Goal: Task Accomplishment & Management: Use online tool/utility

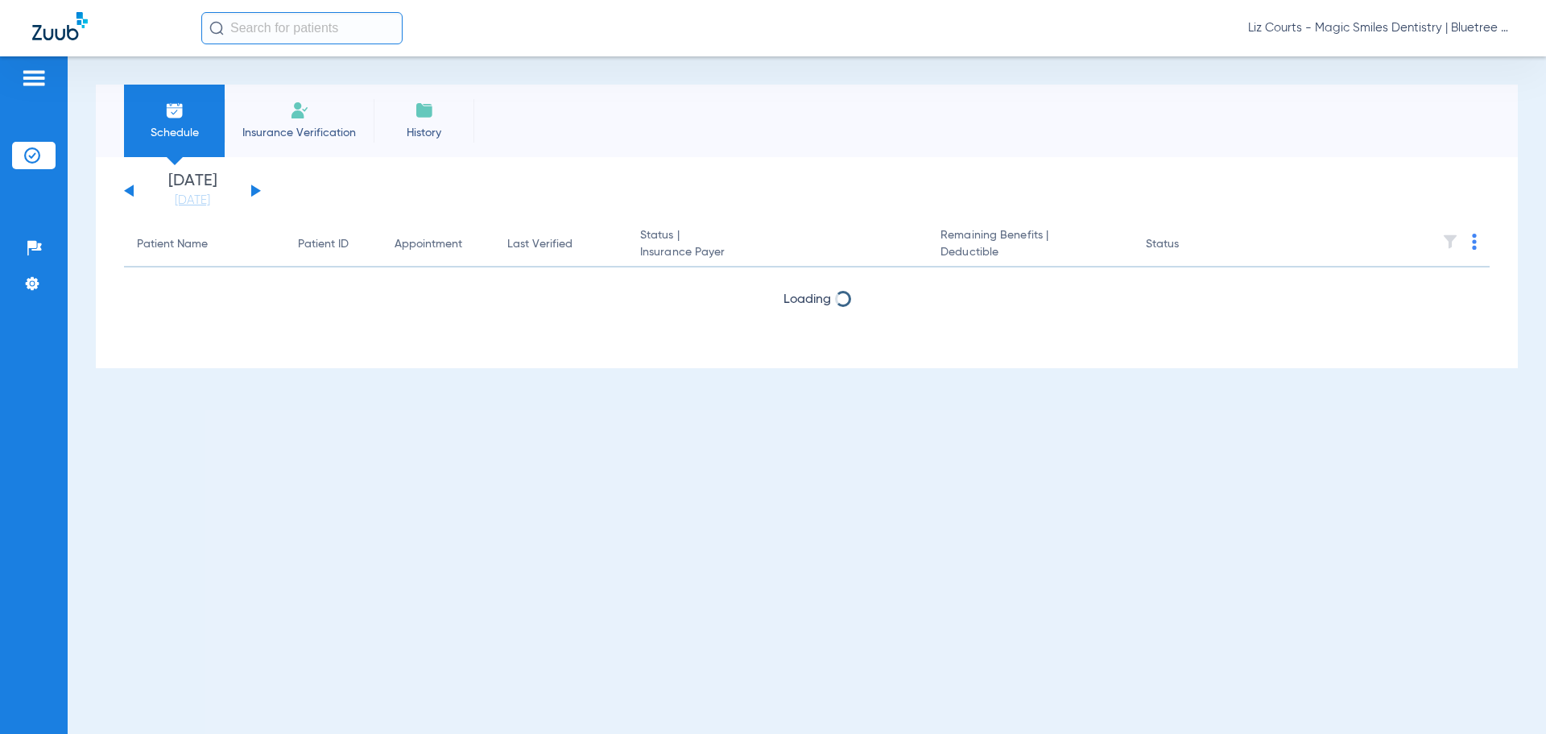
click at [1342, 28] on span "Liz Courts - Magic Smiles Dentistry | Bluetree Dental" at bounding box center [1381, 28] width 266 height 16
click at [1454, 52] on span "Account Selection" at bounding box center [1454, 57] width 90 height 11
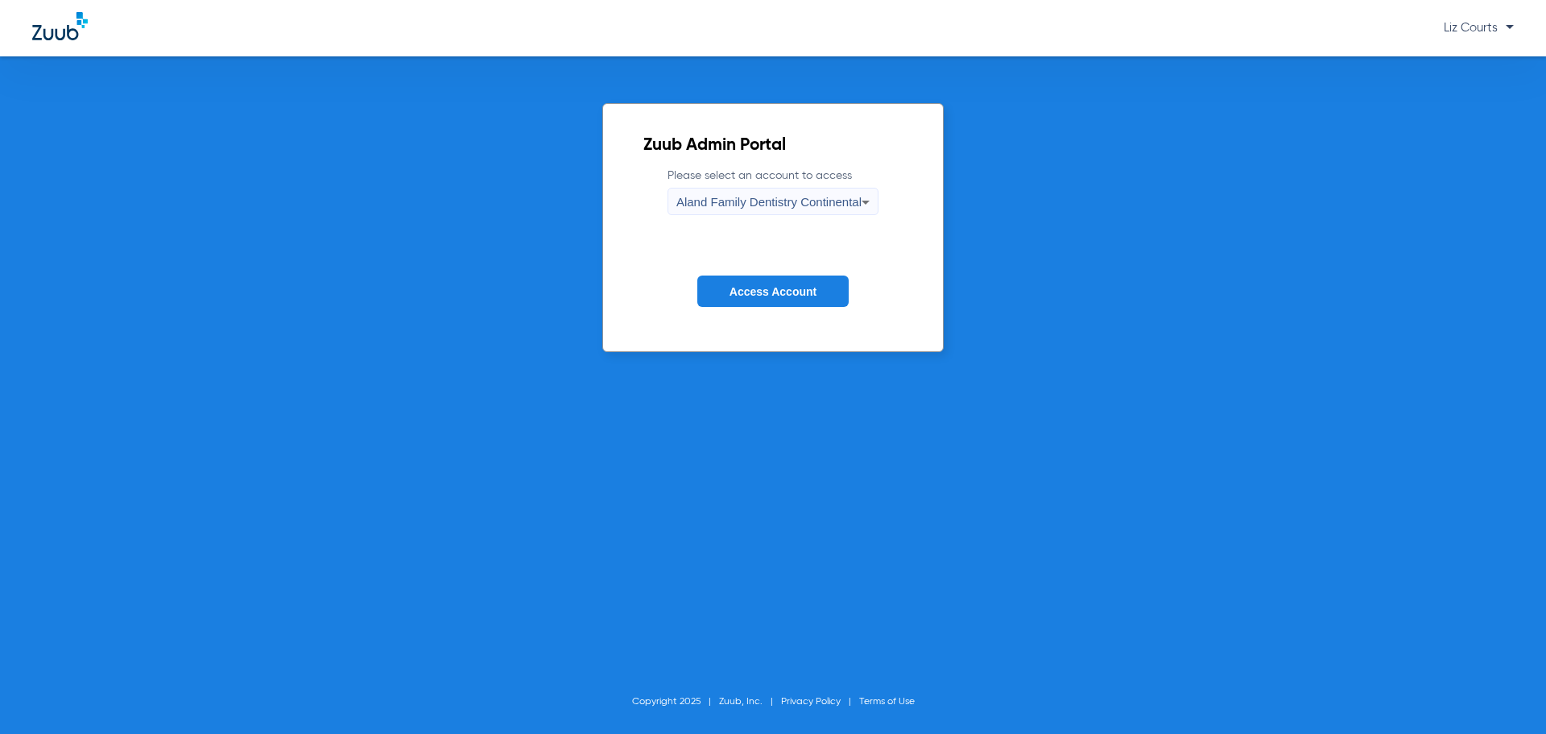
click at [838, 200] on span "Aland Family Dentistry Continental" at bounding box center [768, 202] width 185 height 14
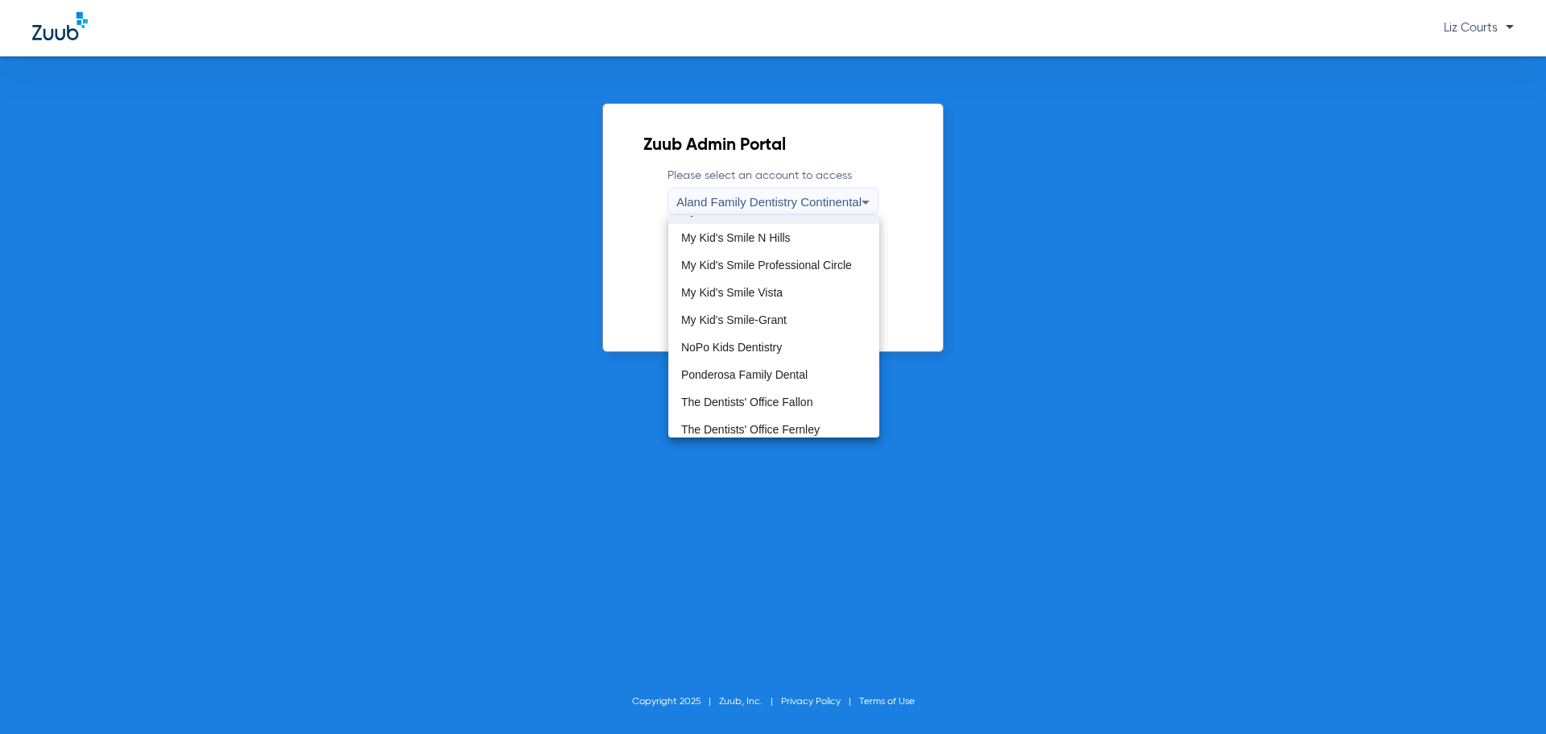
scroll to position [483, 0]
click at [770, 320] on span "NoPo Kids Dentistry" at bounding box center [731, 321] width 101 height 11
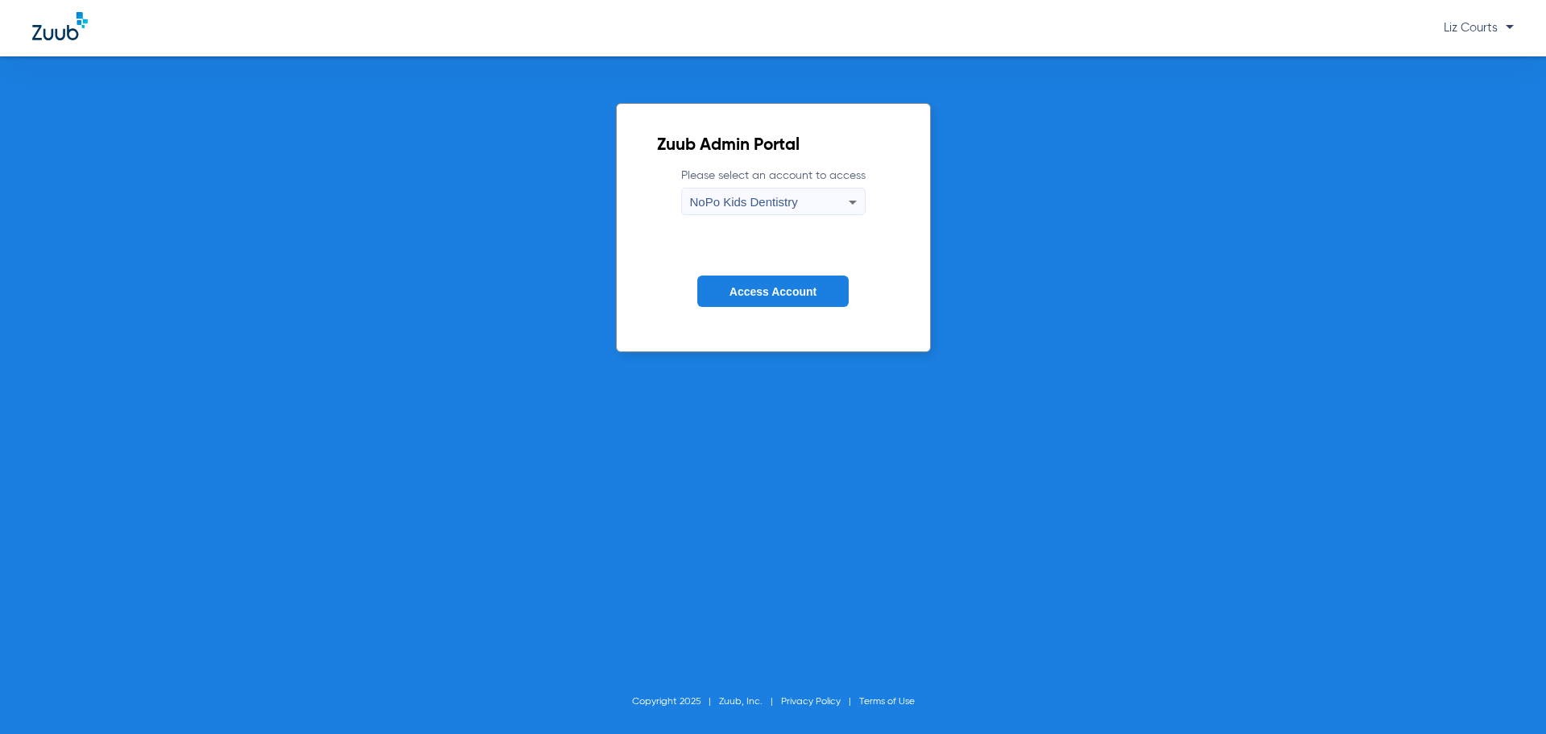
click at [781, 276] on button "Access Account" at bounding box center [772, 290] width 151 height 31
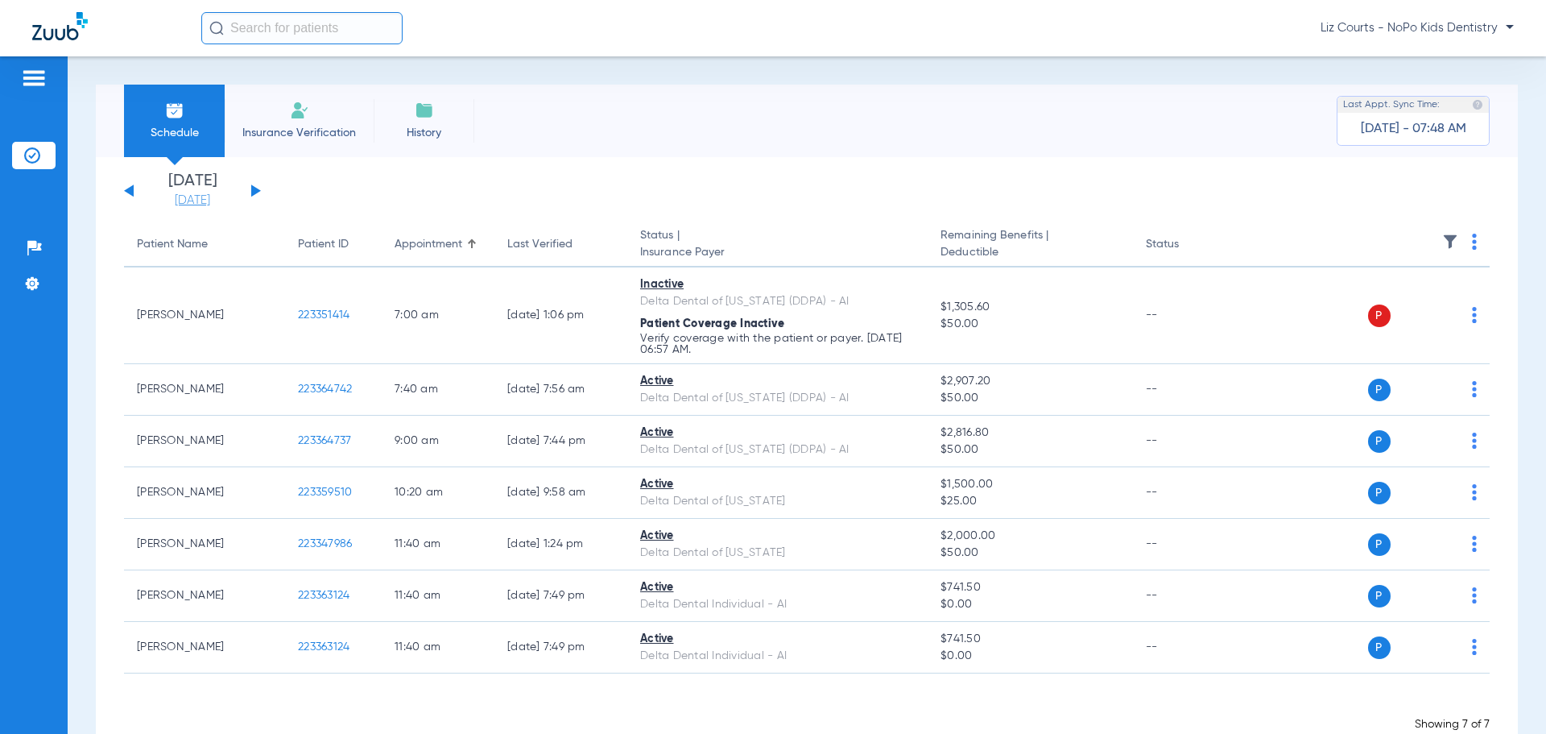
click at [200, 193] on link "[DATE]" at bounding box center [192, 200] width 97 height 16
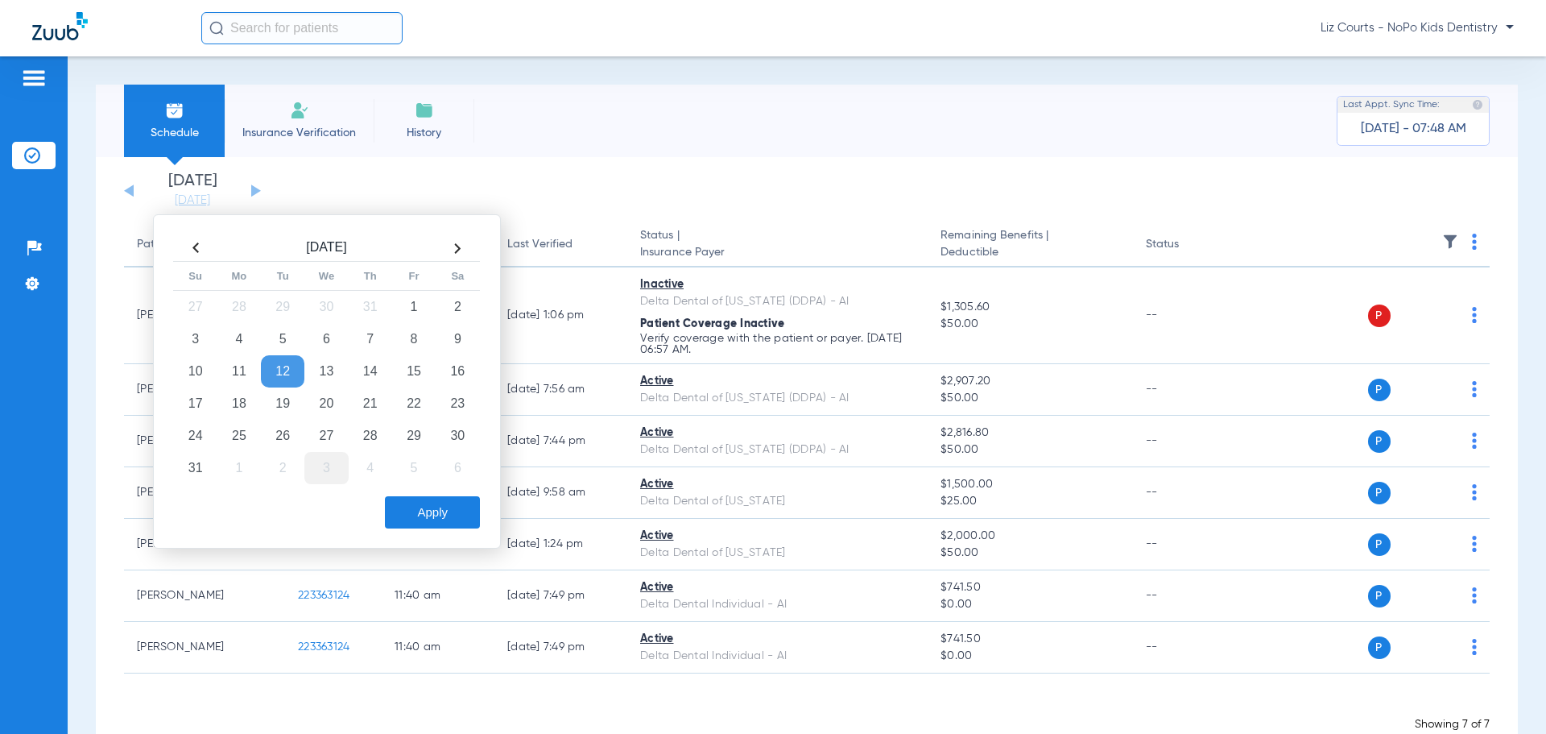
click at [317, 465] on td "3" at bounding box center [325, 468] width 43 height 32
click at [418, 515] on button "Apply" at bounding box center [432, 512] width 95 height 32
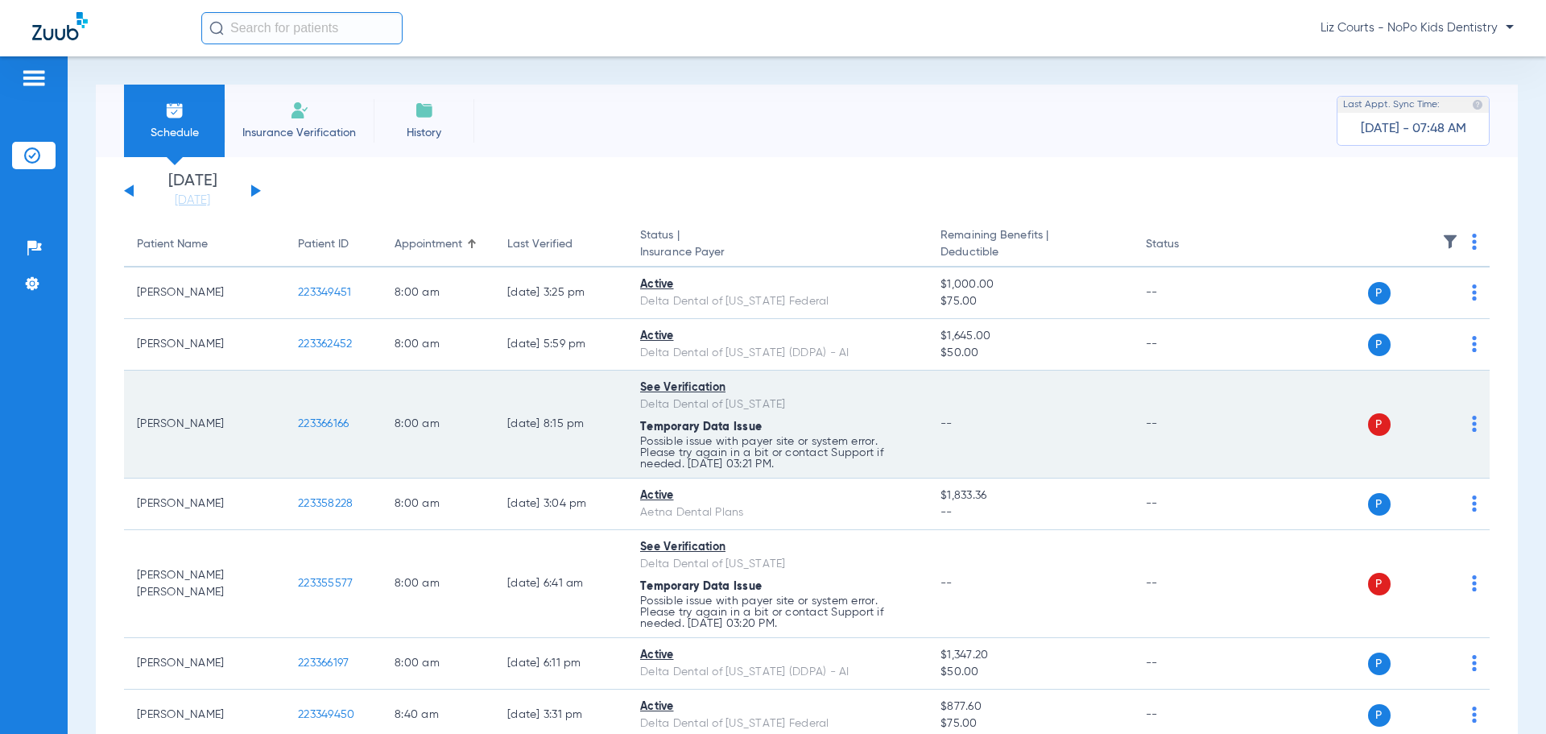
click at [1472, 428] on img at bounding box center [1474, 424] width 5 height 16
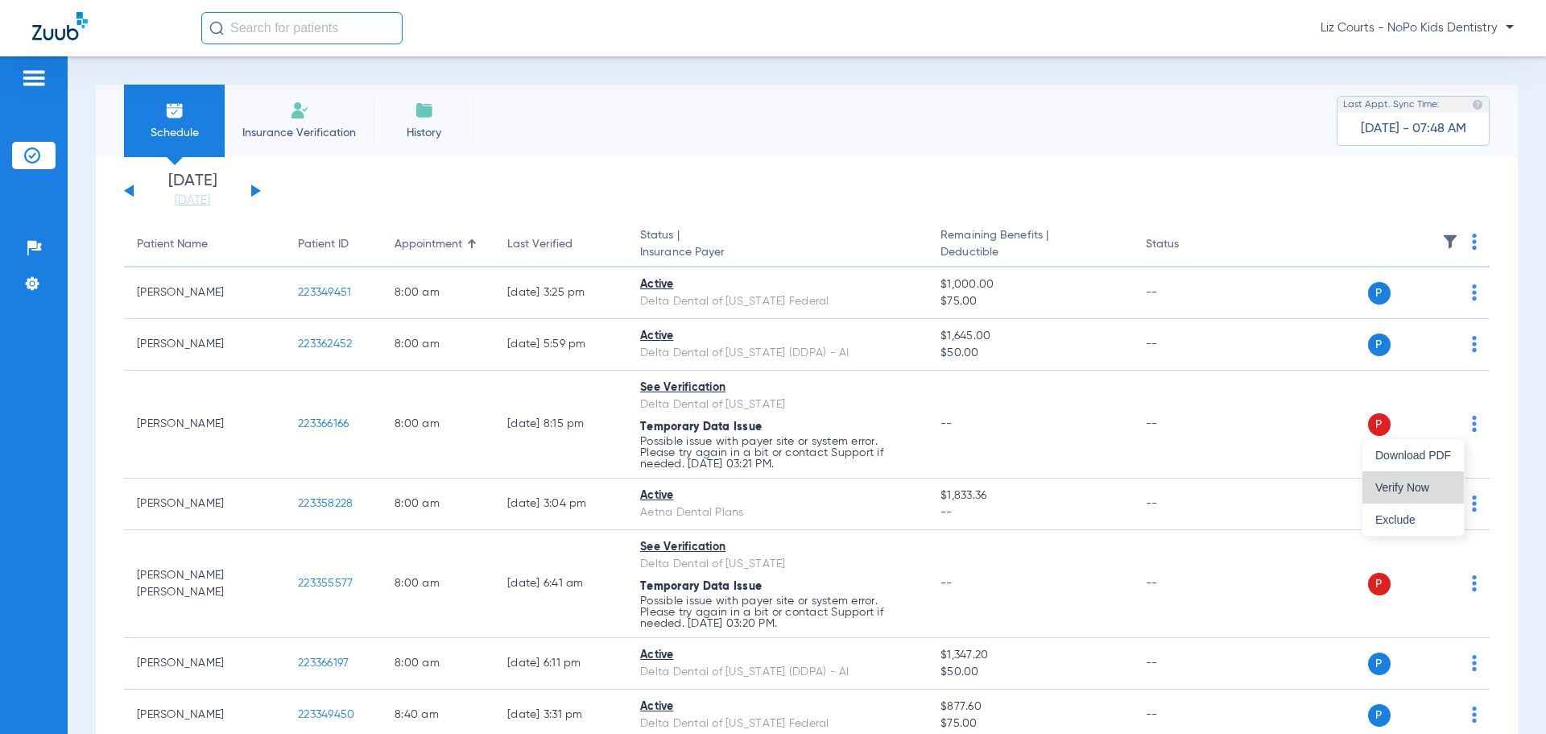
click at [1423, 492] on span "Verify Now" at bounding box center [1413, 487] width 76 height 11
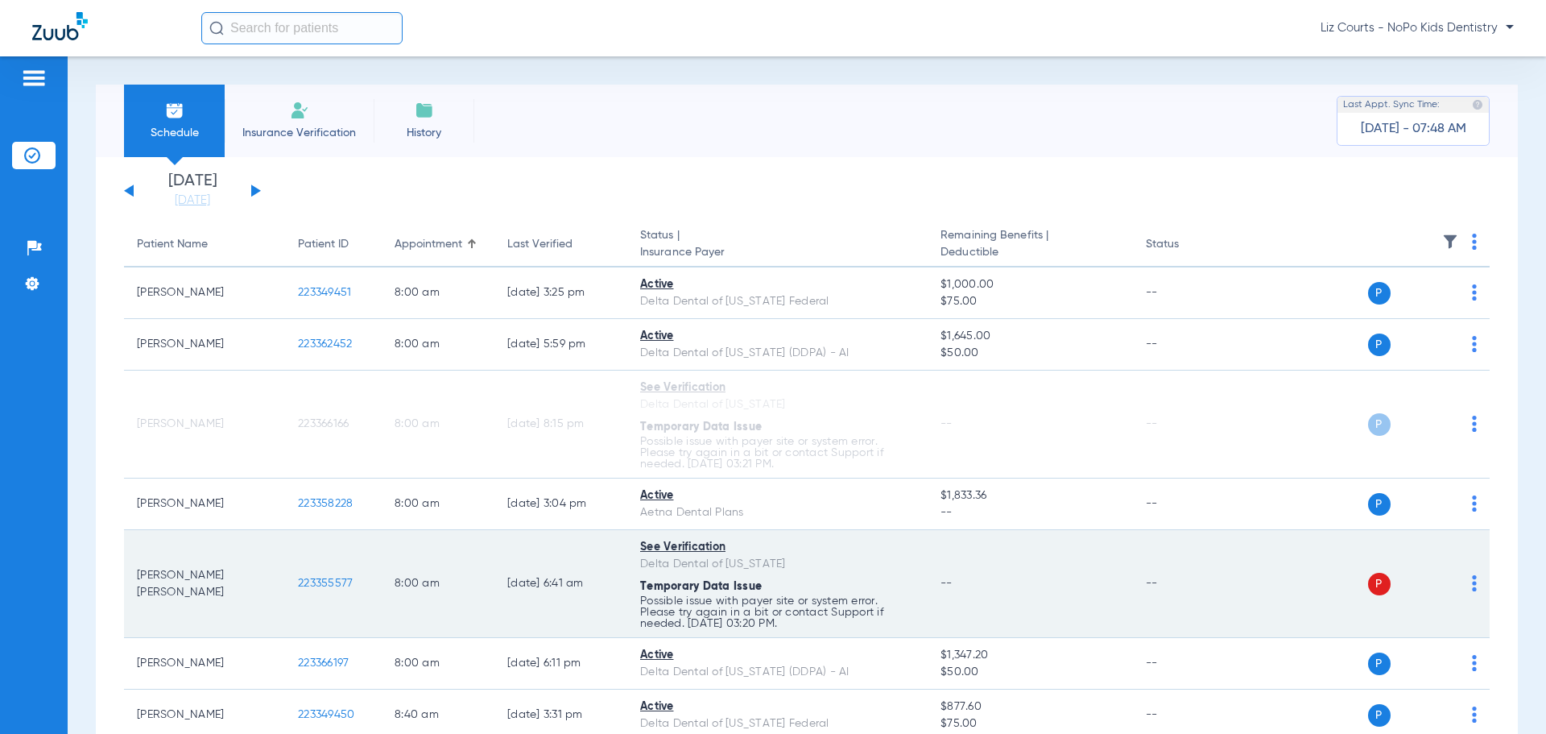
click at [1472, 585] on img at bounding box center [1474, 583] width 5 height 16
drag, startPoint x: 1428, startPoint y: 651, endPoint x: 1104, endPoint y: 553, distance: 338.1
click at [1425, 650] on span "Verify Now" at bounding box center [1413, 646] width 76 height 11
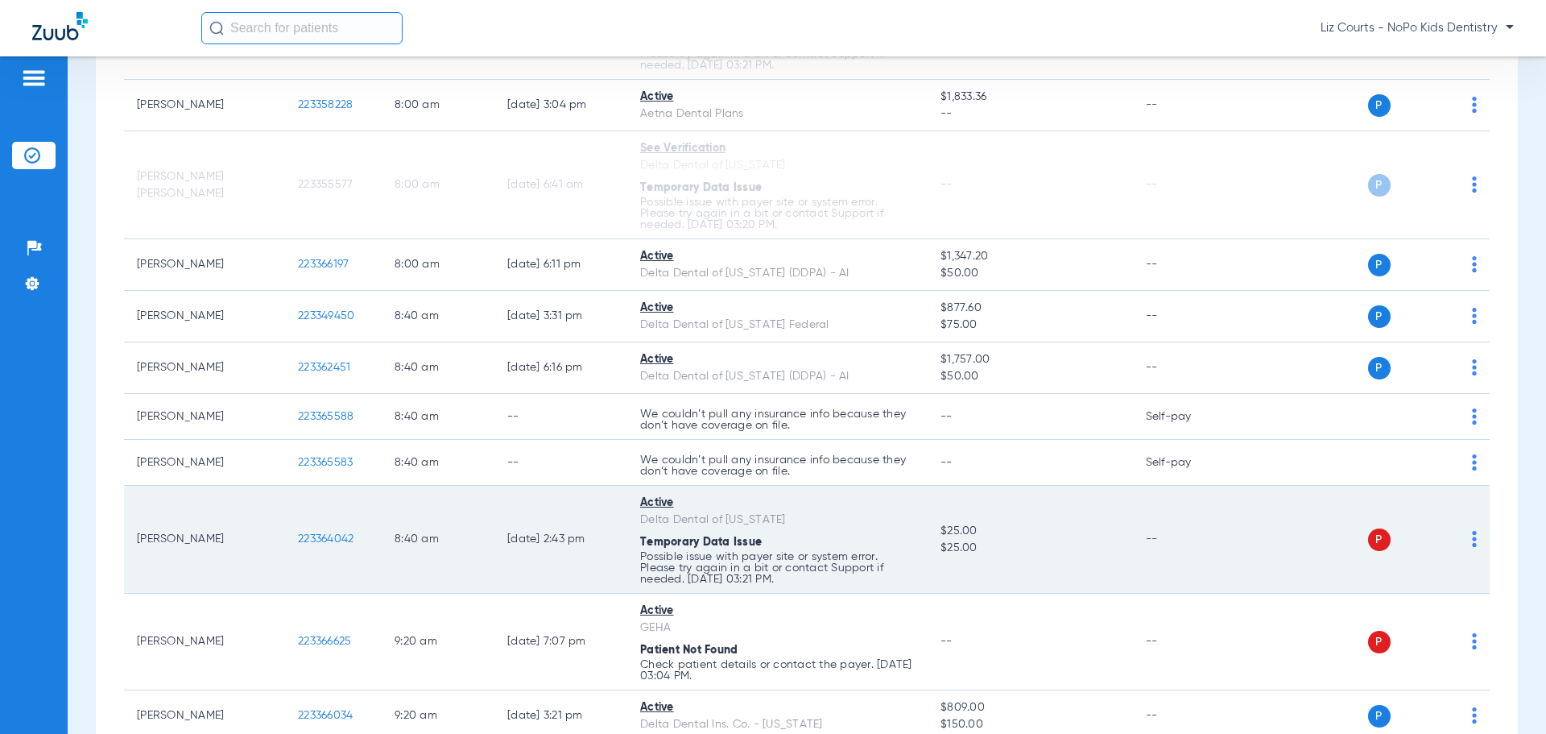
scroll to position [403, 0]
click at [1472, 537] on img at bounding box center [1474, 535] width 5 height 16
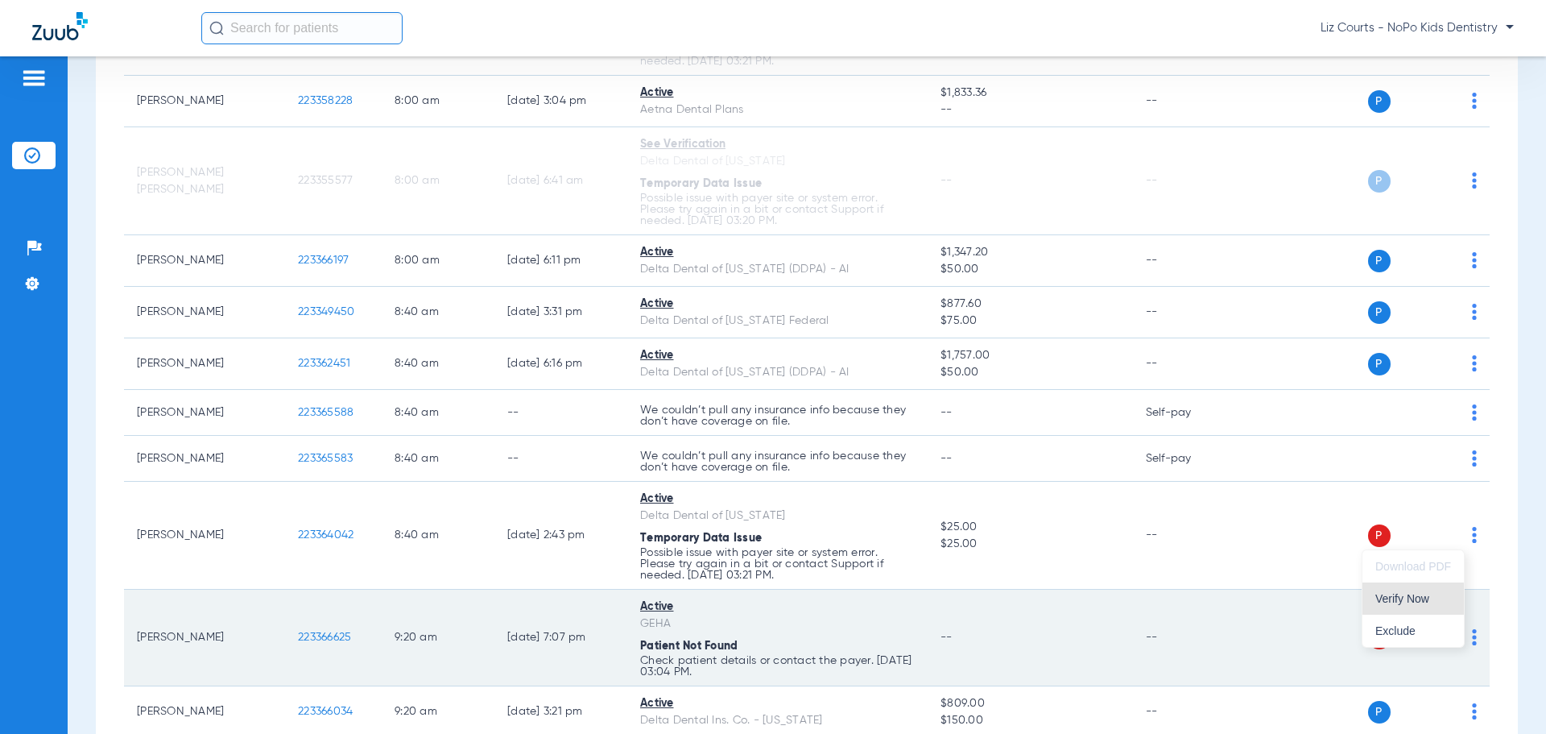
click at [1409, 598] on span "Verify Now" at bounding box center [1413, 598] width 76 height 11
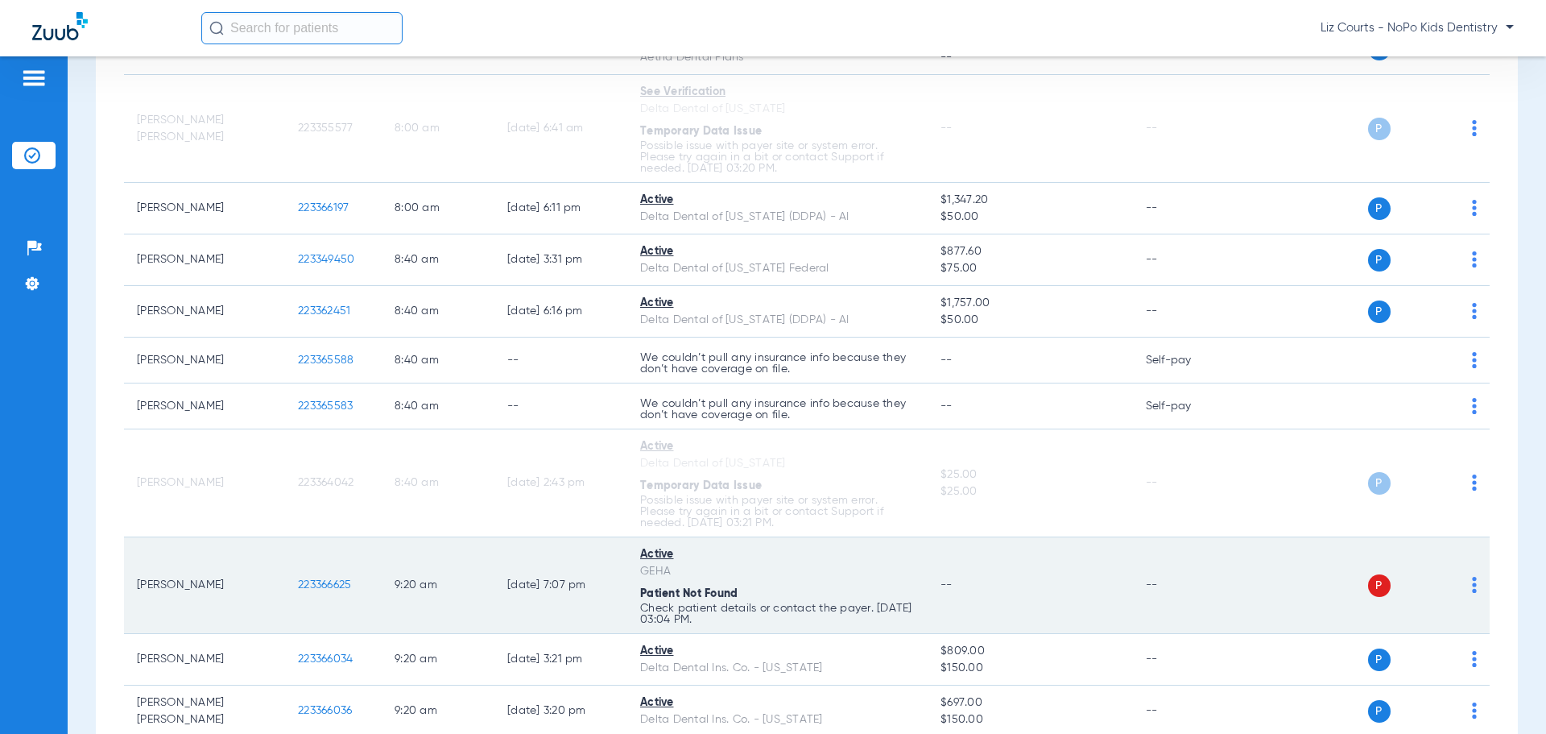
scroll to position [483, 0]
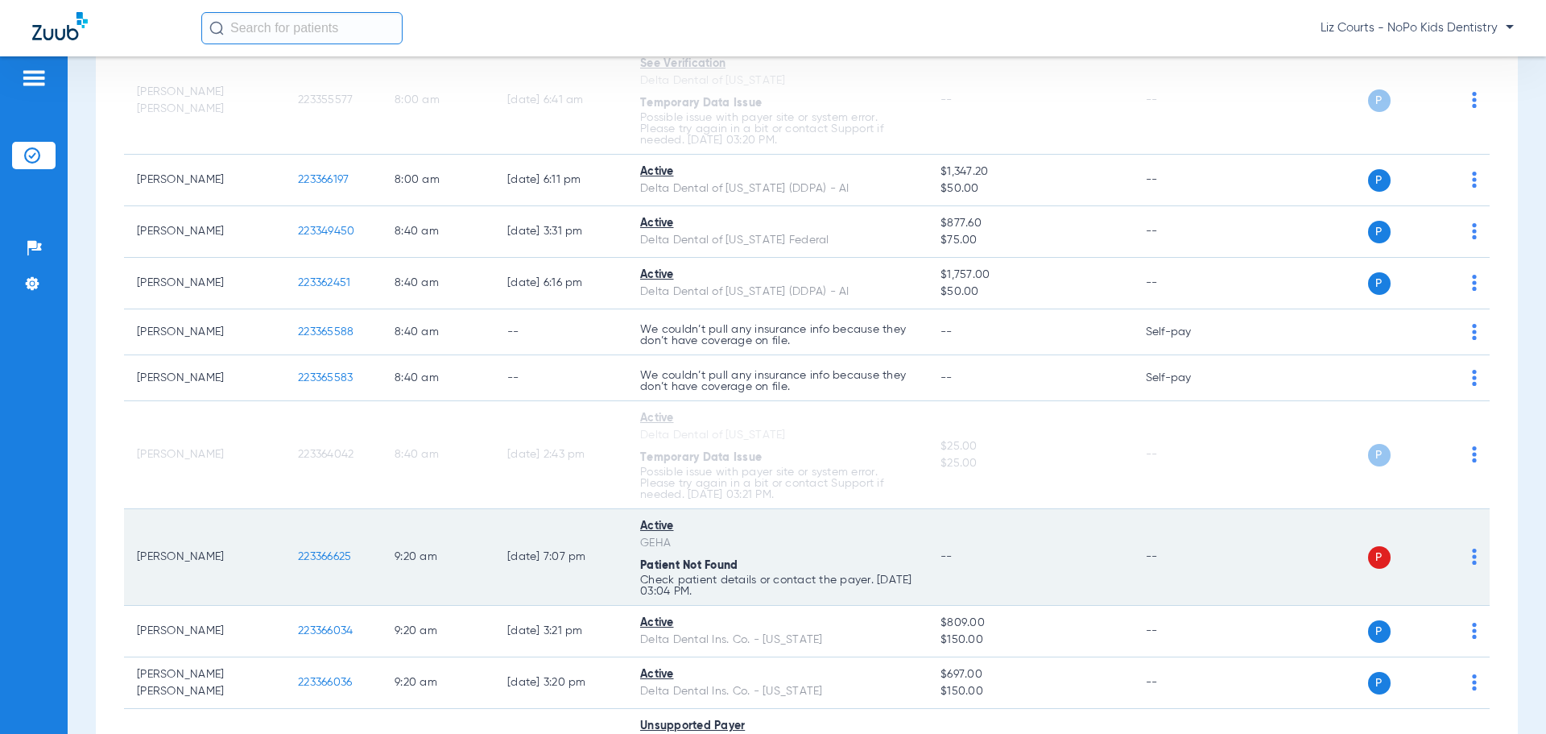
click at [1472, 558] on img at bounding box center [1474, 556] width 5 height 16
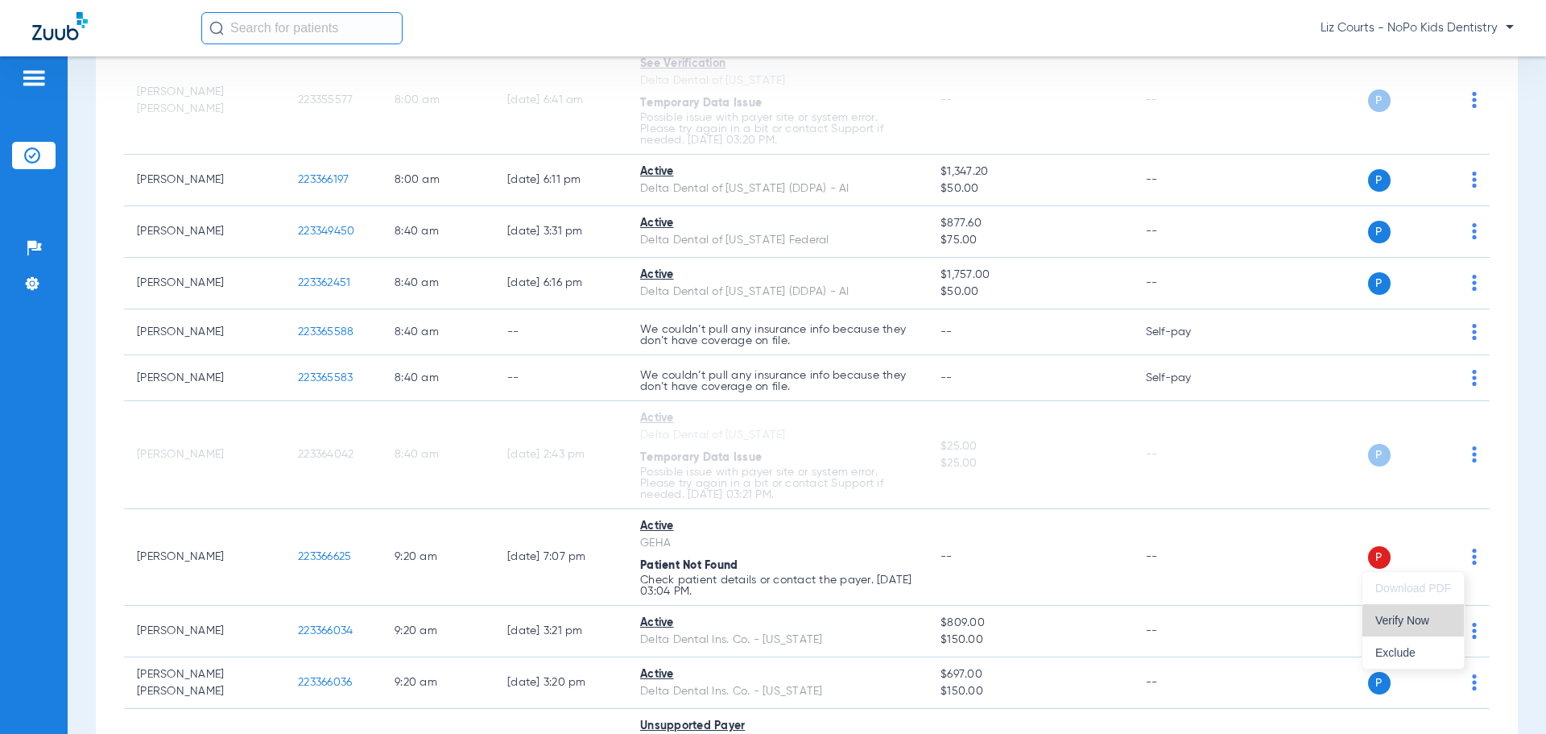
click at [1413, 615] on span "Verify Now" at bounding box center [1413, 619] width 76 height 11
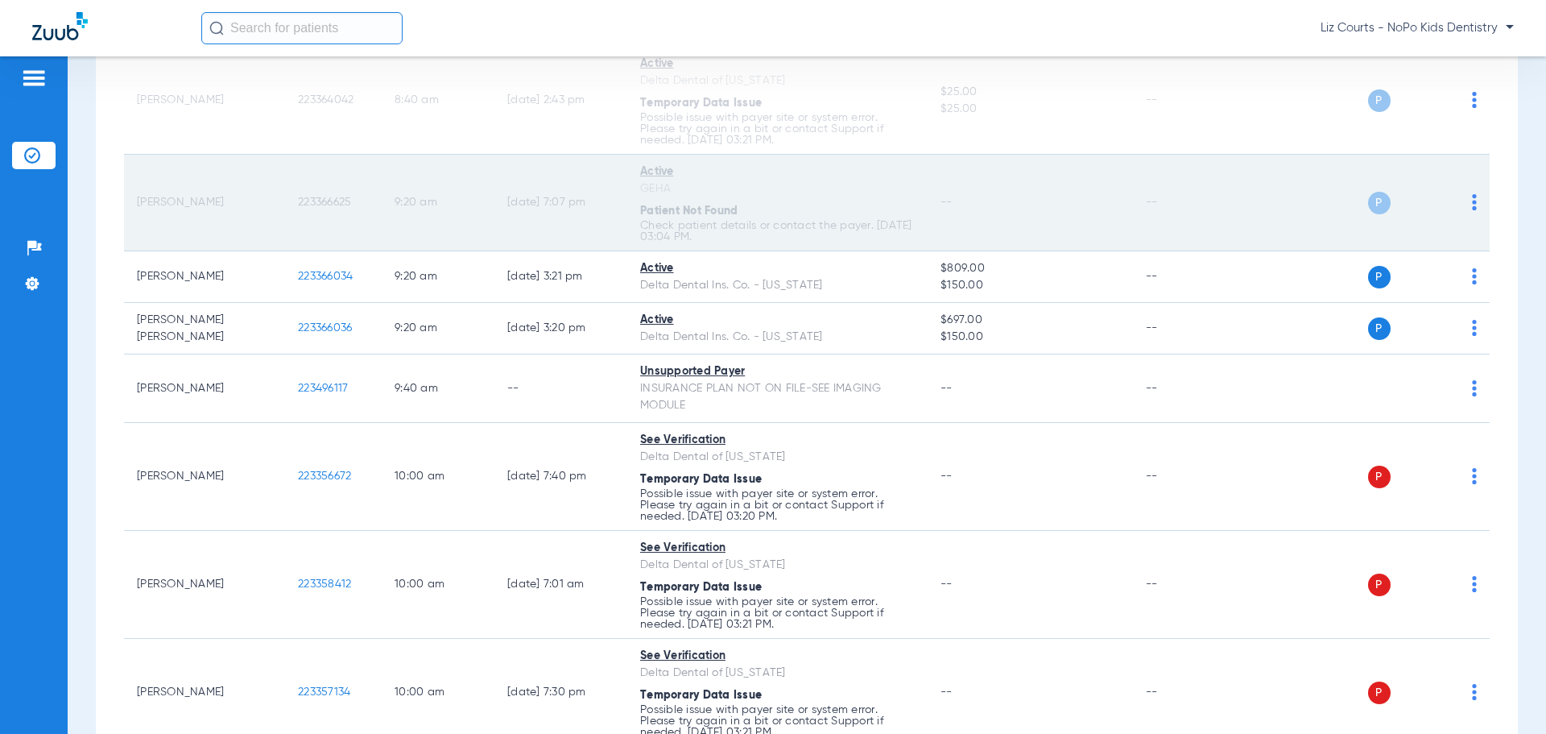
scroll to position [886, 0]
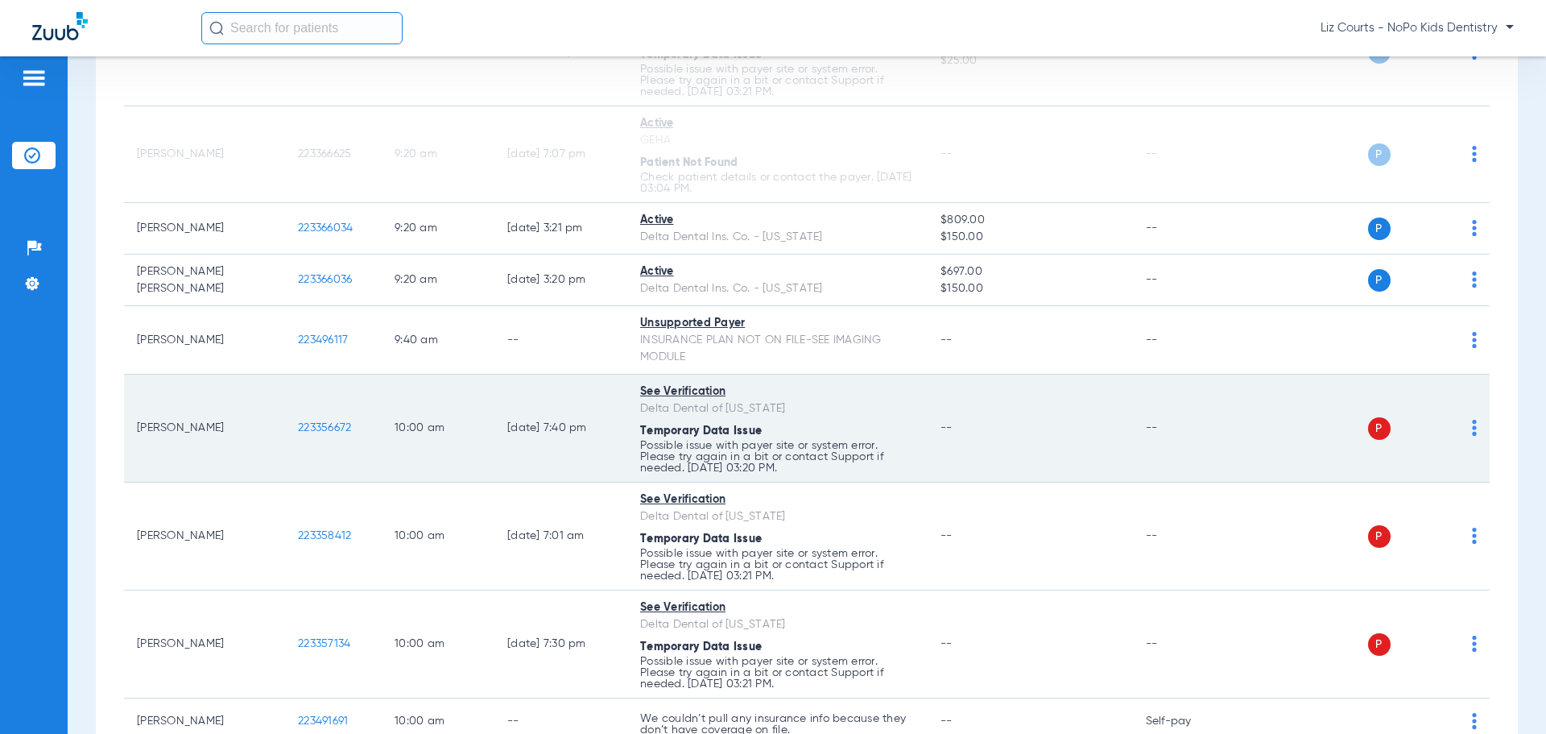
click at [1459, 428] on div "P S" at bounding box center [1360, 428] width 236 height 23
drag, startPoint x: 1462, startPoint y: 430, endPoint x: 1450, endPoint y: 433, distance: 12.5
click at [1472, 430] on img at bounding box center [1474, 428] width 5 height 16
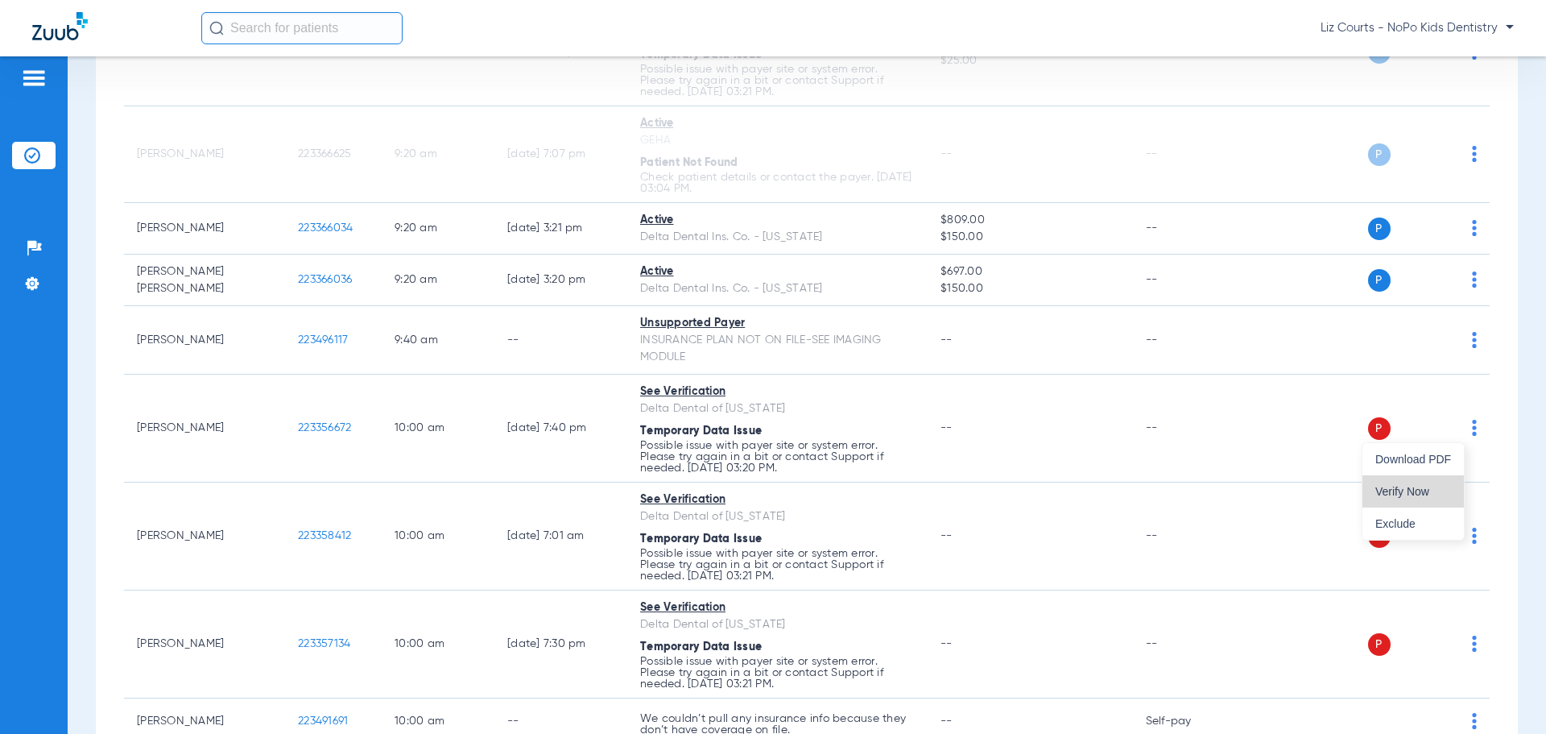
click at [1413, 486] on span "Verify Now" at bounding box center [1413, 491] width 76 height 11
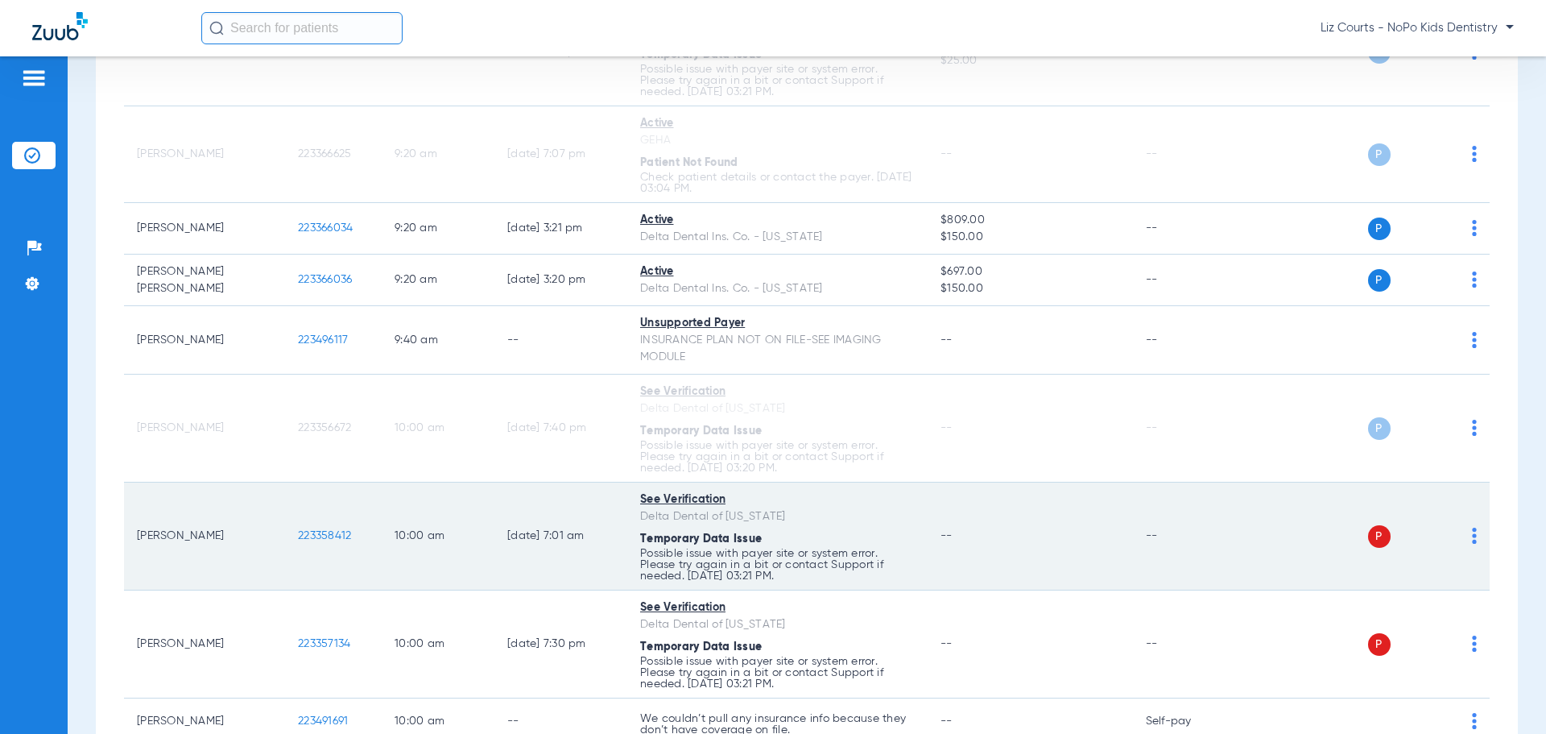
click at [1459, 534] on div "P S" at bounding box center [1360, 536] width 236 height 23
click at [1472, 532] on img at bounding box center [1474, 535] width 5 height 16
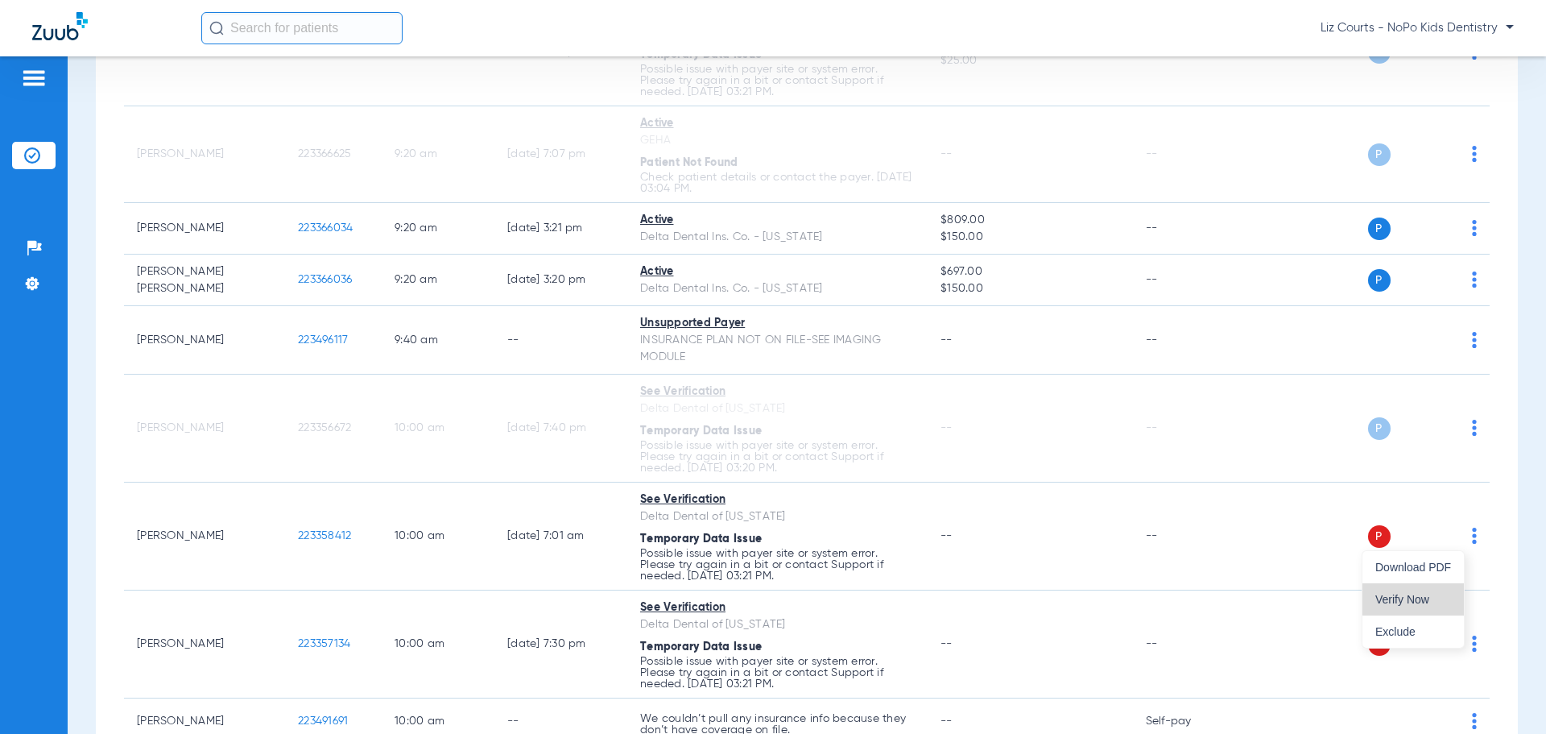
click at [1433, 597] on span "Verify Now" at bounding box center [1413, 599] width 76 height 11
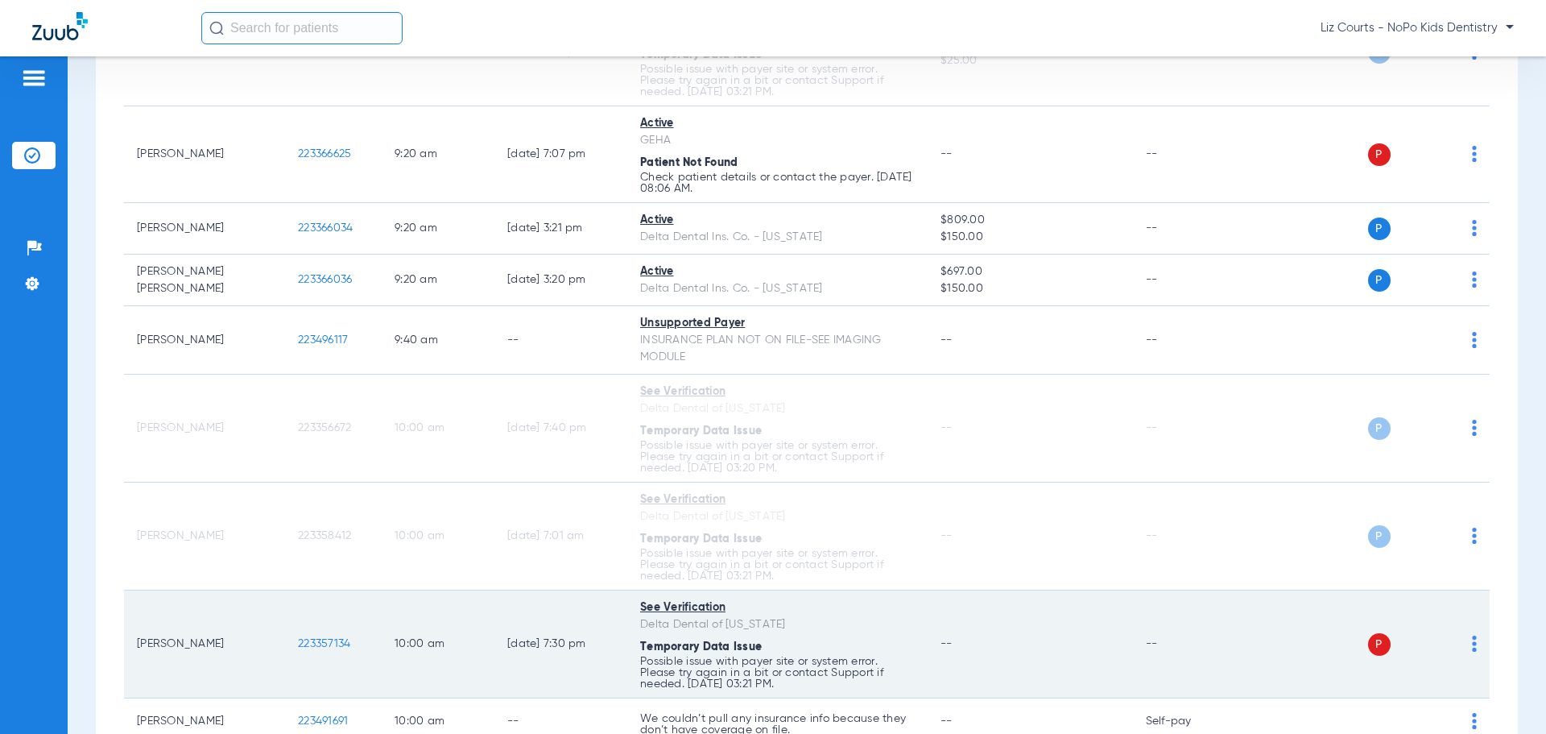
click at [1472, 647] on img at bounding box center [1474, 643] width 5 height 16
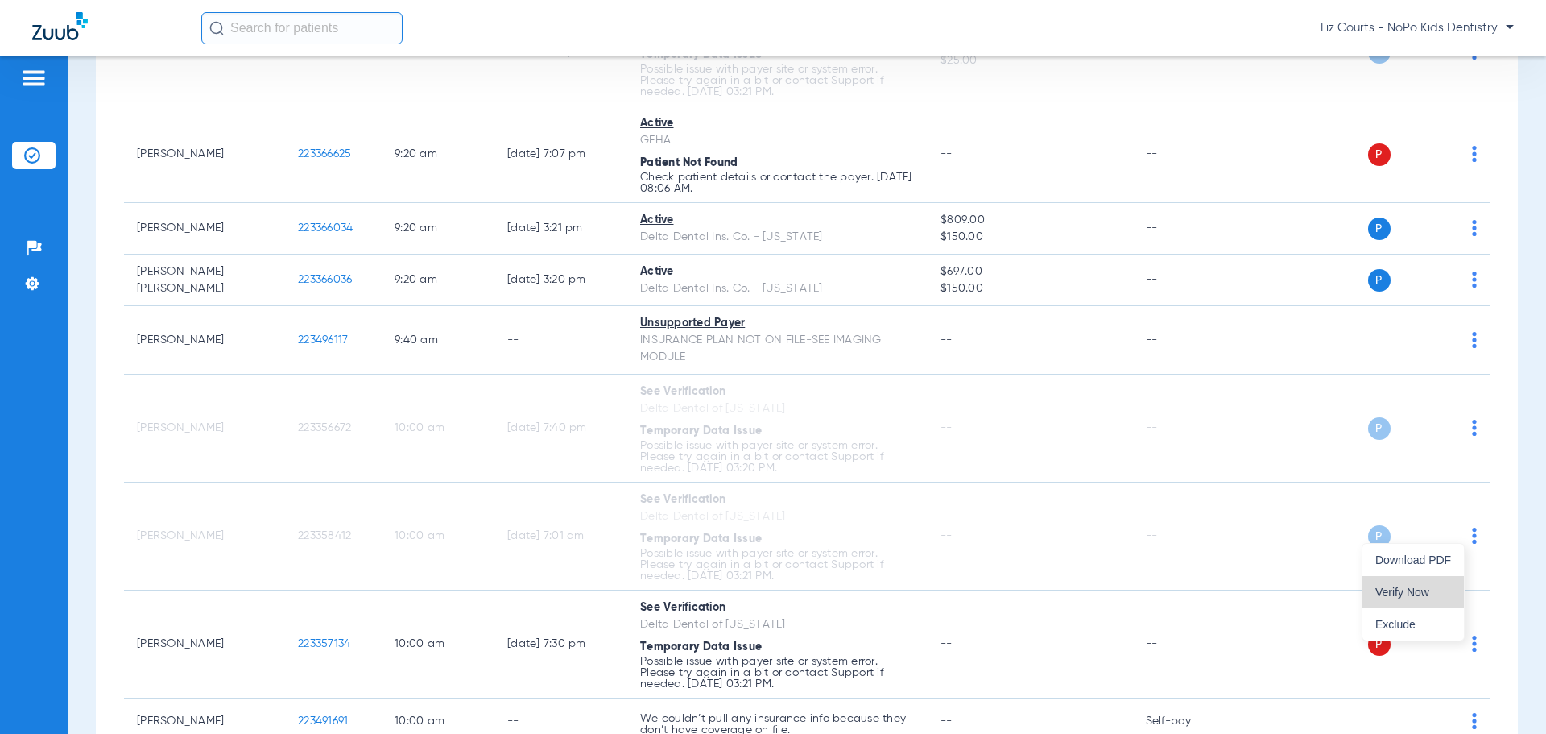
click at [1419, 591] on span "Verify Now" at bounding box center [1413, 591] width 76 height 11
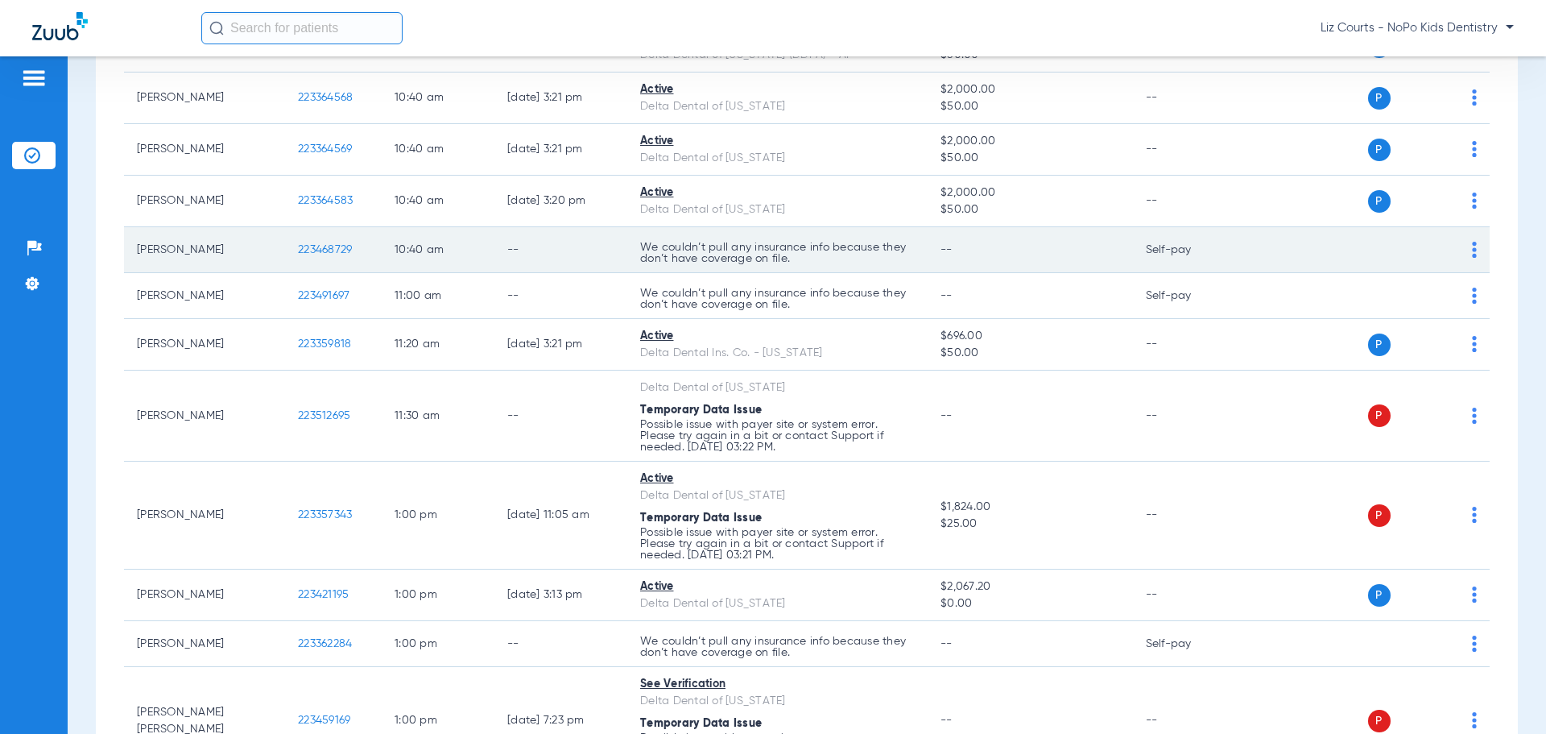
scroll to position [1611, 0]
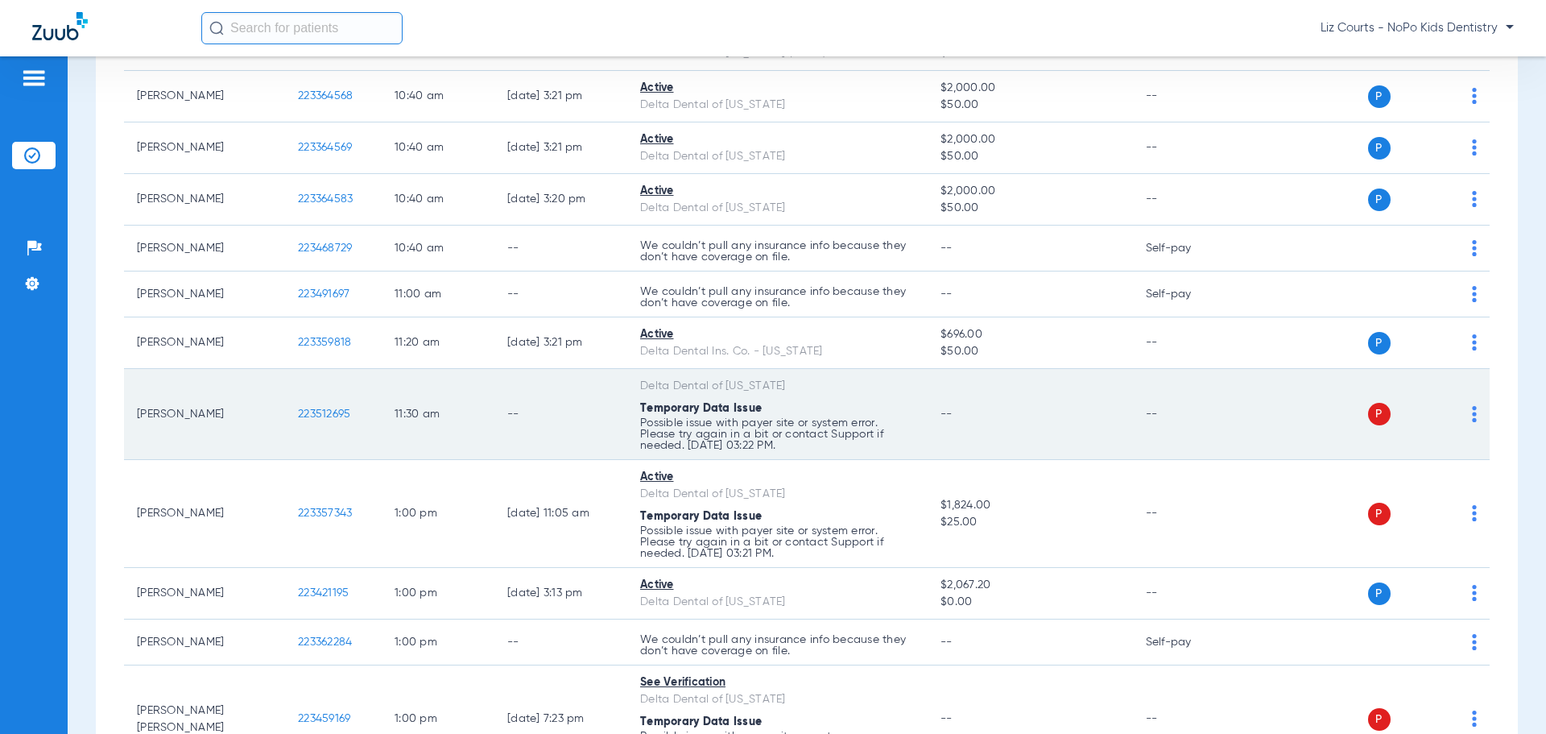
click at [1472, 416] on img at bounding box center [1474, 414] width 5 height 16
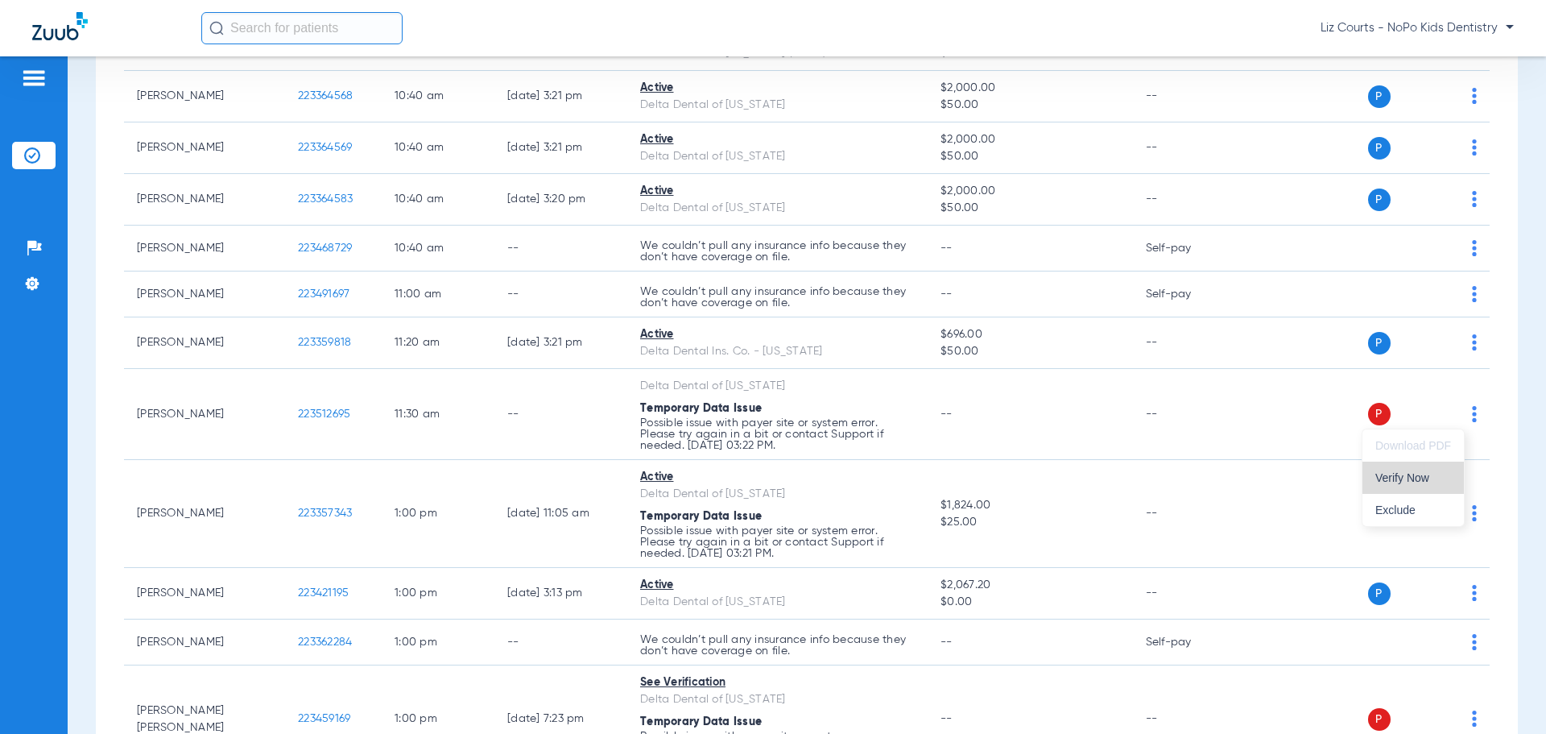
click at [1410, 474] on span "Verify Now" at bounding box center [1413, 477] width 76 height 11
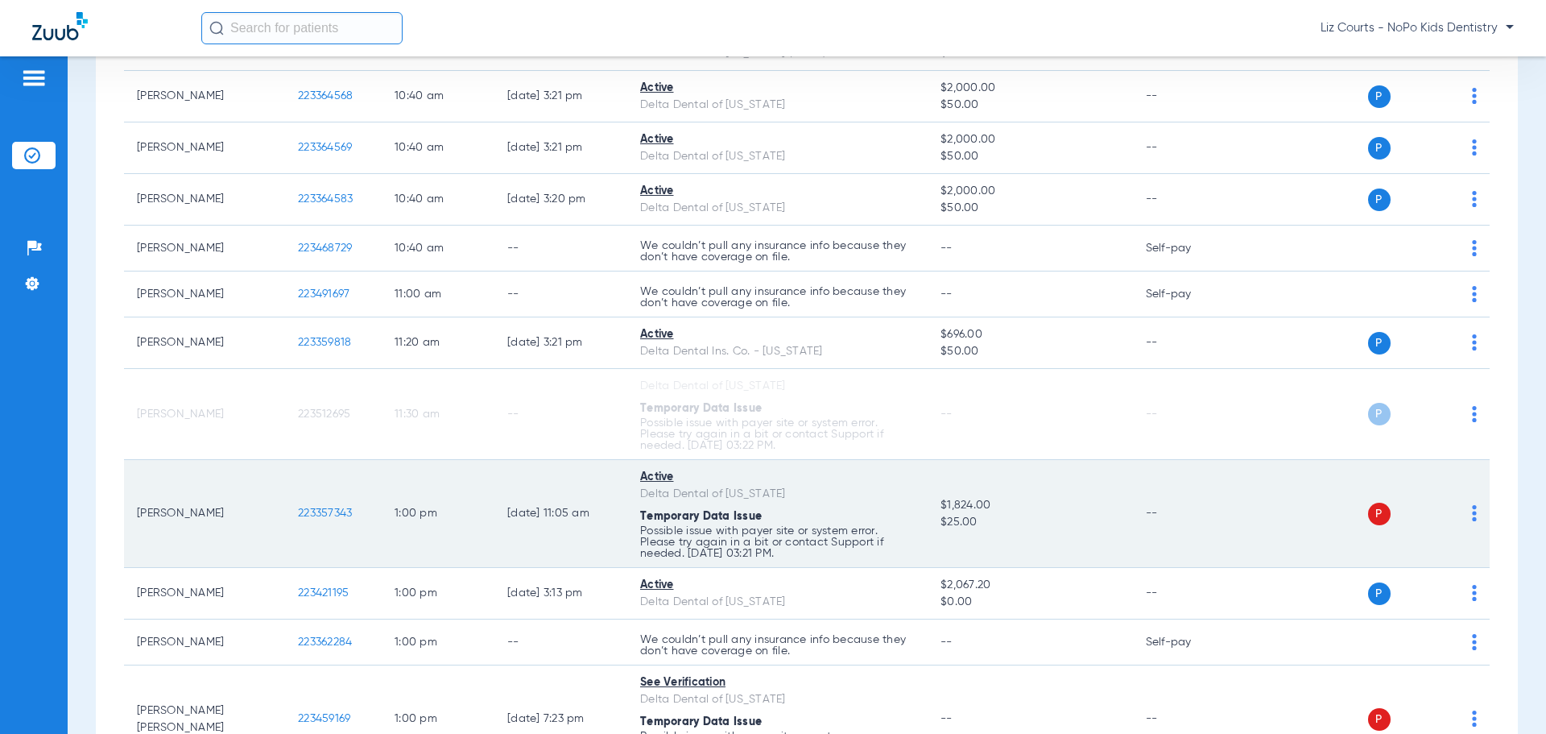
click at [1472, 513] on img at bounding box center [1474, 513] width 5 height 16
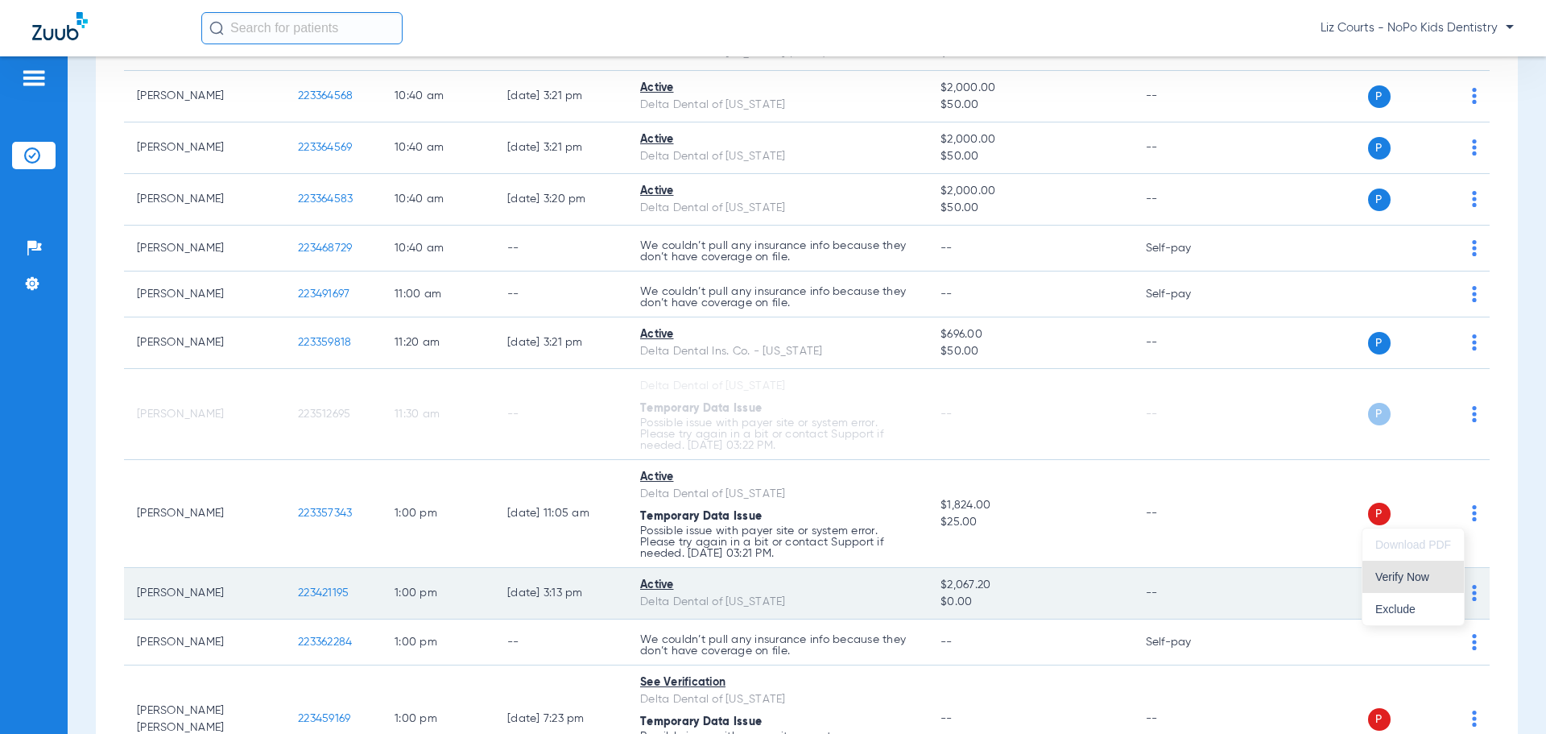
drag, startPoint x: 1434, startPoint y: 583, endPoint x: 1438, endPoint y: 596, distance: 13.5
click at [1433, 583] on button "Verify Now" at bounding box center [1413, 577] width 101 height 32
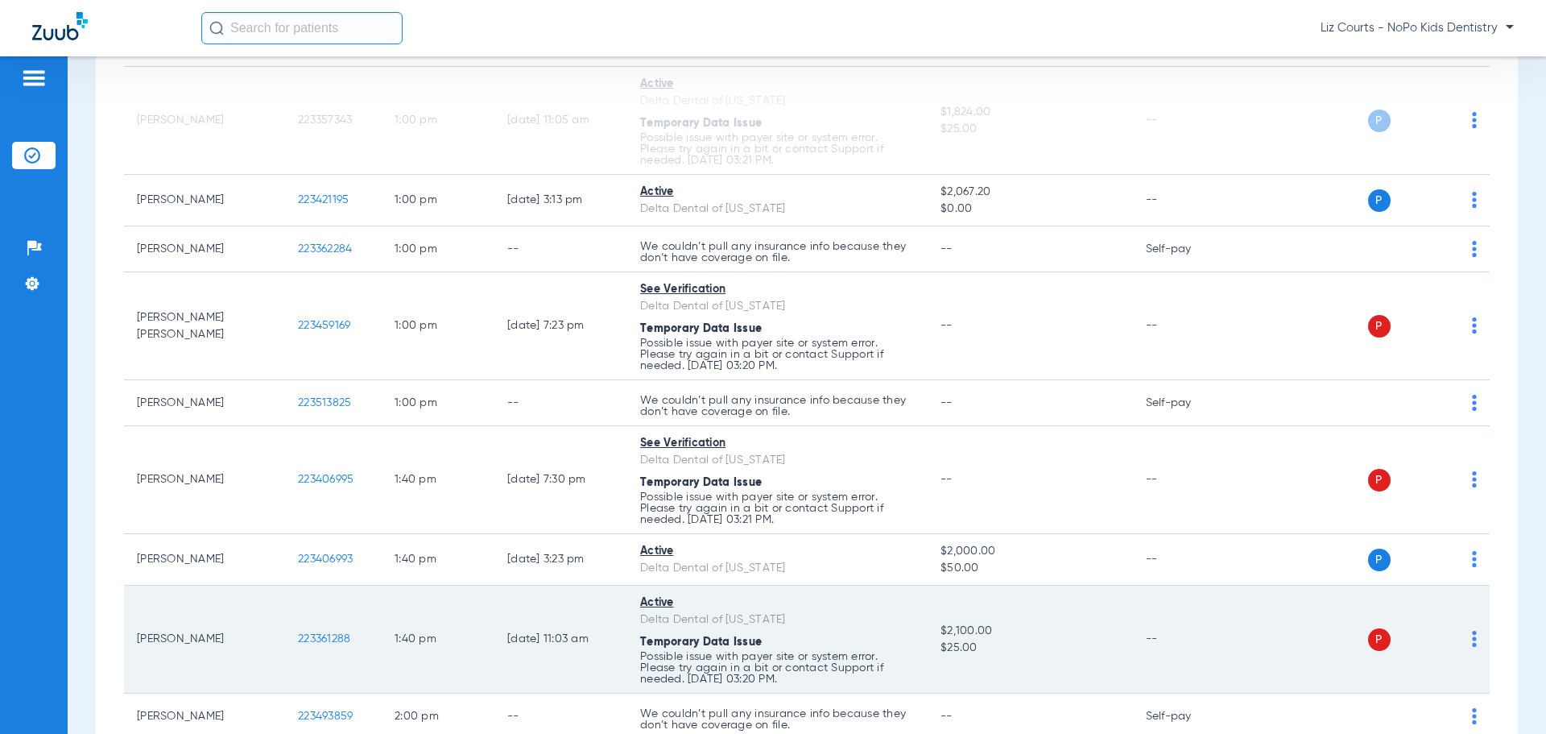
scroll to position [2013, 0]
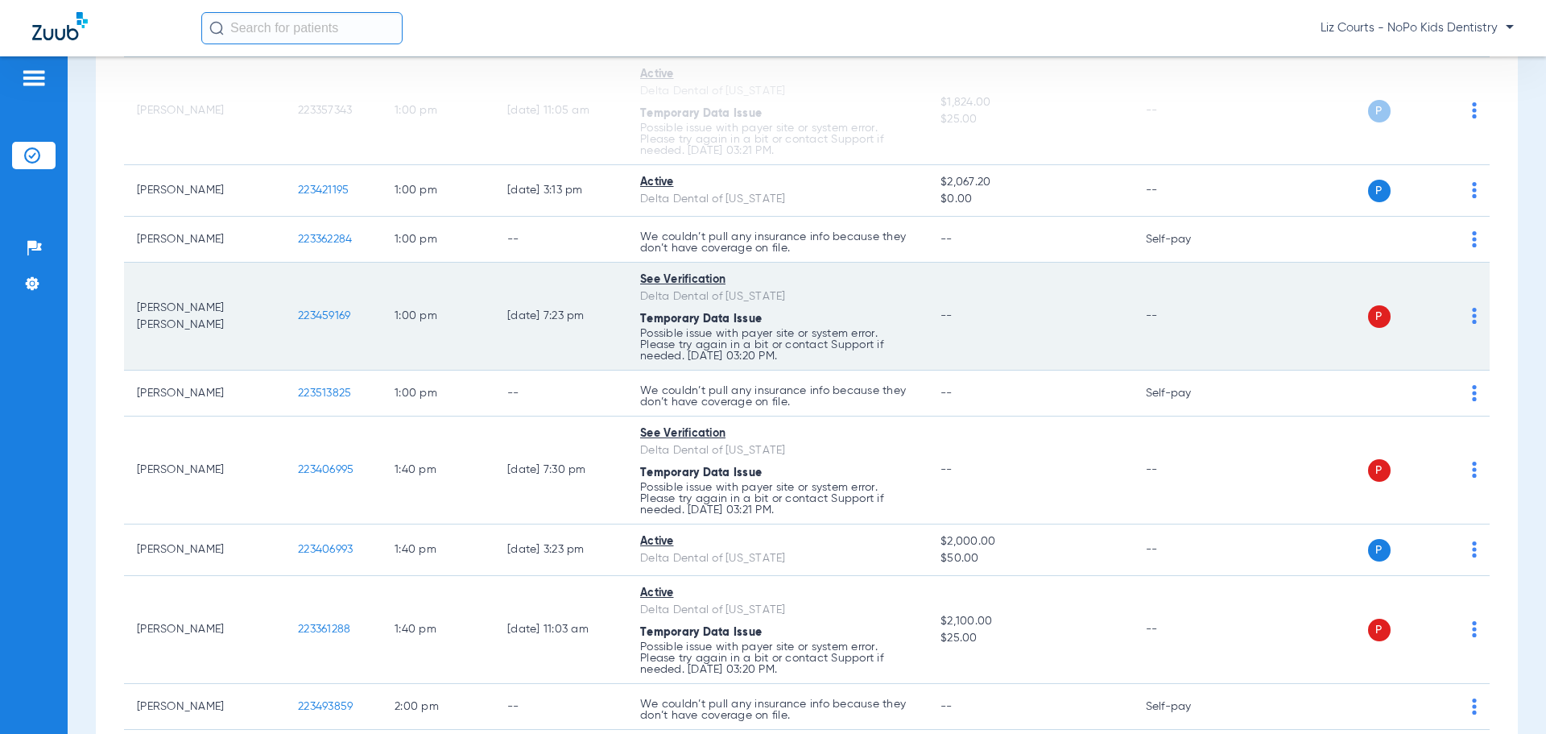
click at [1472, 316] on img at bounding box center [1474, 316] width 5 height 16
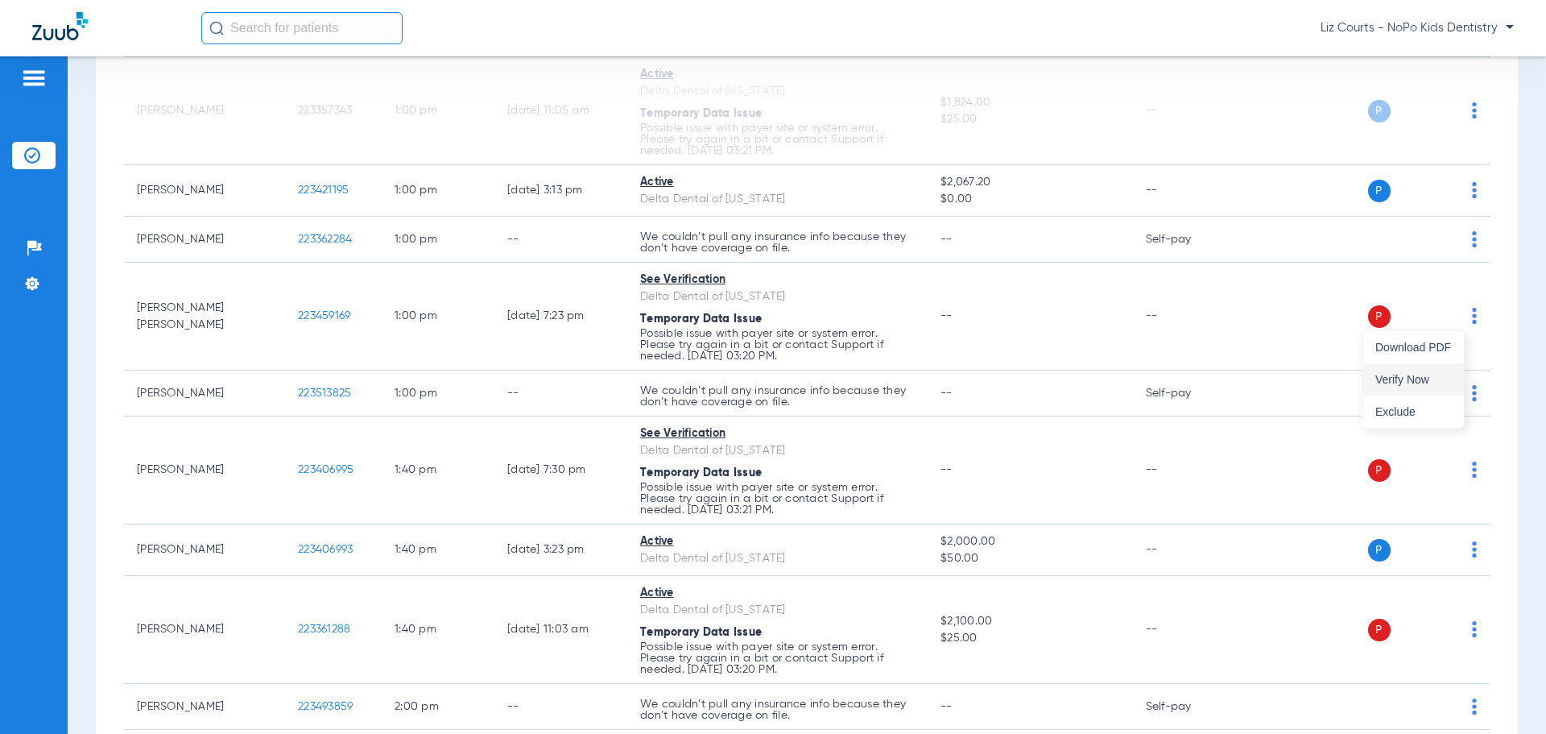
click at [1449, 382] on span "Verify Now" at bounding box center [1413, 379] width 76 height 11
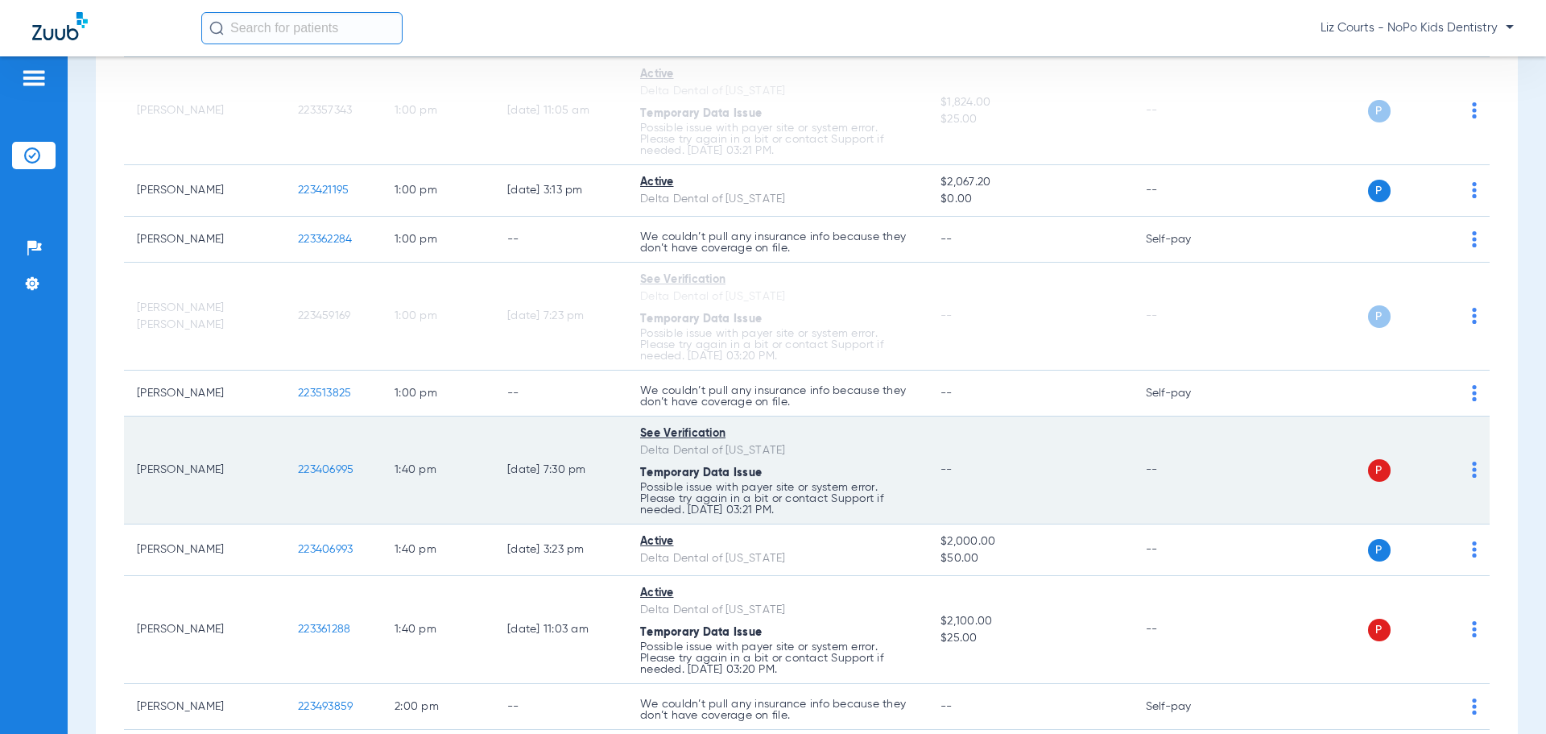
click at [1472, 472] on img at bounding box center [1474, 469] width 5 height 16
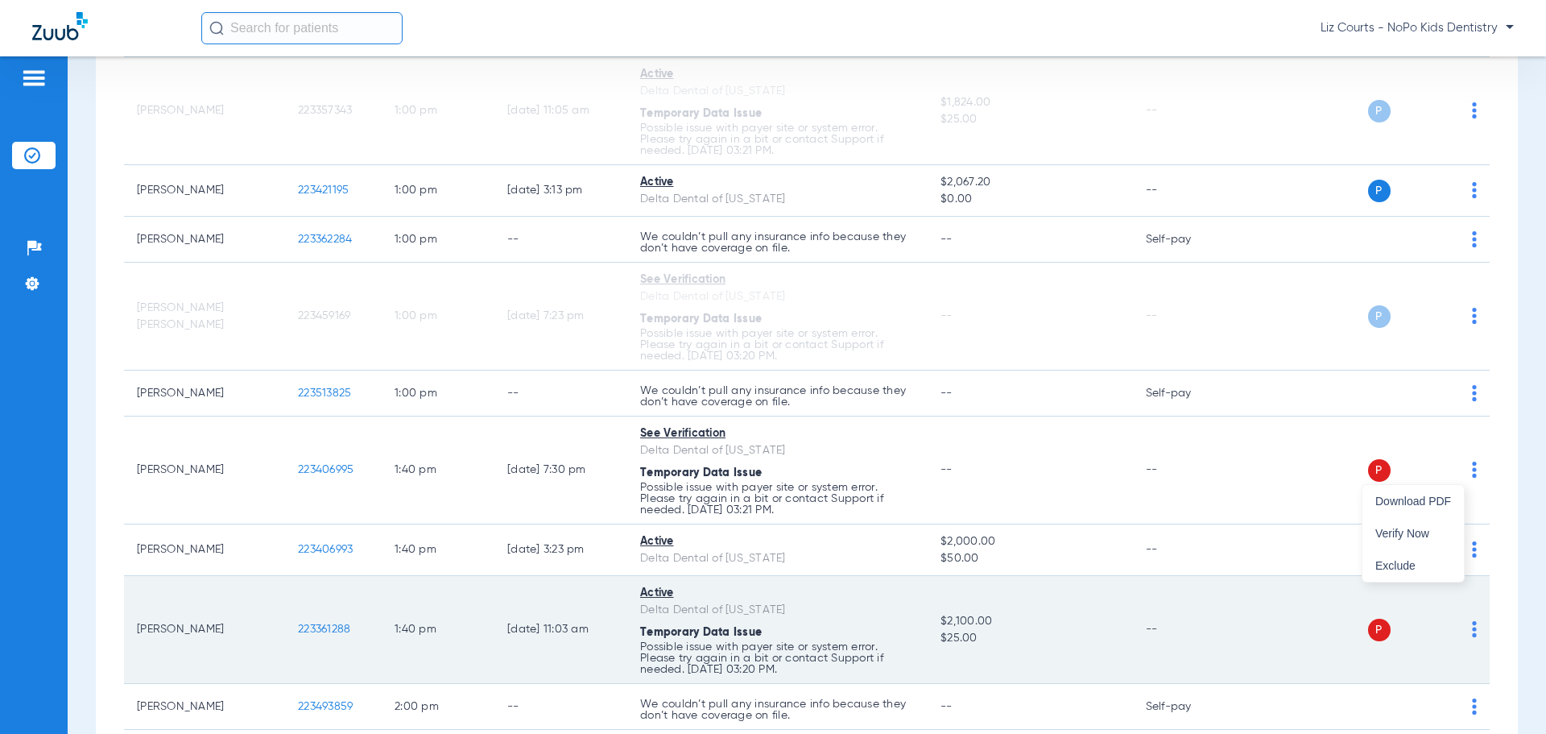
drag, startPoint x: 1421, startPoint y: 528, endPoint x: 1457, endPoint y: 583, distance: 65.7
click at [1420, 528] on span "Verify Now" at bounding box center [1413, 532] width 76 height 11
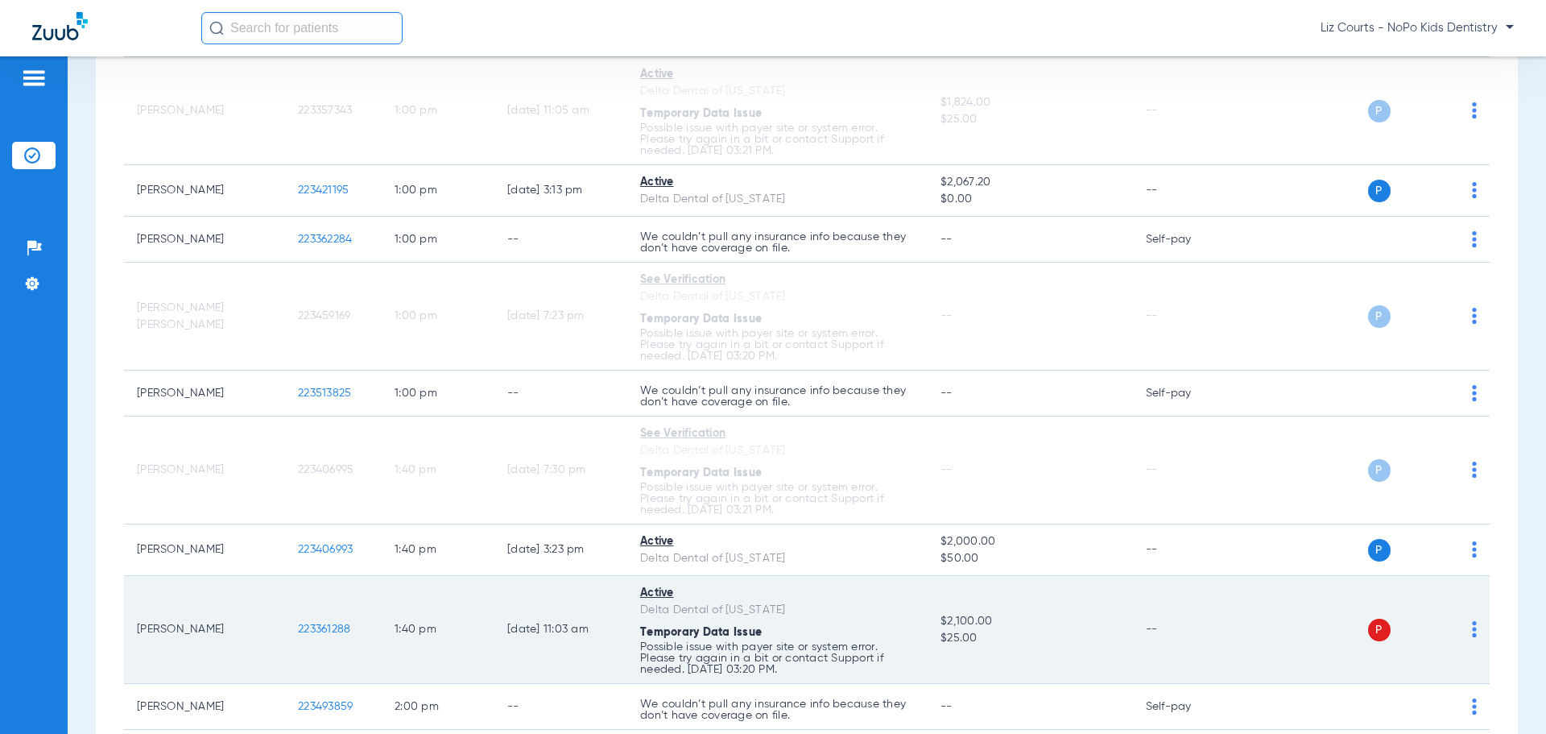
click at [1472, 625] on img at bounding box center [1474, 629] width 5 height 16
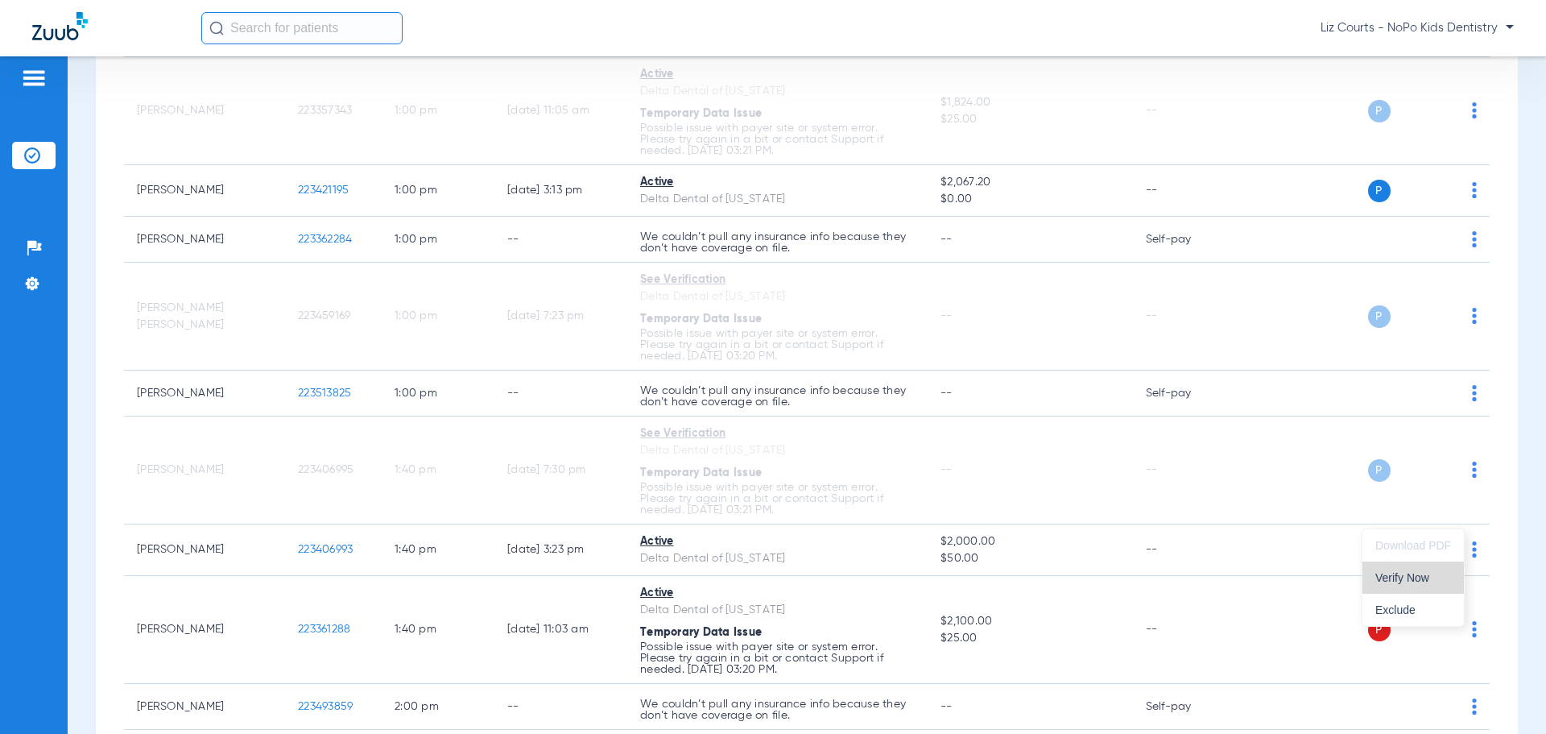
click at [1406, 577] on span "Verify Now" at bounding box center [1413, 577] width 76 height 11
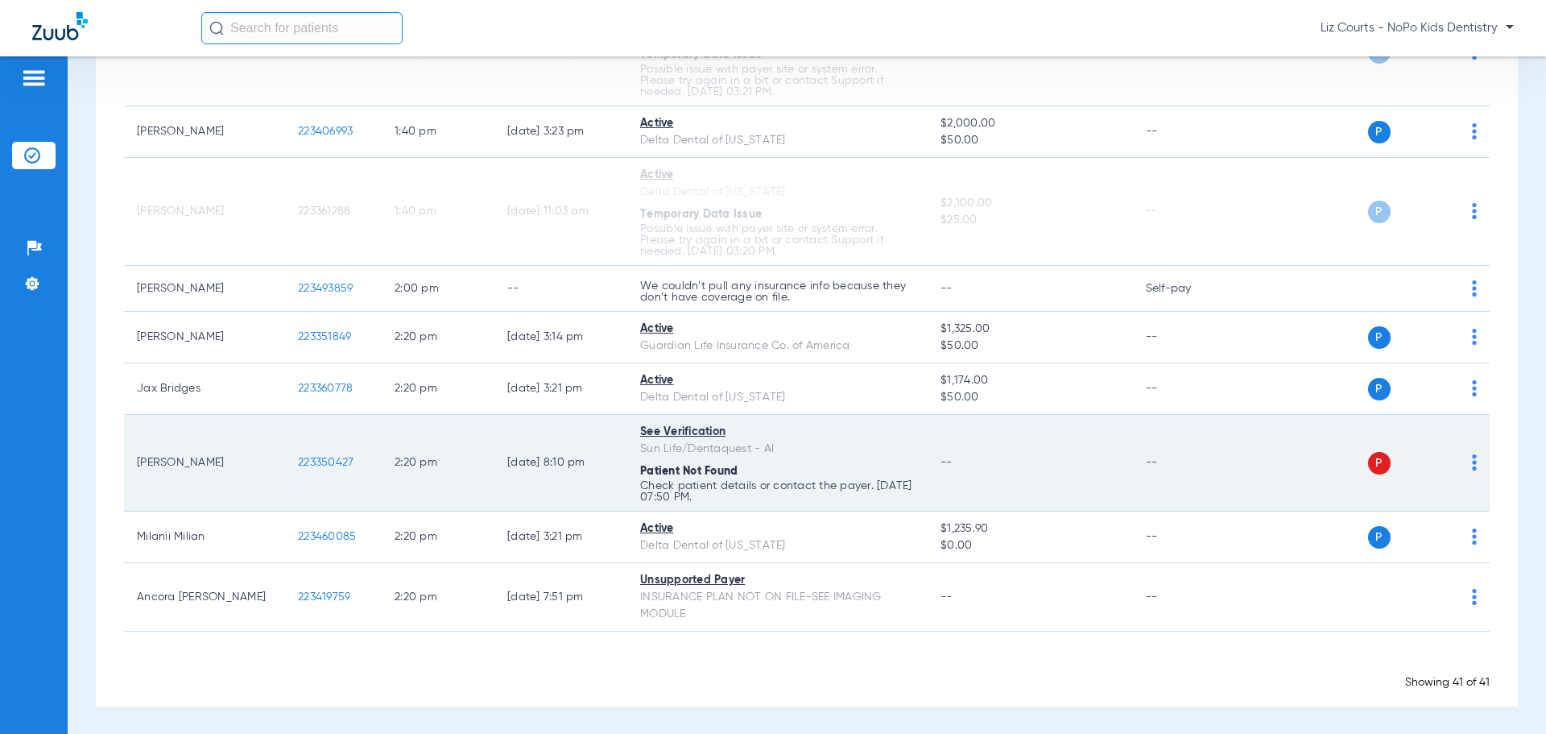
scroll to position [2432, 0]
click at [1472, 456] on img at bounding box center [1474, 461] width 5 height 16
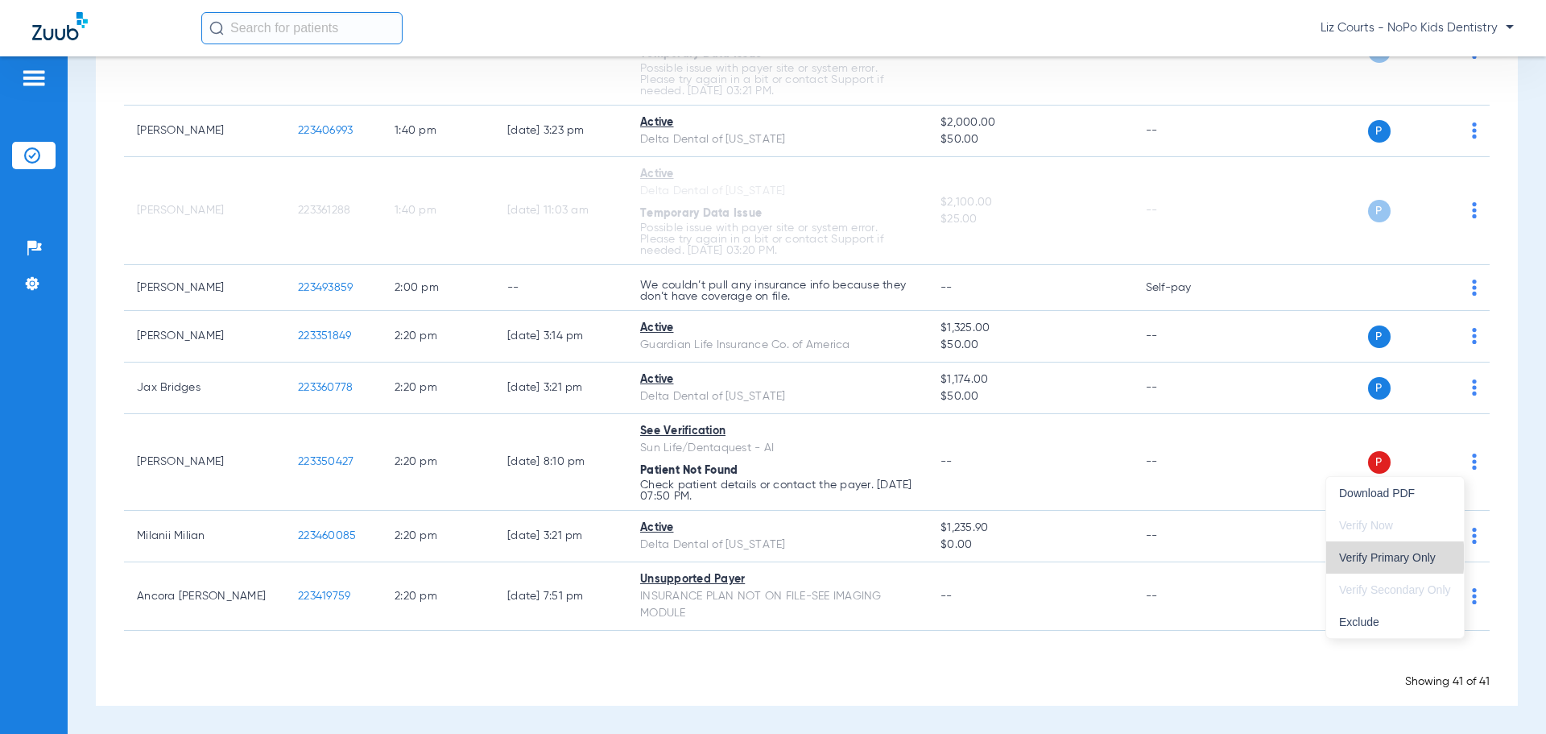
click at [1369, 556] on span "Verify Primary Only" at bounding box center [1395, 557] width 112 height 11
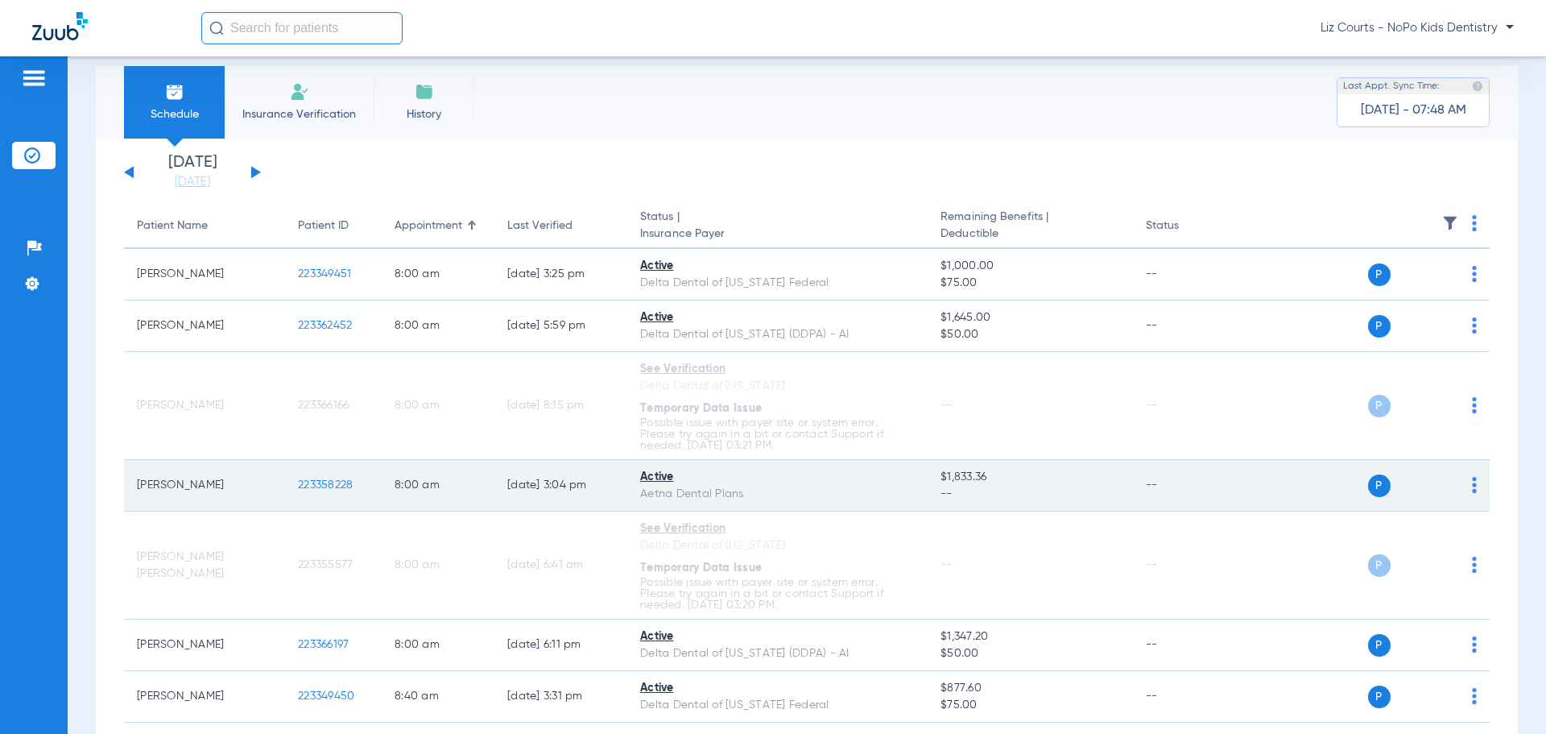
scroll to position [0, 0]
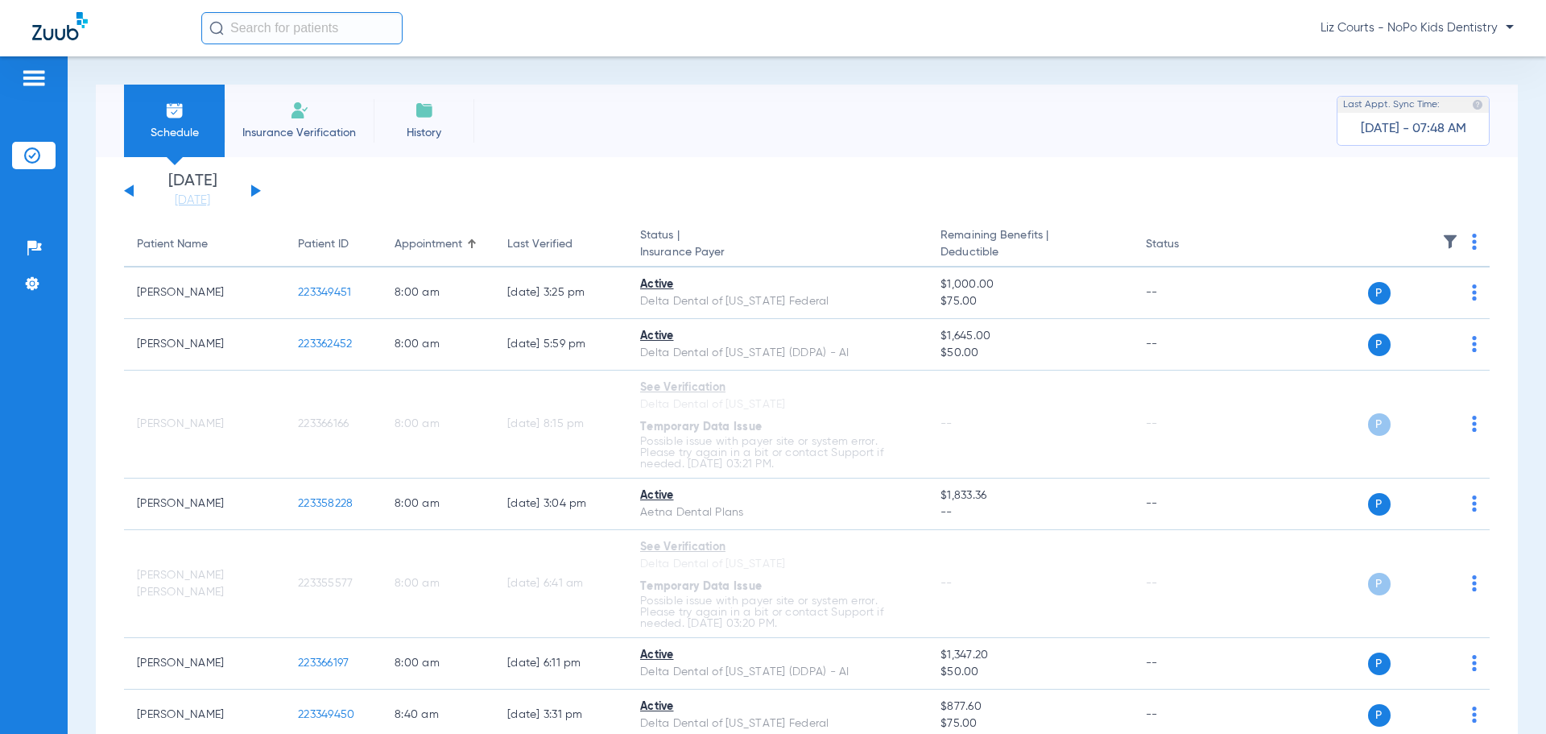
click at [256, 188] on div "Sunday 06-08-2025 Monday 06-09-2025 Tuesday 06-10-2025 Wednesday 06-11-2025 Thu…" at bounding box center [192, 190] width 137 height 35
click at [256, 189] on button at bounding box center [256, 190] width 10 height 12
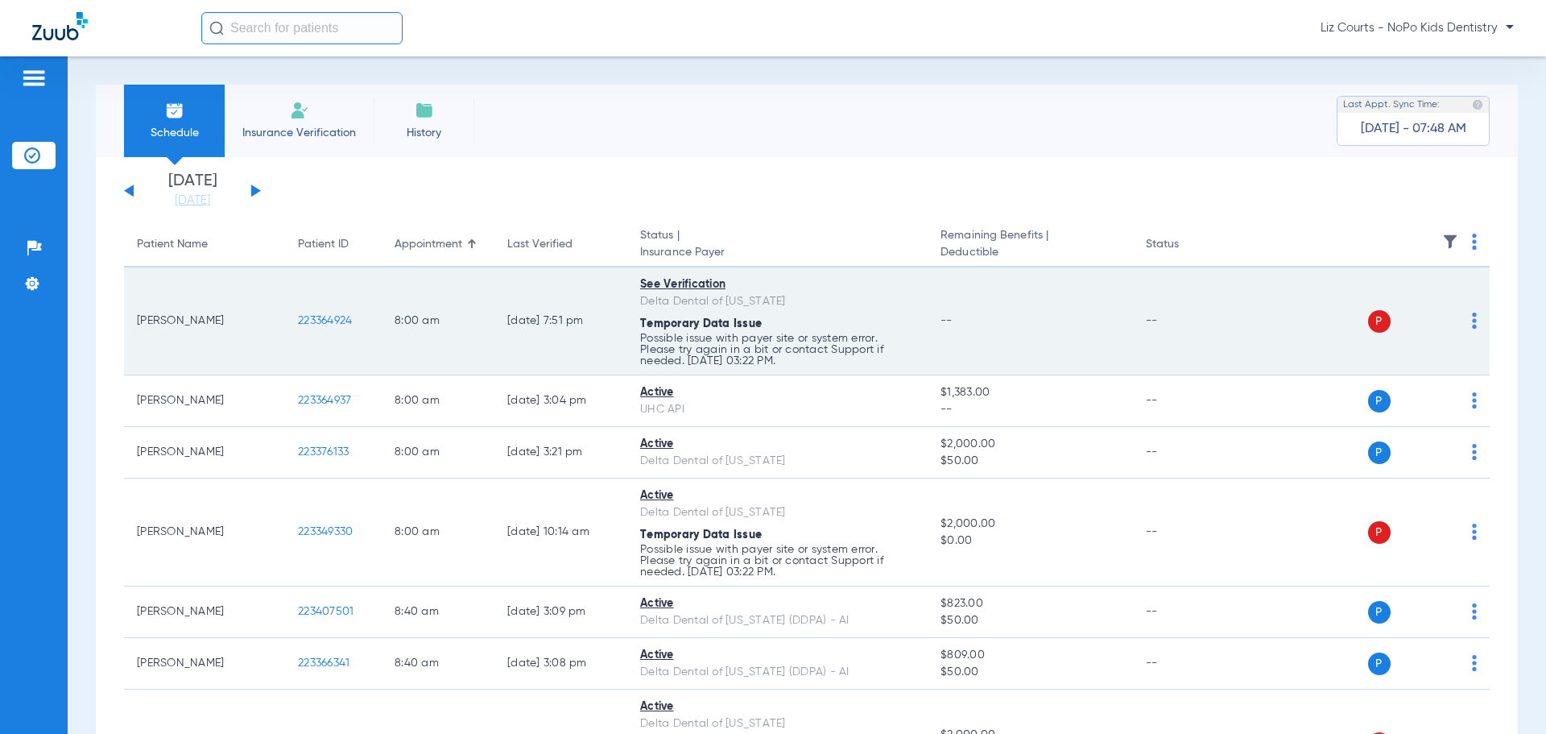
click at [1472, 322] on img at bounding box center [1474, 320] width 5 height 16
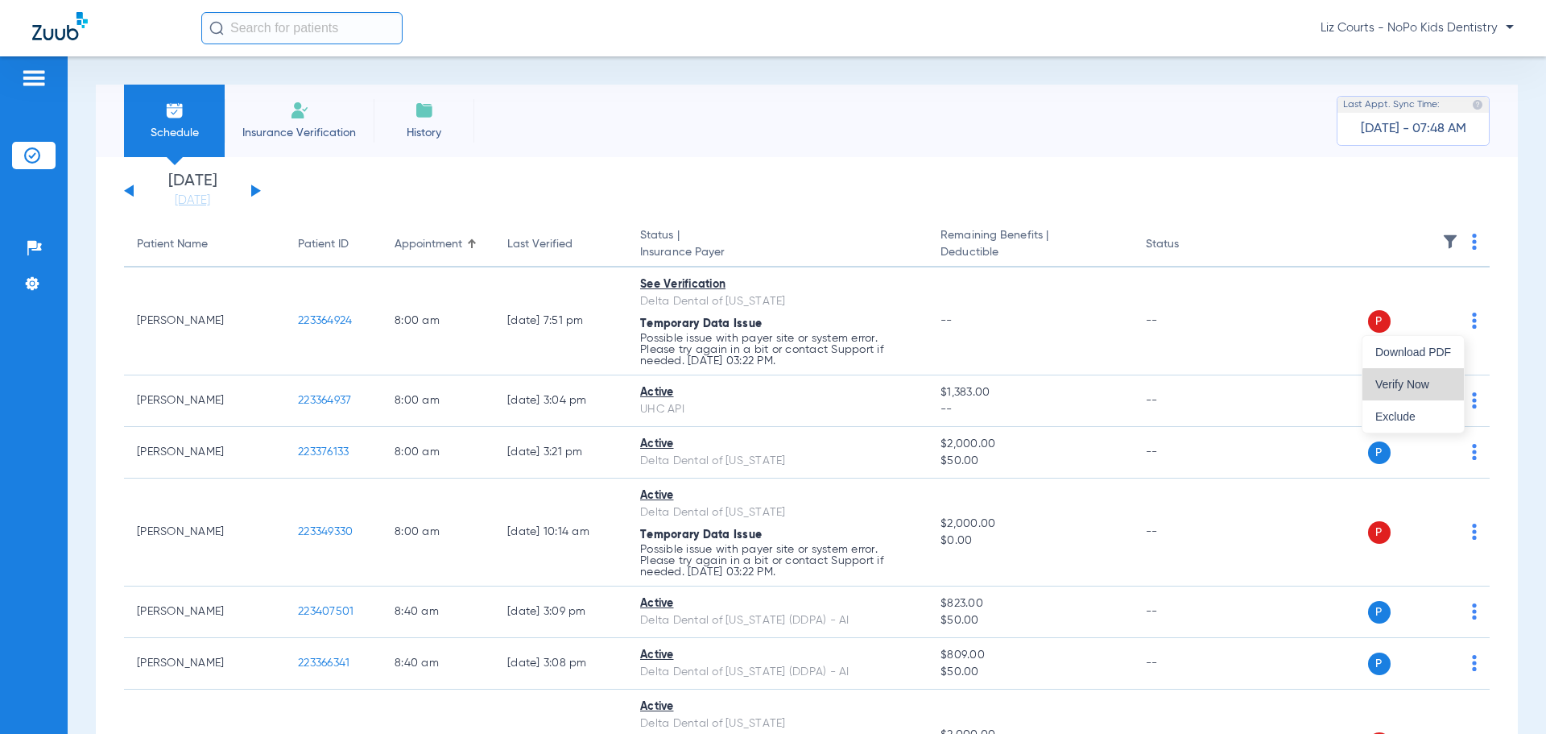
click at [1431, 384] on span "Verify Now" at bounding box center [1413, 384] width 76 height 11
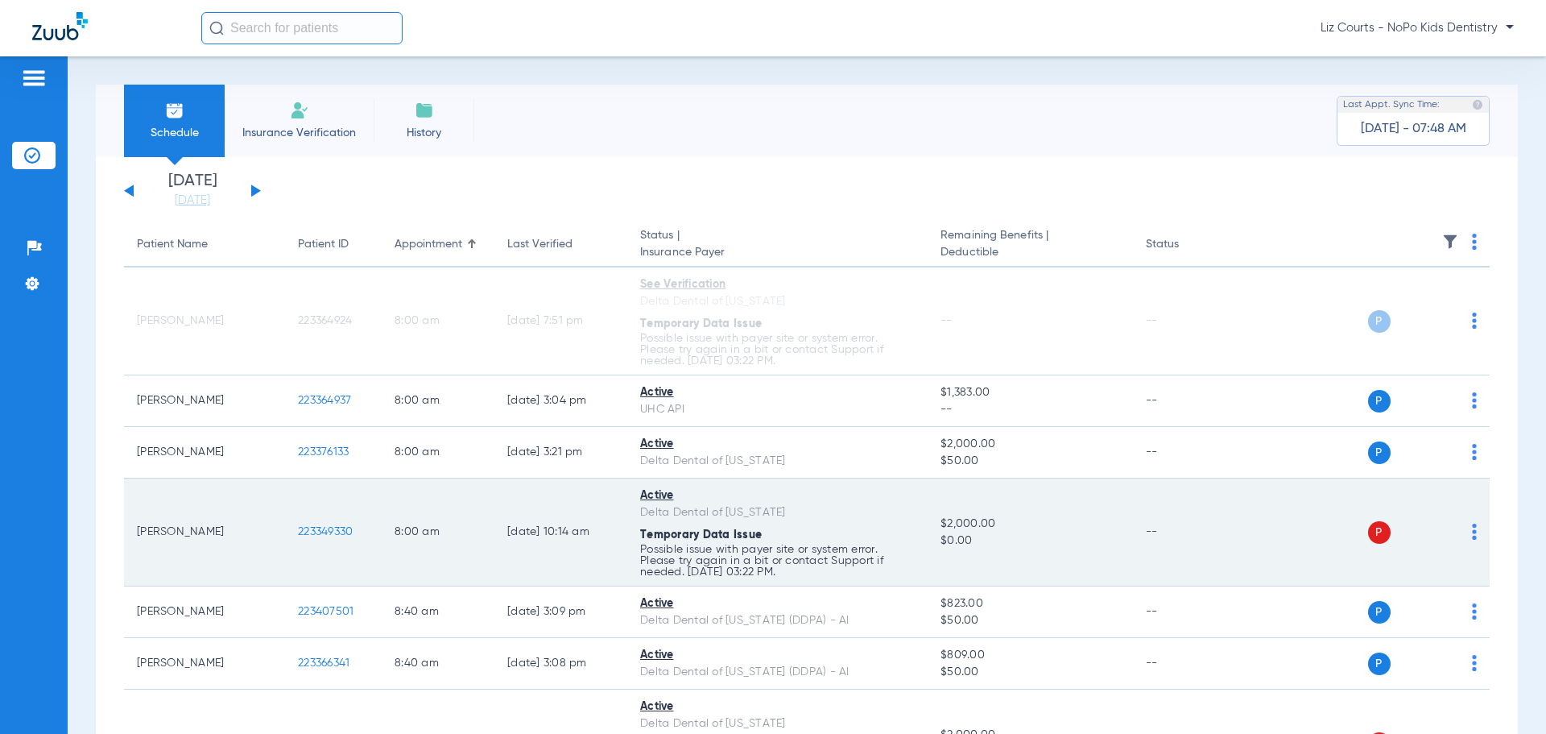
click at [1472, 537] on img at bounding box center [1474, 531] width 5 height 16
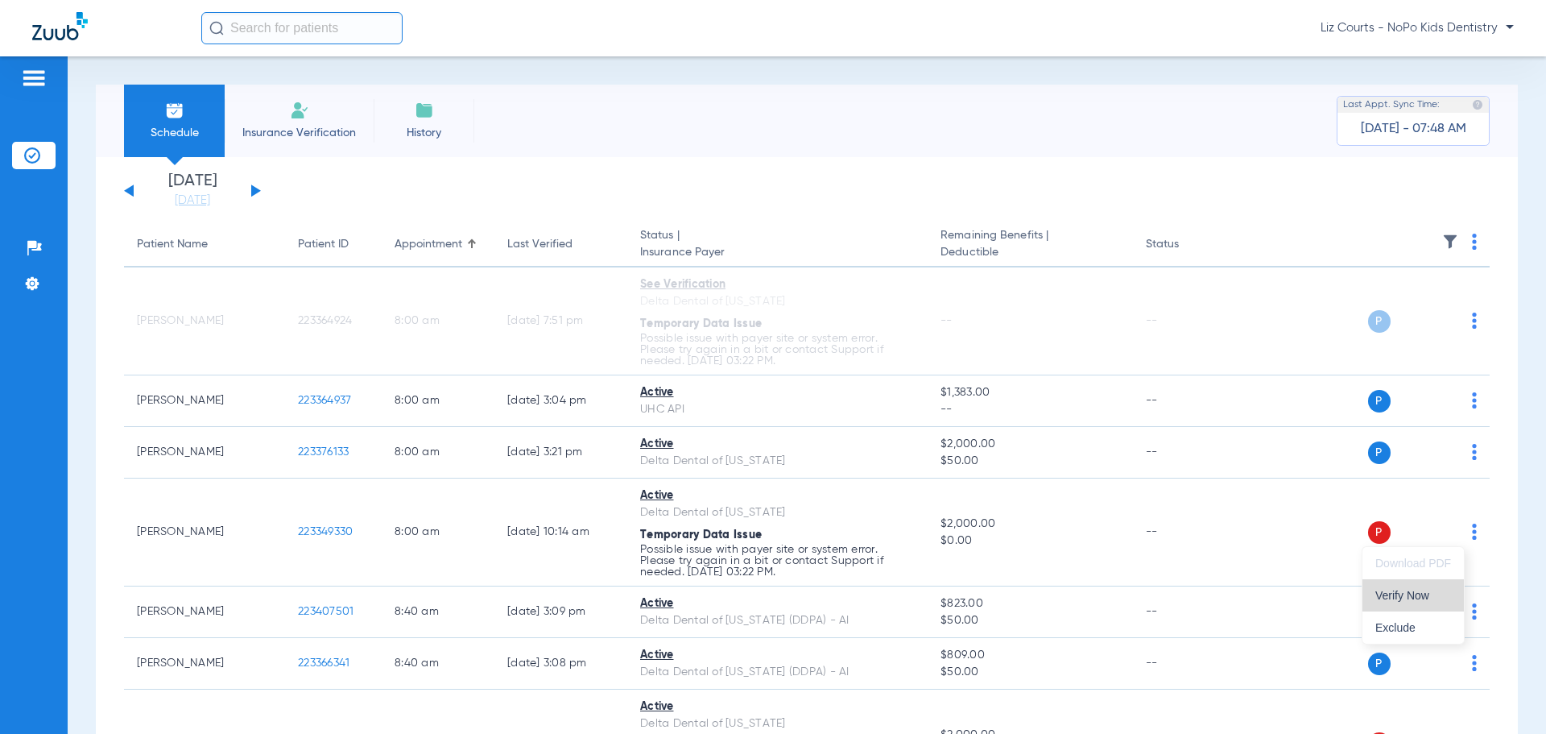
click at [1422, 598] on span "Verify Now" at bounding box center [1413, 594] width 76 height 11
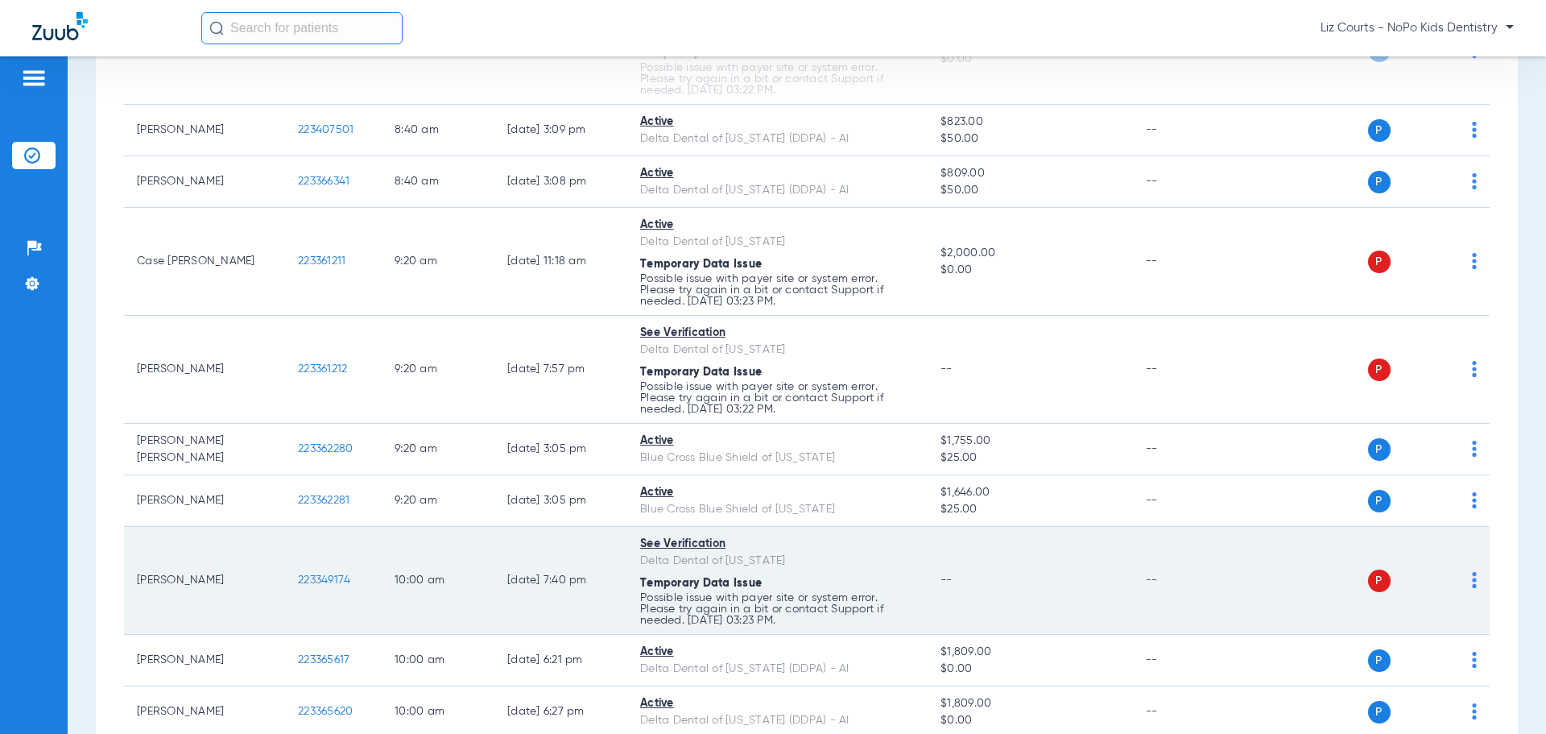
scroll to position [483, 0]
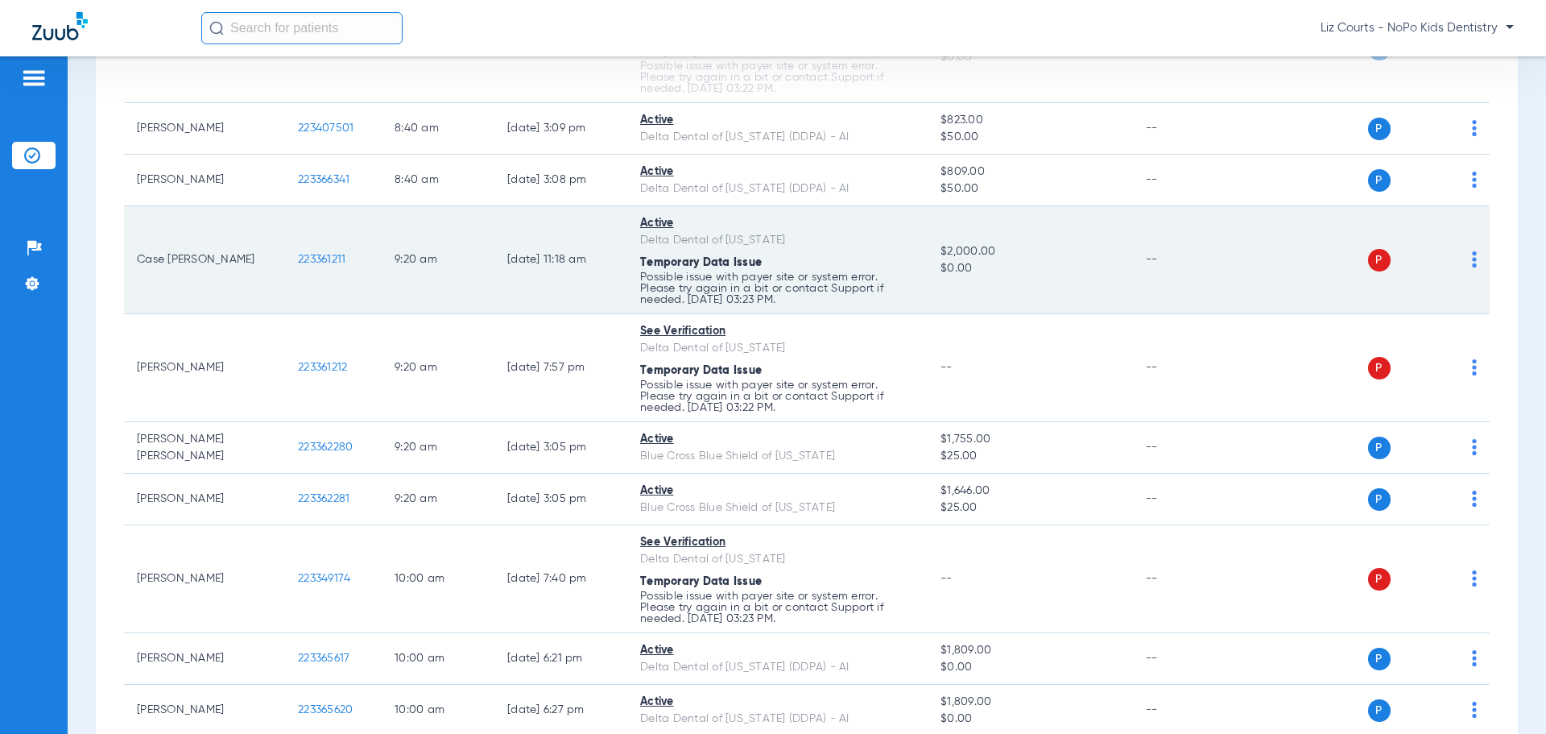
click at [1472, 260] on img at bounding box center [1474, 259] width 5 height 16
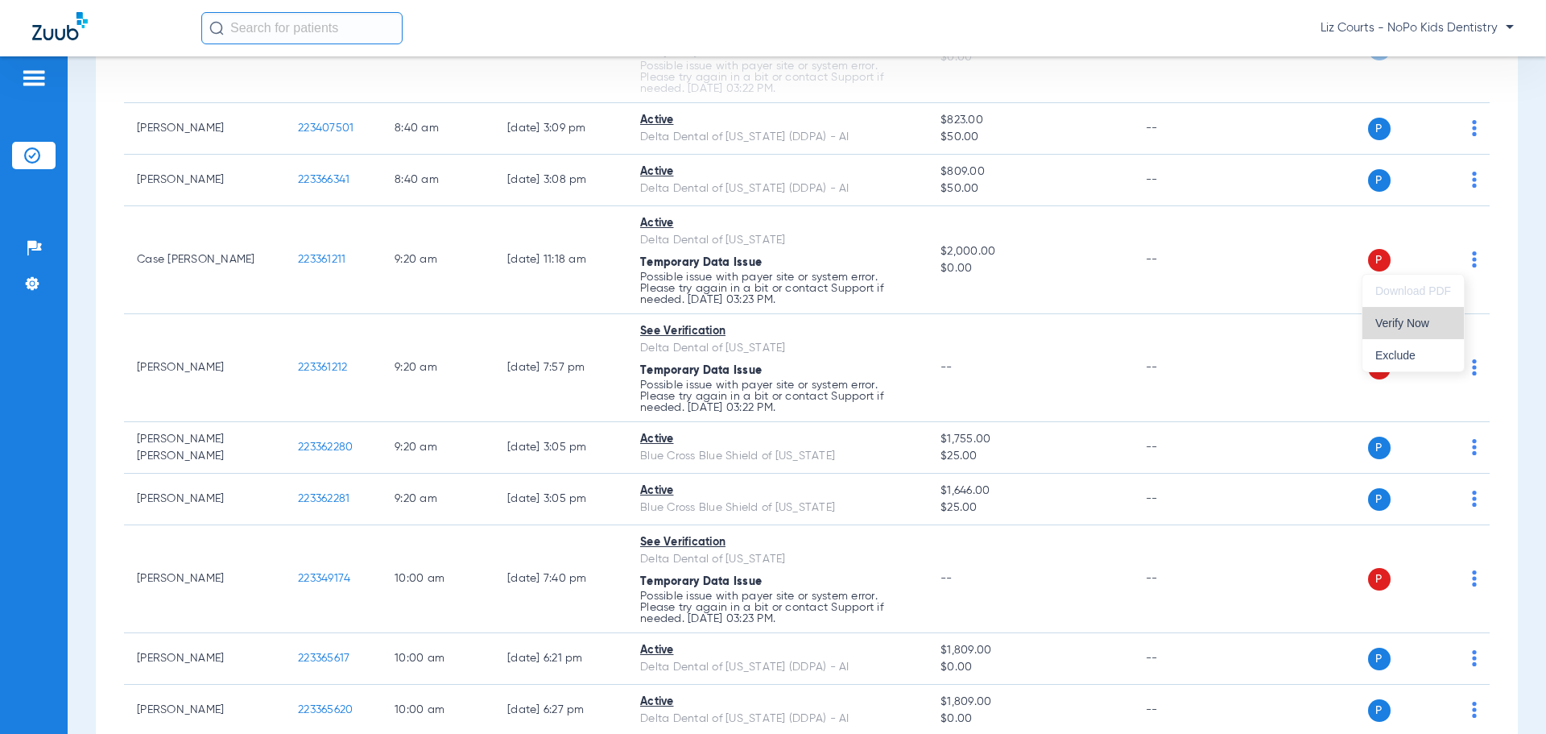
click at [1417, 329] on span "Verify Now" at bounding box center [1413, 322] width 76 height 11
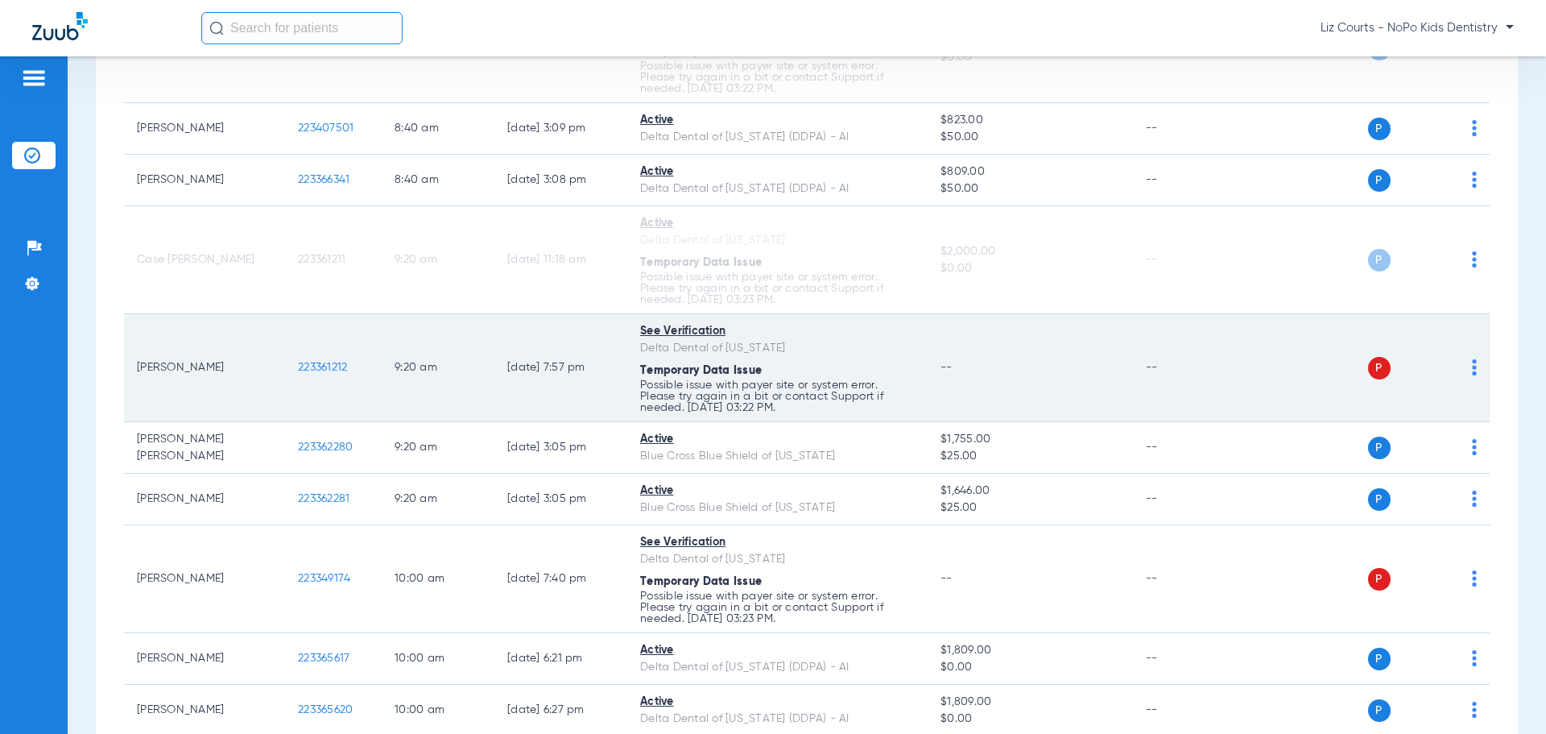
click at [1472, 369] on img at bounding box center [1474, 367] width 5 height 16
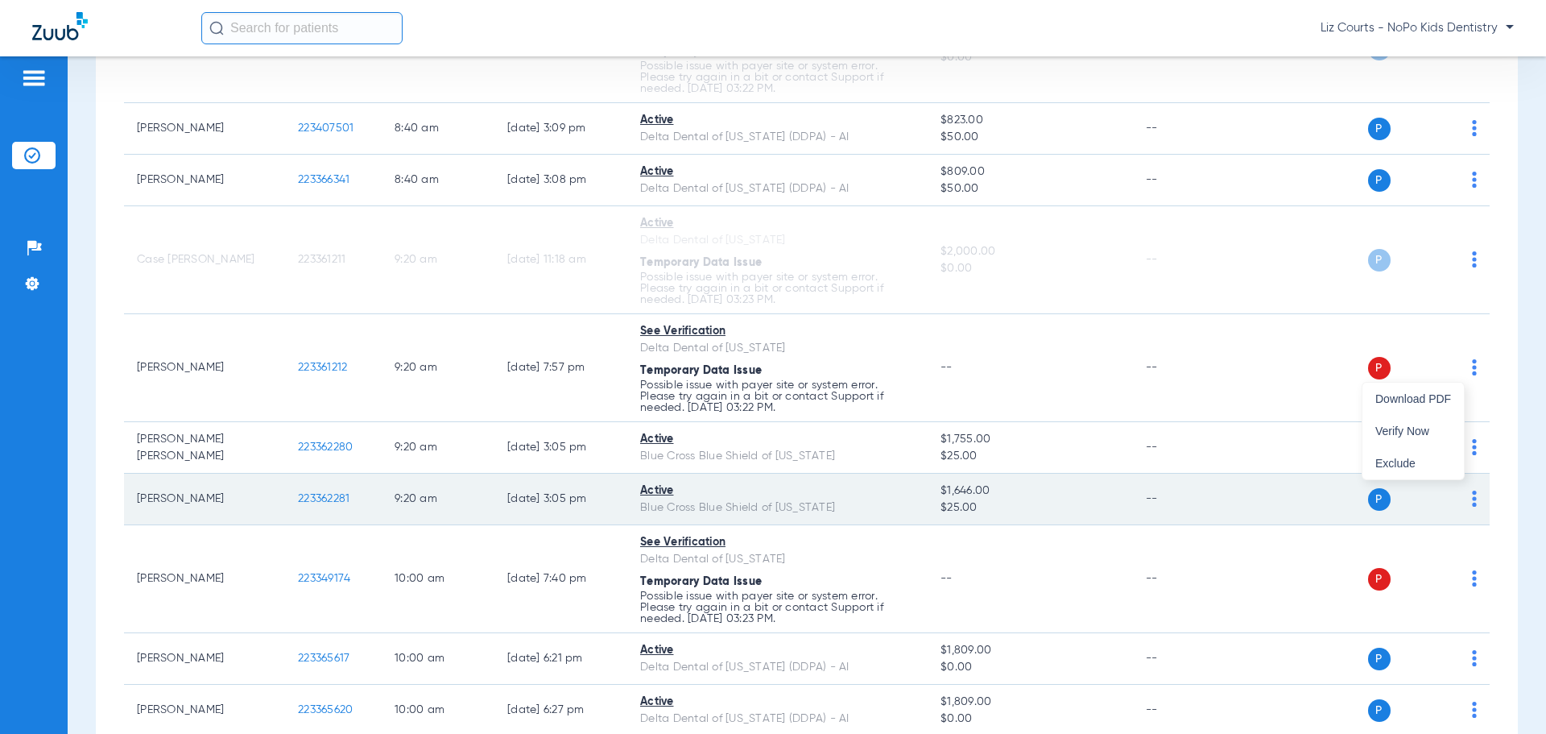
drag, startPoint x: 1425, startPoint y: 432, endPoint x: 1454, endPoint y: 486, distance: 60.9
click at [1429, 437] on button "Verify Now" at bounding box center [1413, 431] width 101 height 32
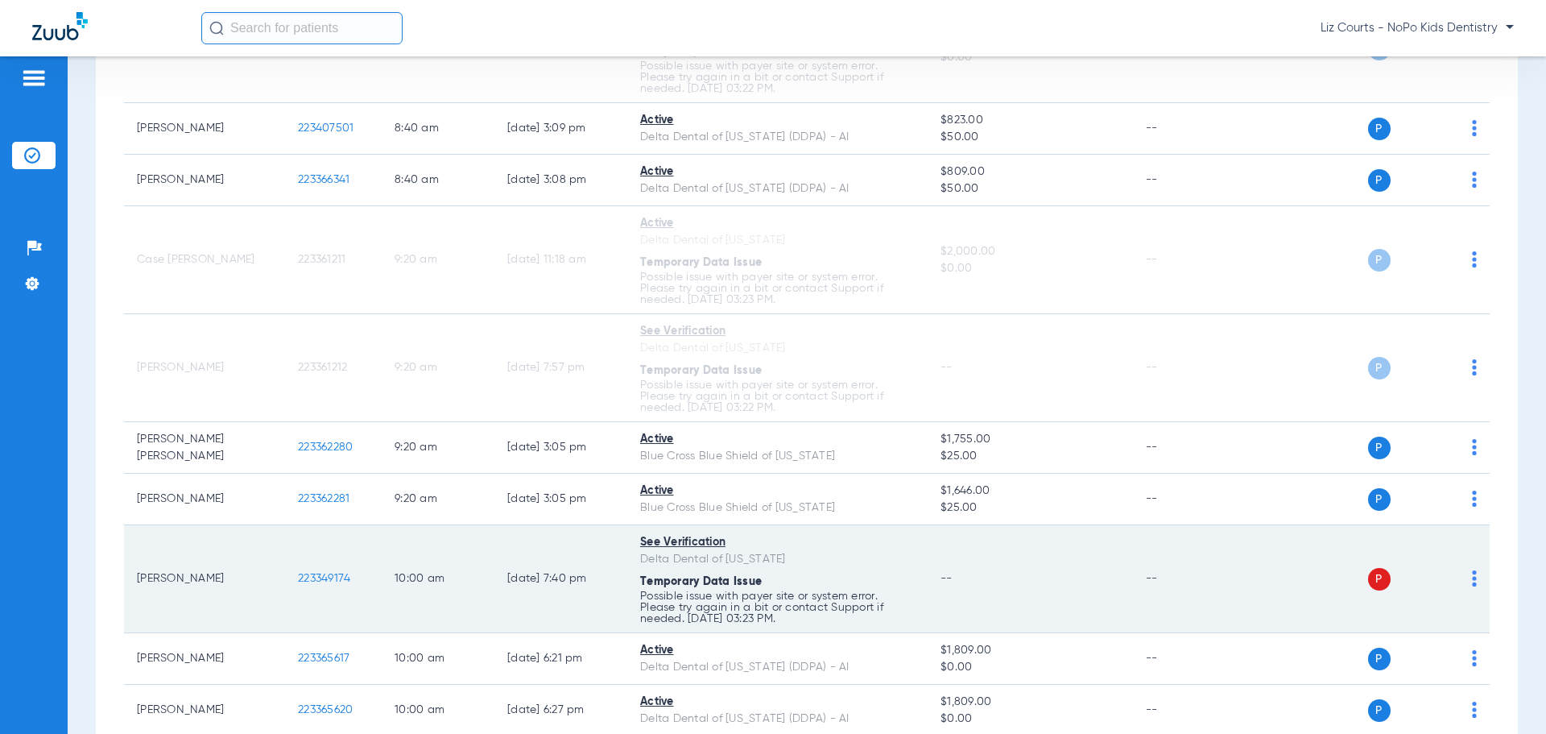
click at [1472, 577] on img at bounding box center [1474, 578] width 5 height 16
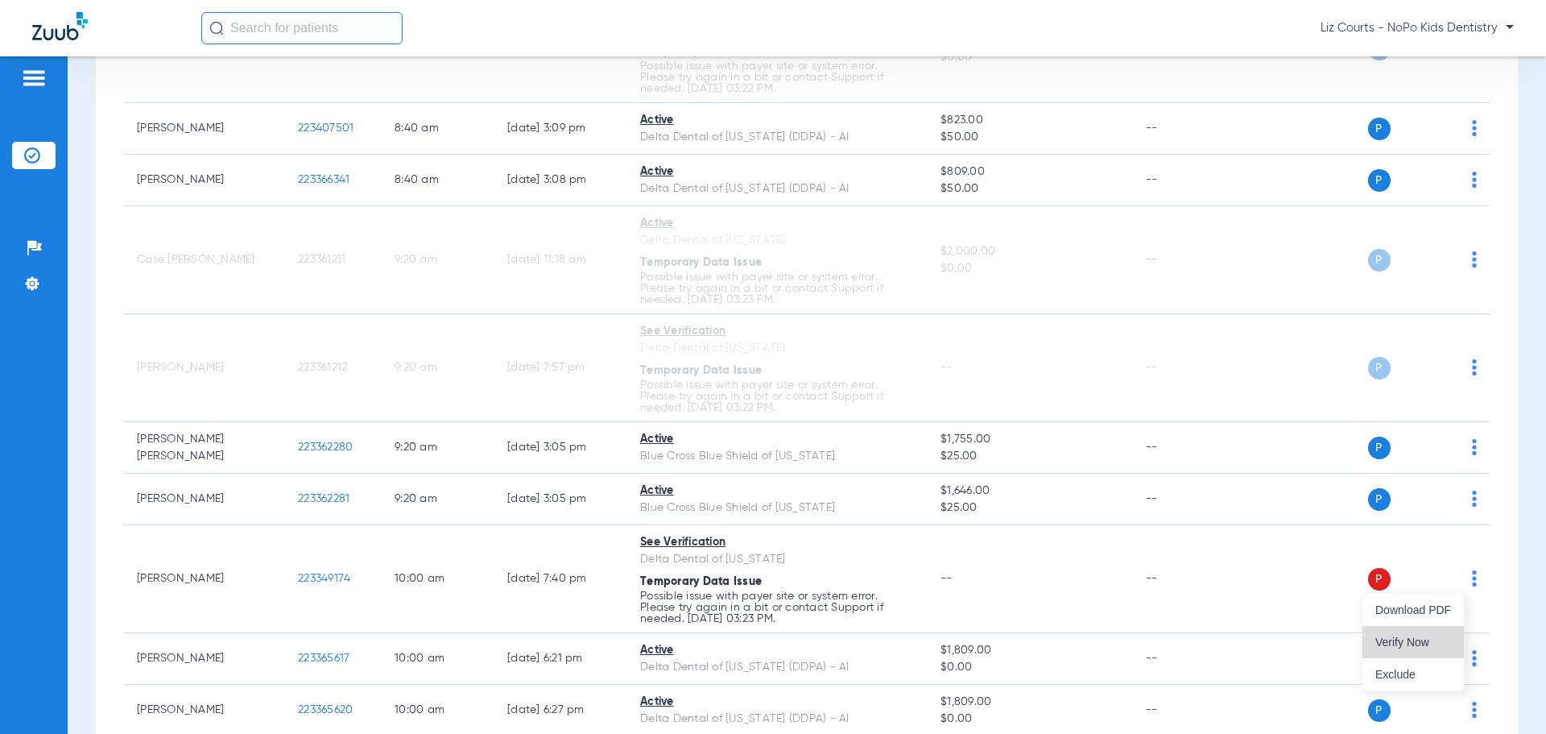
click at [1396, 633] on button "Verify Now" at bounding box center [1413, 642] width 101 height 32
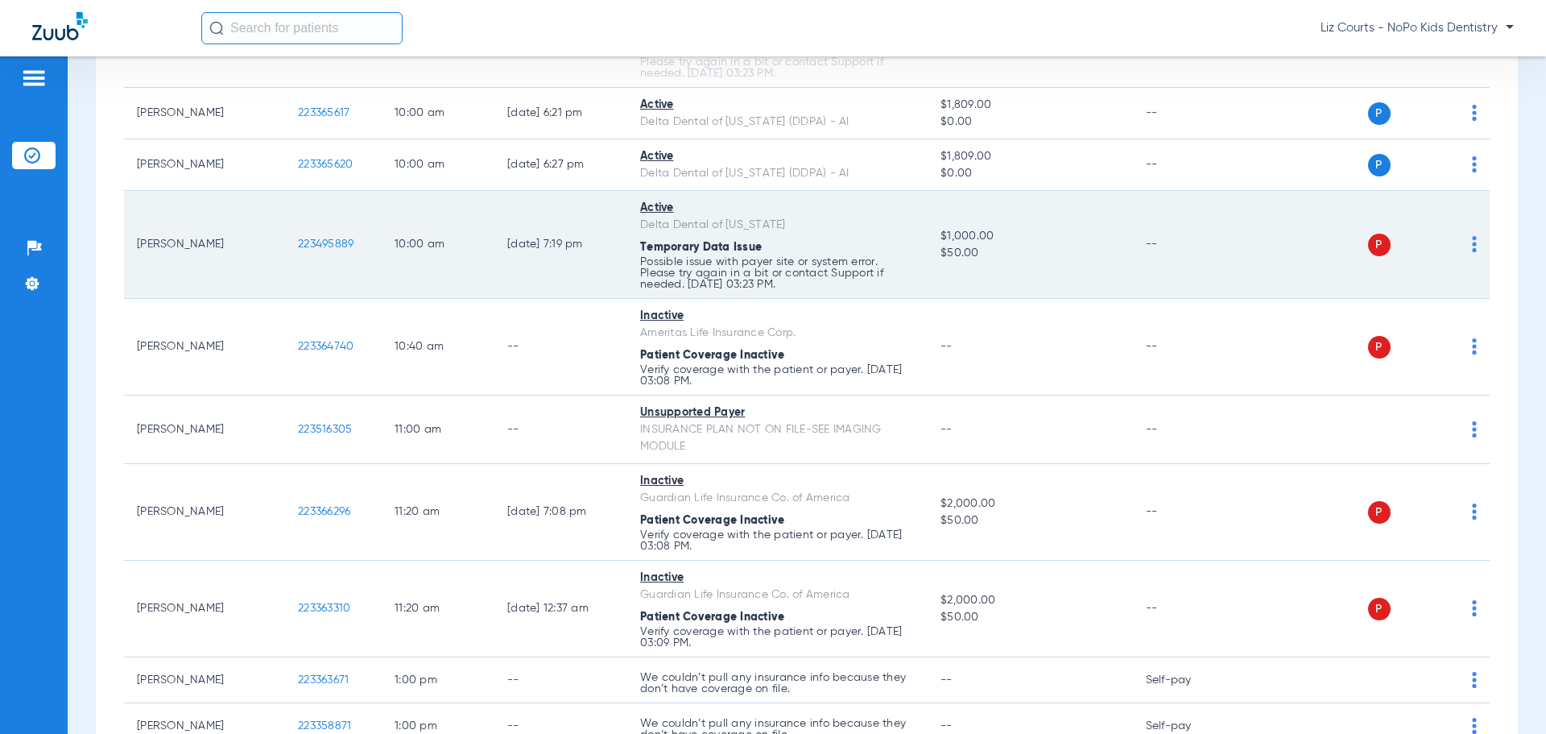
scroll to position [1047, 0]
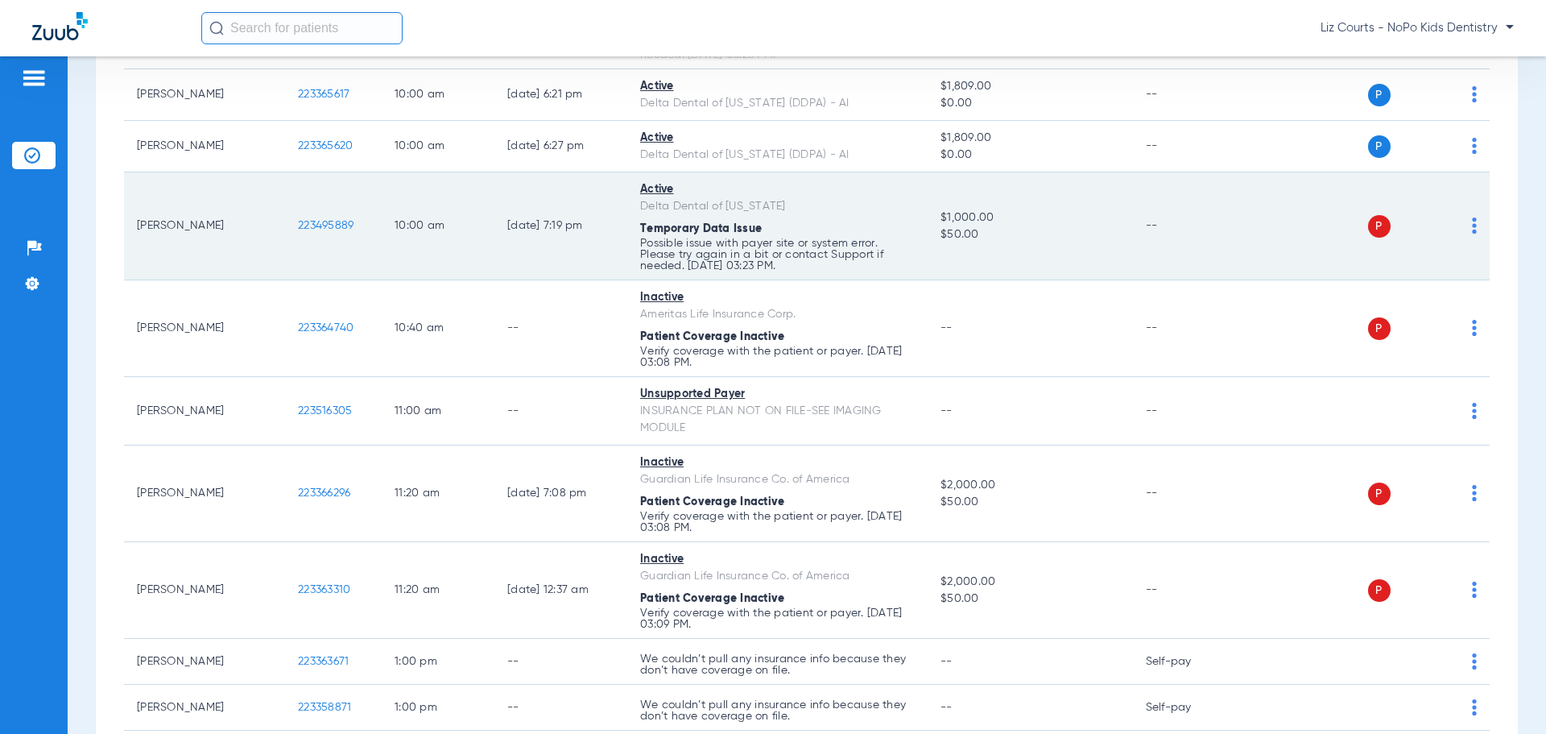
click at [1472, 222] on img at bounding box center [1474, 225] width 5 height 16
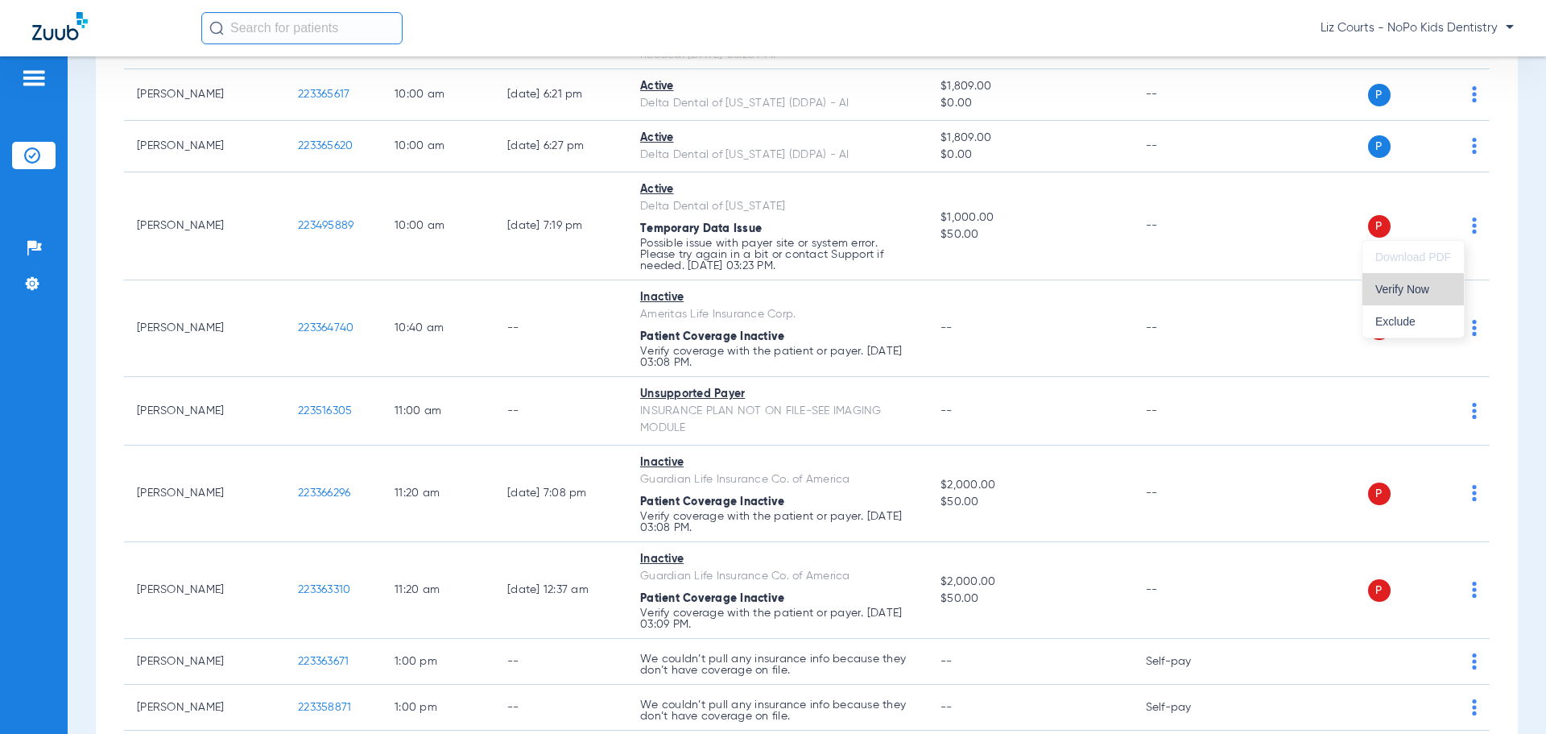
click at [1417, 282] on button "Verify Now" at bounding box center [1413, 289] width 101 height 32
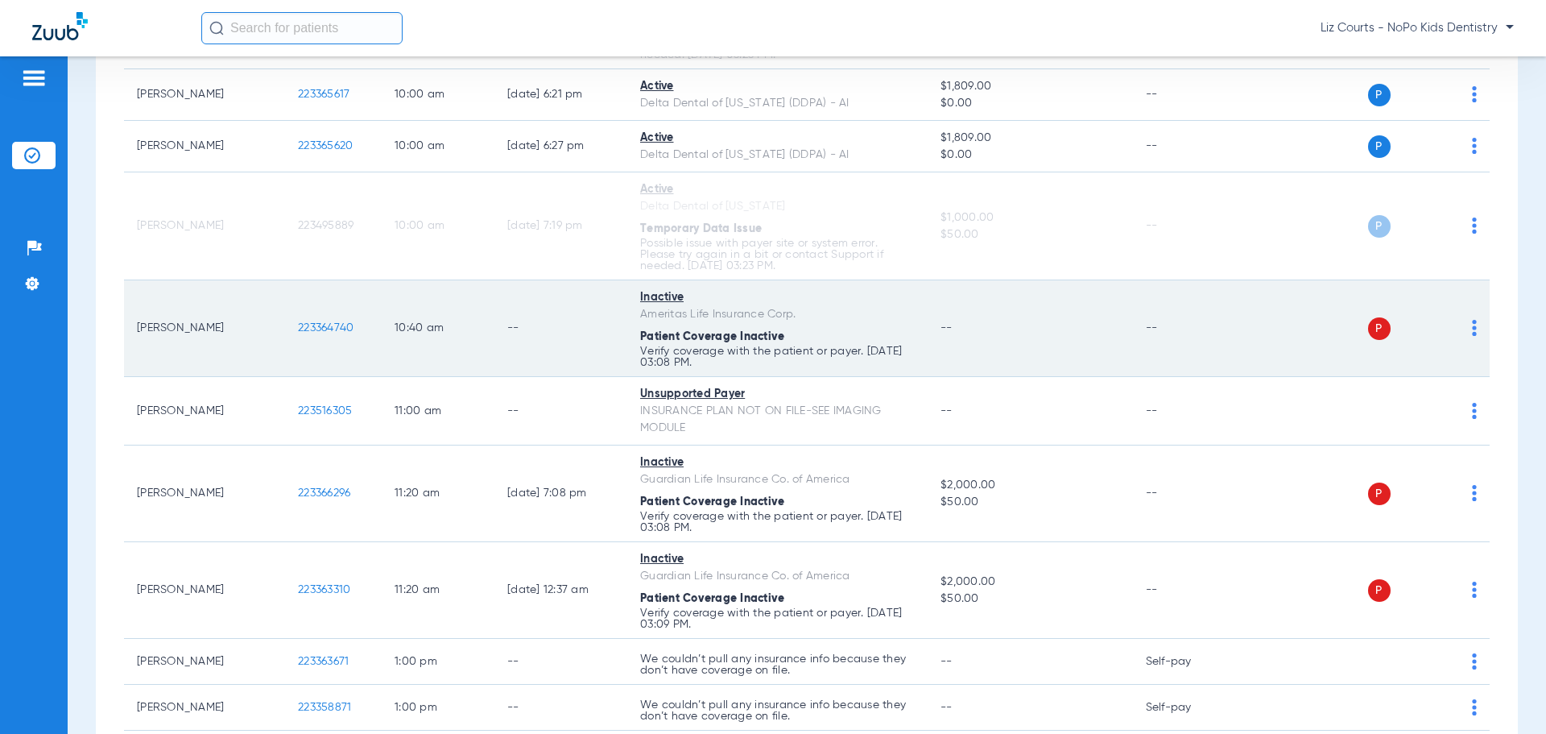
click at [1472, 329] on img at bounding box center [1474, 328] width 5 height 16
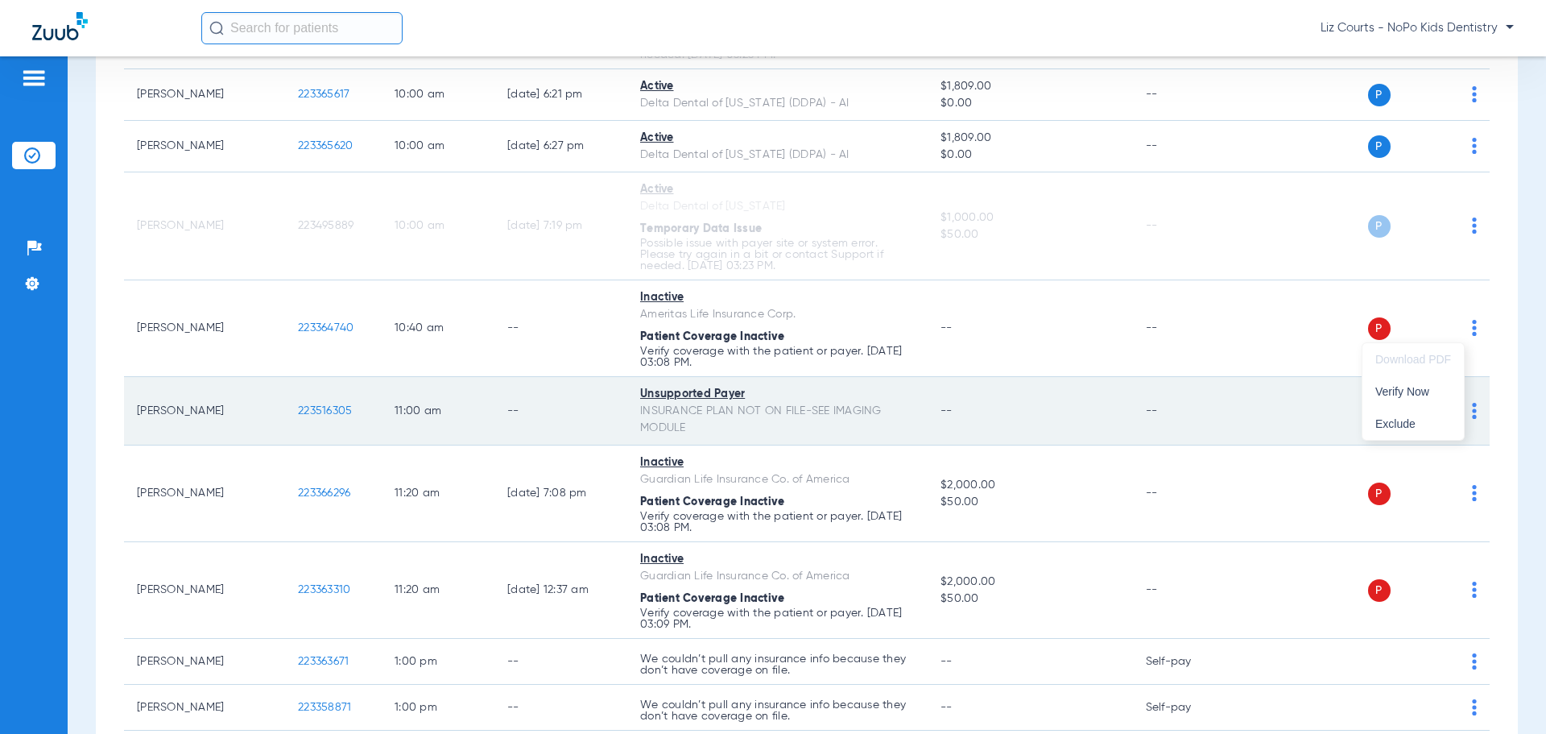
click at [1423, 392] on span "Verify Now" at bounding box center [1413, 391] width 76 height 11
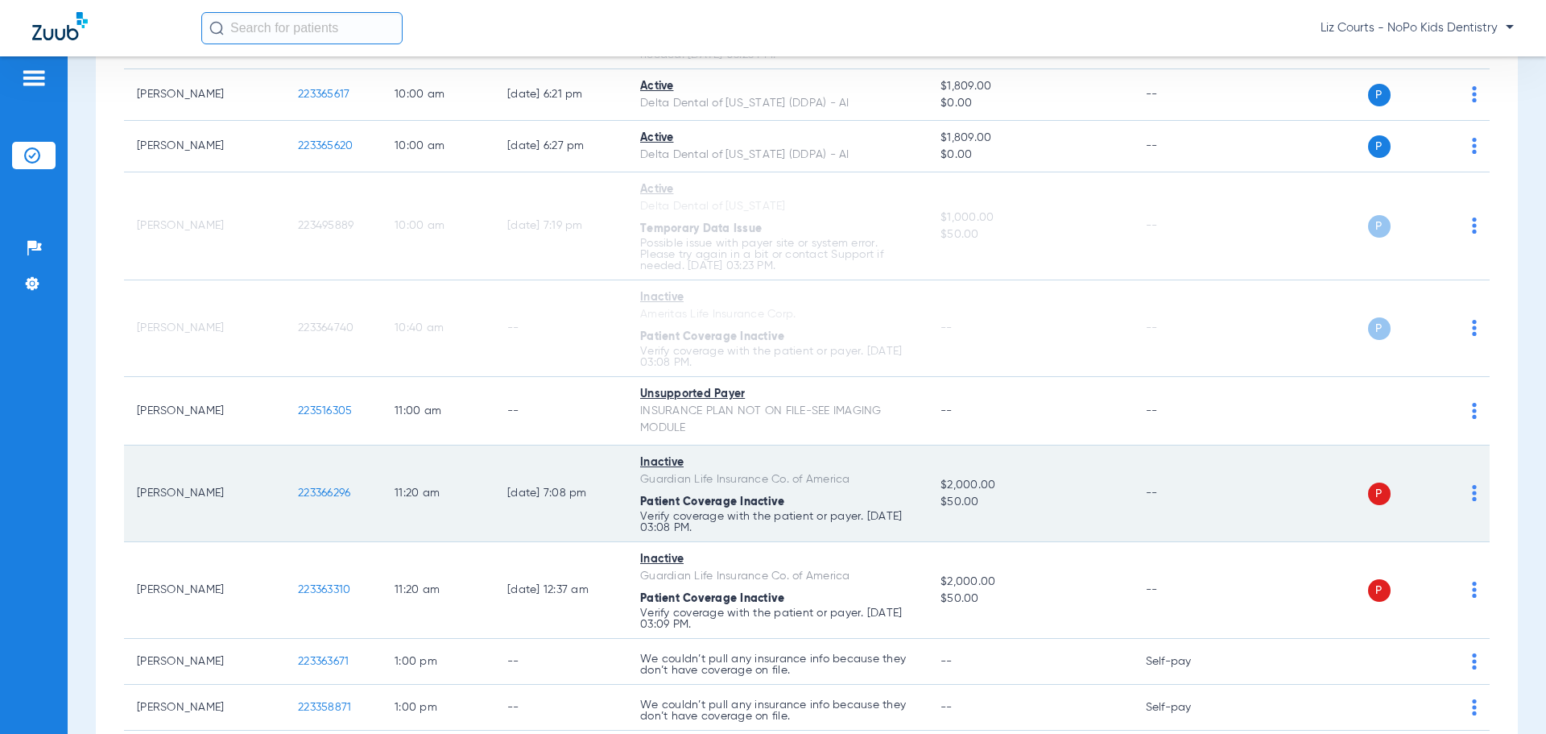
click at [1472, 499] on img at bounding box center [1474, 493] width 5 height 16
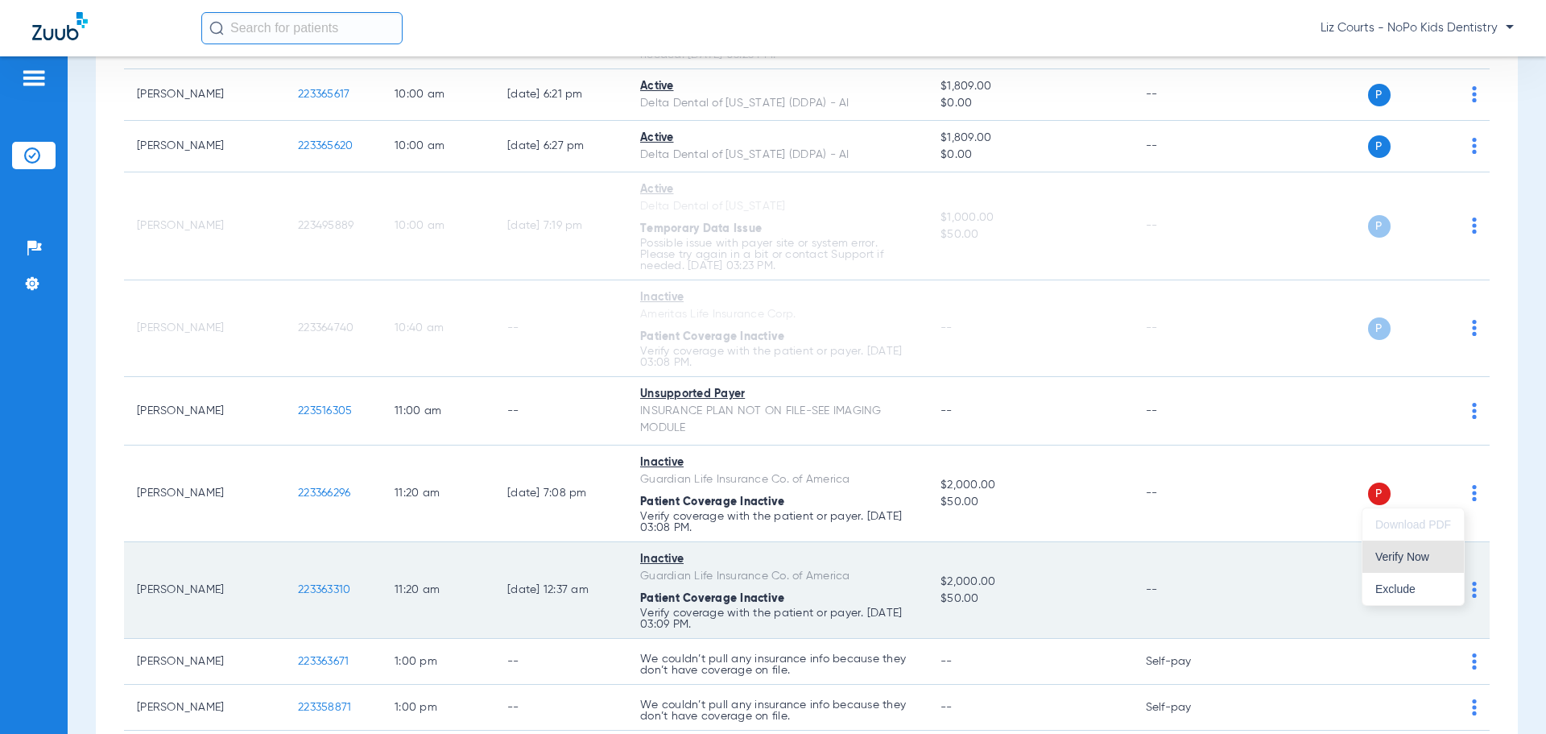
drag, startPoint x: 1430, startPoint y: 556, endPoint x: 1446, endPoint y: 573, distance: 23.4
click at [1430, 556] on span "Verify Now" at bounding box center [1413, 556] width 76 height 11
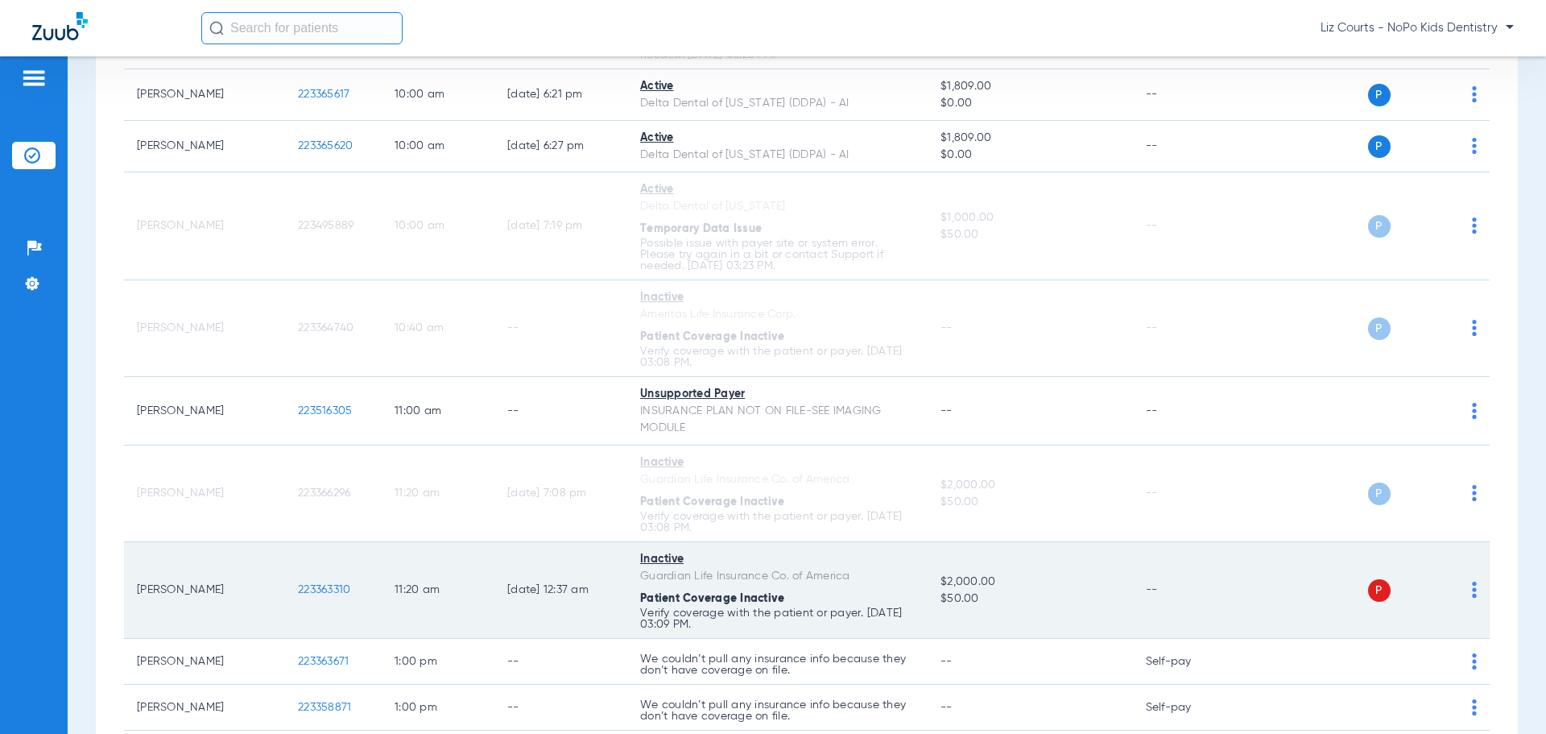
click at [1472, 594] on img at bounding box center [1474, 589] width 5 height 16
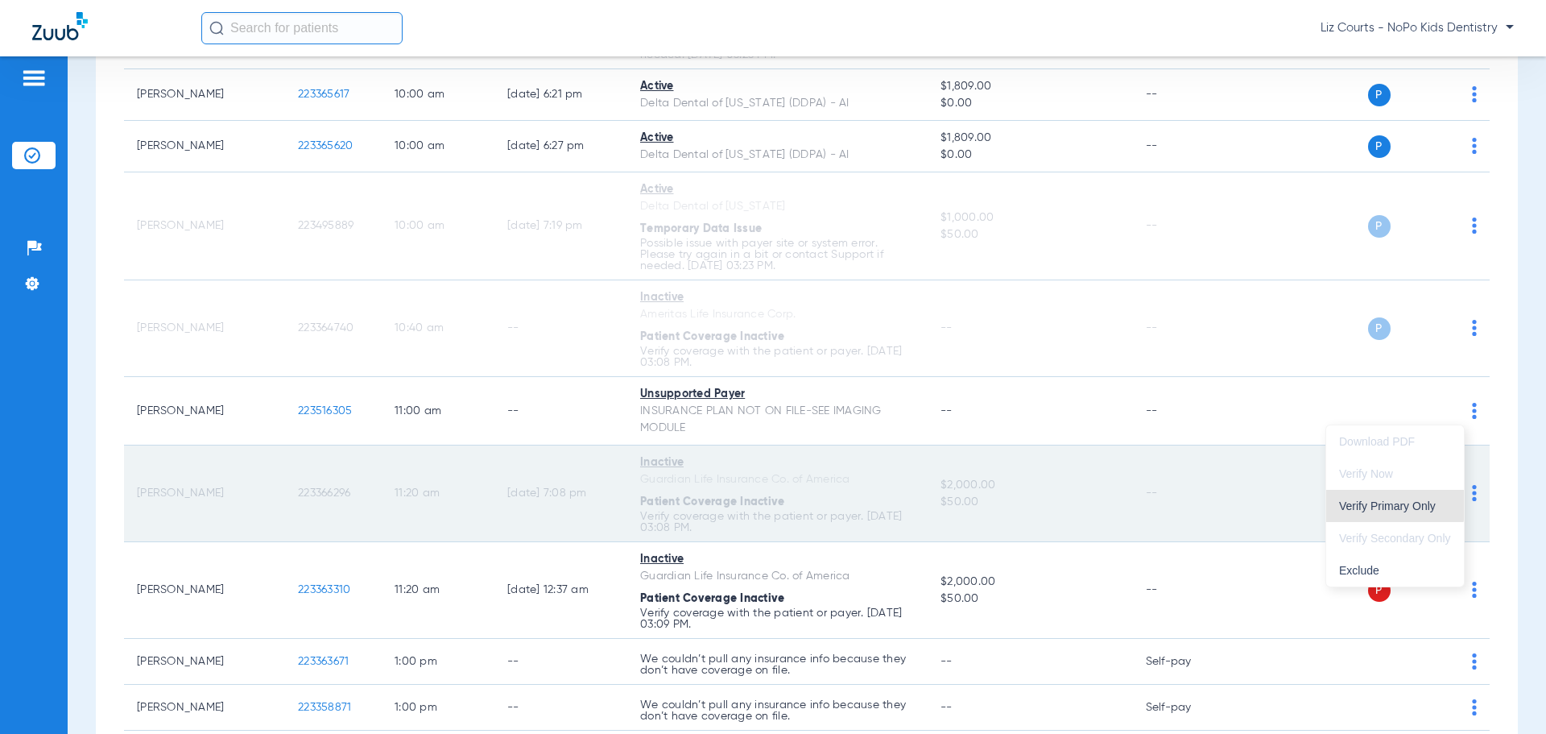
click at [1392, 505] on span "Verify Primary Only" at bounding box center [1395, 505] width 112 height 11
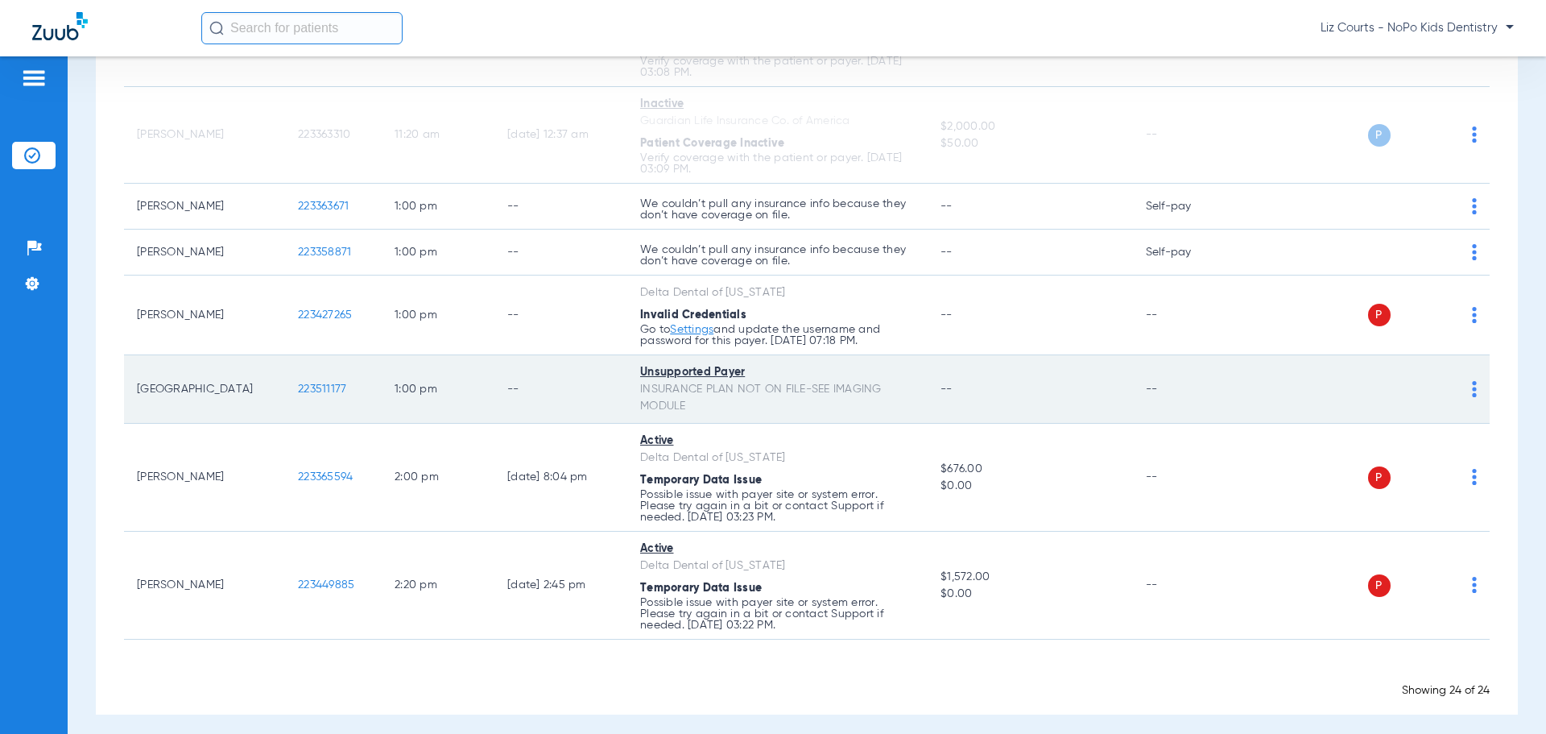
scroll to position [1511, 0]
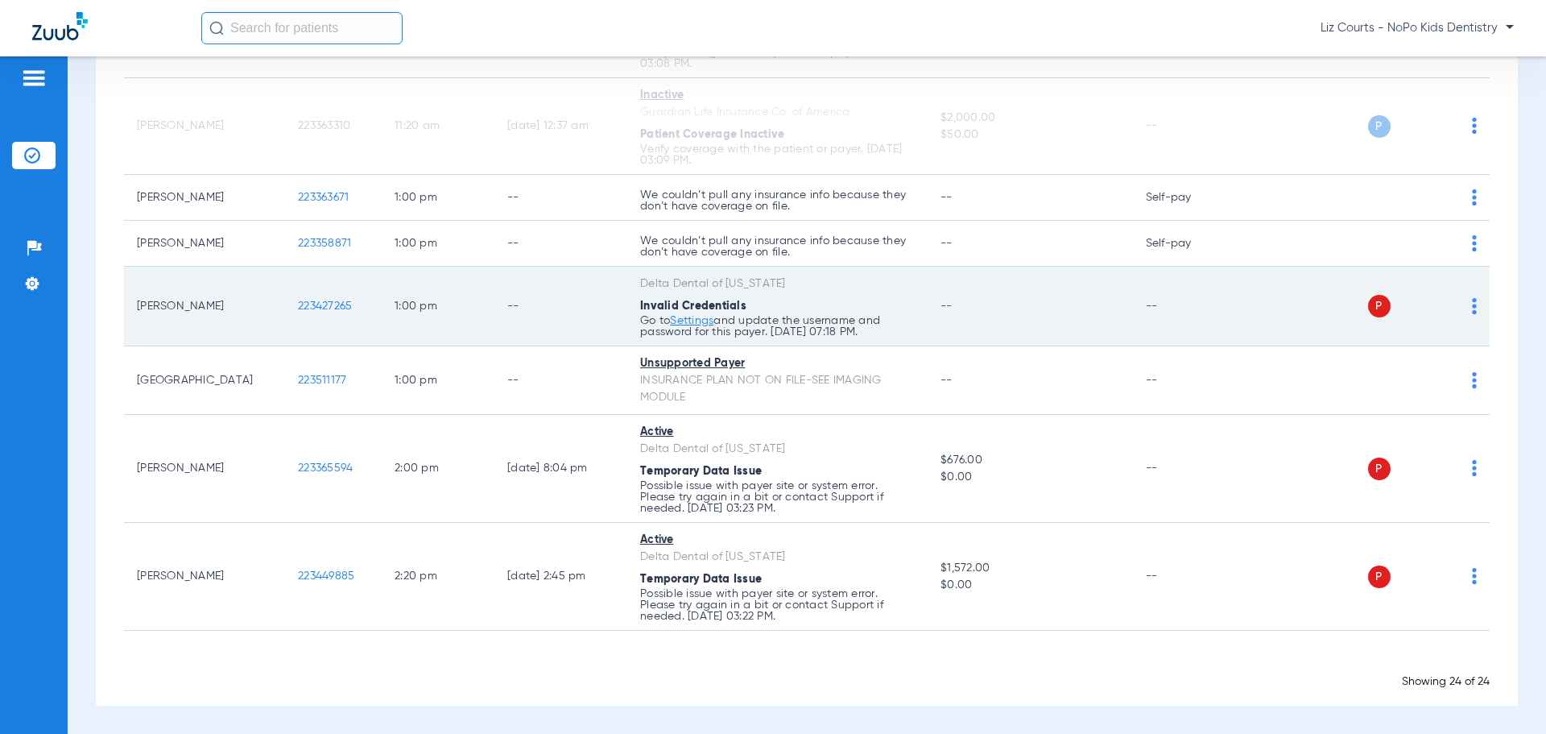
click at [1472, 304] on img at bounding box center [1474, 306] width 5 height 16
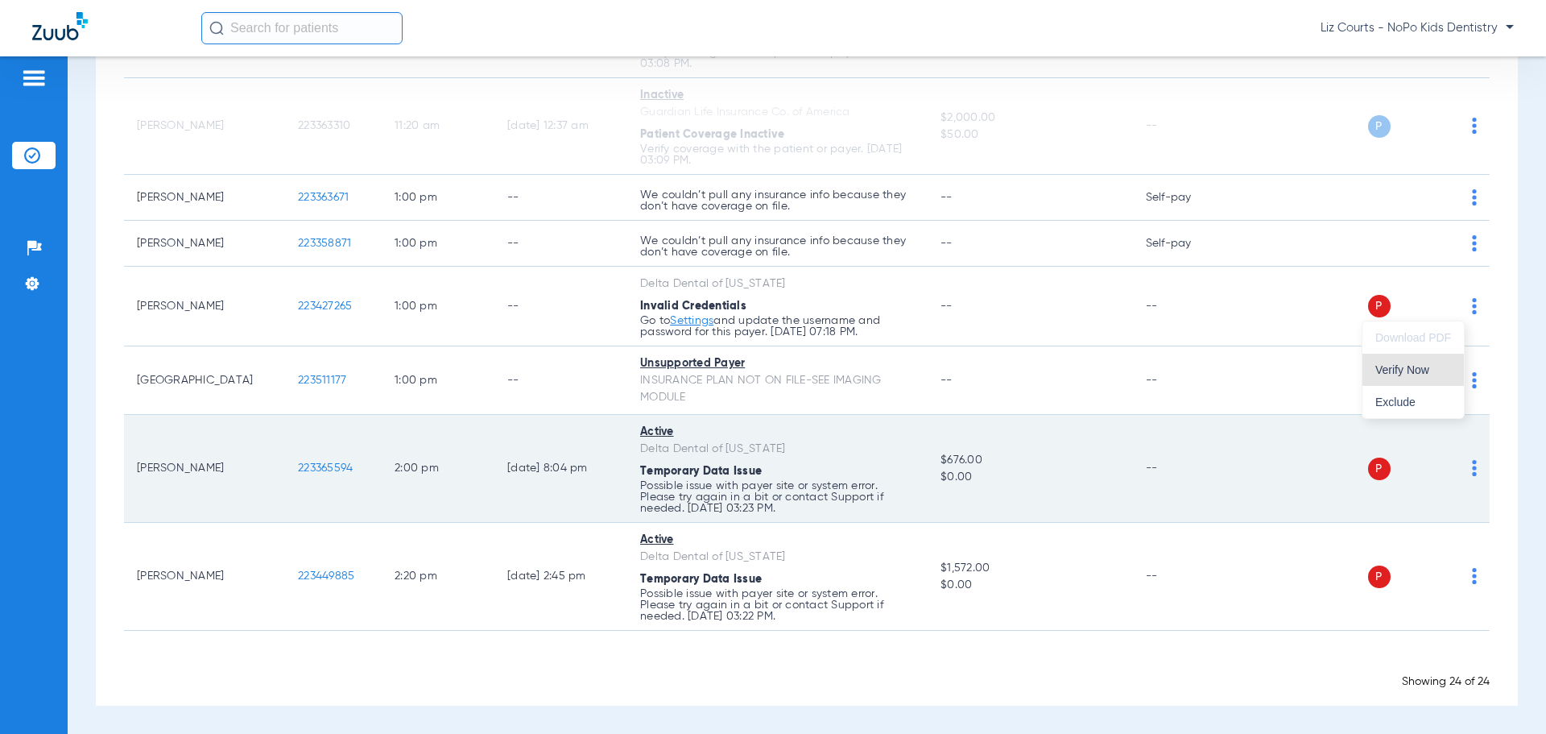
drag, startPoint x: 1420, startPoint y: 371, endPoint x: 1463, endPoint y: 437, distance: 79.1
click at [1421, 373] on span "Verify Now" at bounding box center [1413, 369] width 76 height 11
click at [1472, 470] on img at bounding box center [1474, 468] width 5 height 16
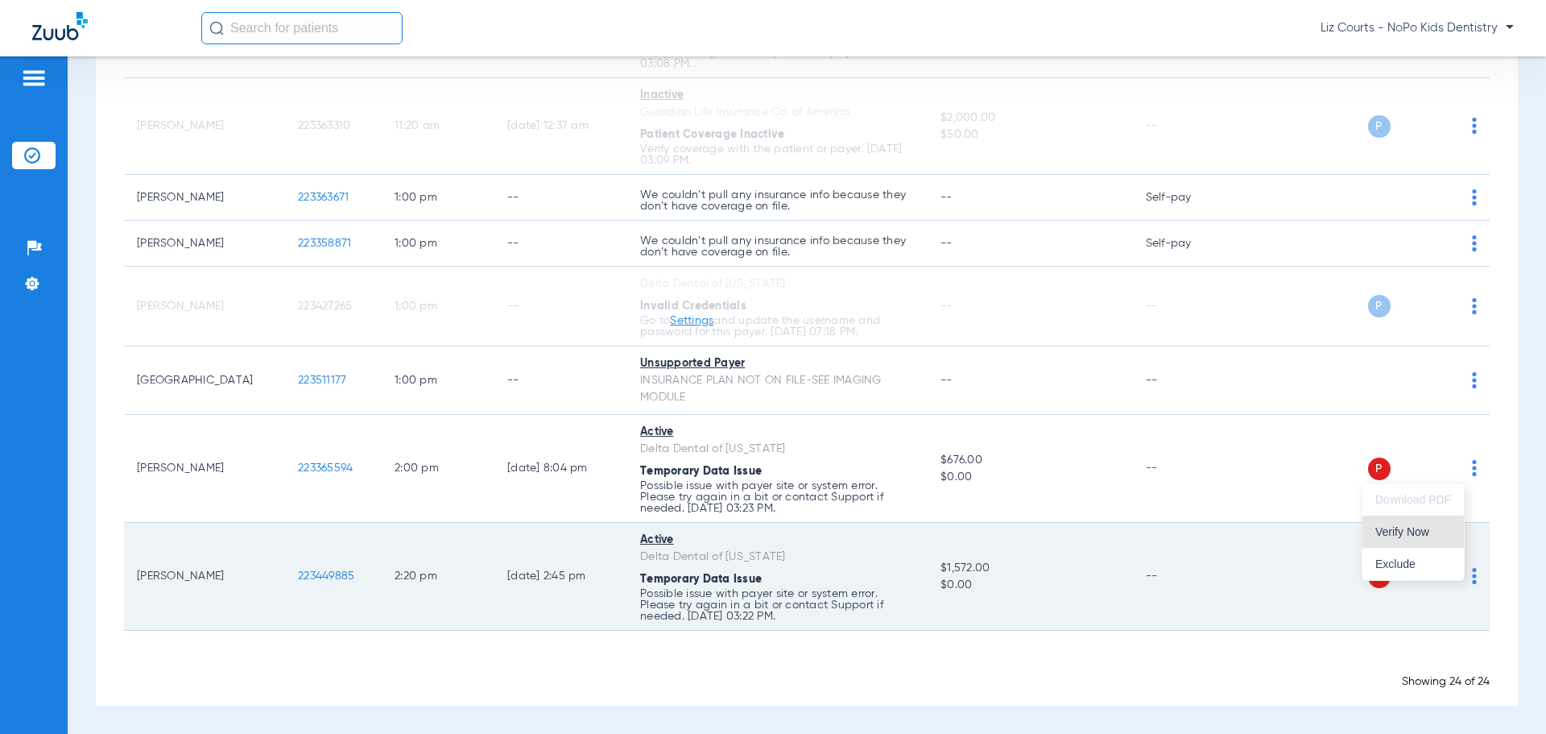
drag, startPoint x: 1414, startPoint y: 535, endPoint x: 1426, endPoint y: 555, distance: 23.5
click at [1414, 536] on span "Verify Now" at bounding box center [1413, 531] width 76 height 11
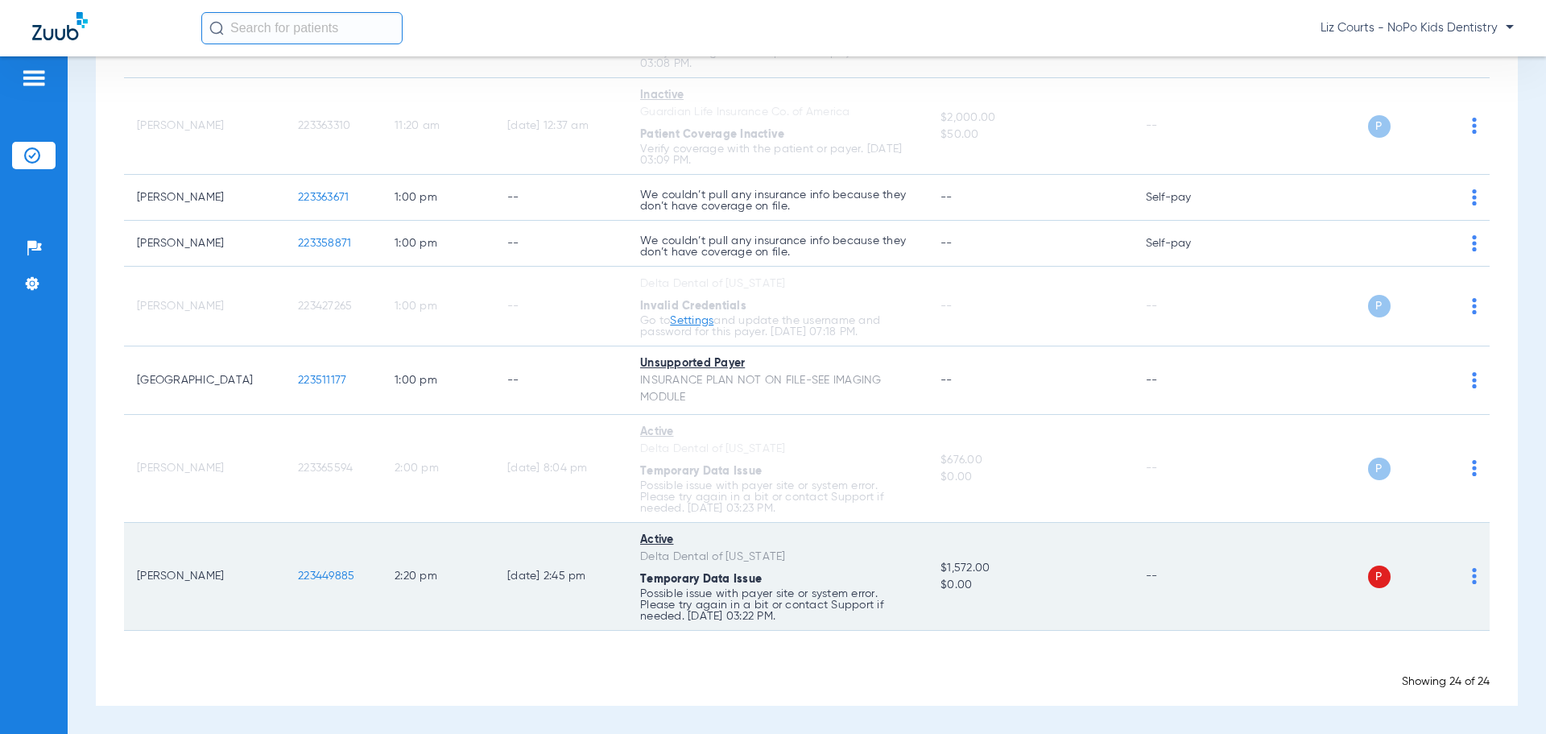
click at [1472, 574] on img at bounding box center [1474, 576] width 5 height 16
drag, startPoint x: 1410, startPoint y: 640, endPoint x: 1395, endPoint y: 604, distance: 39.3
click at [1409, 638] on span "Verify Now" at bounding box center [1413, 639] width 76 height 11
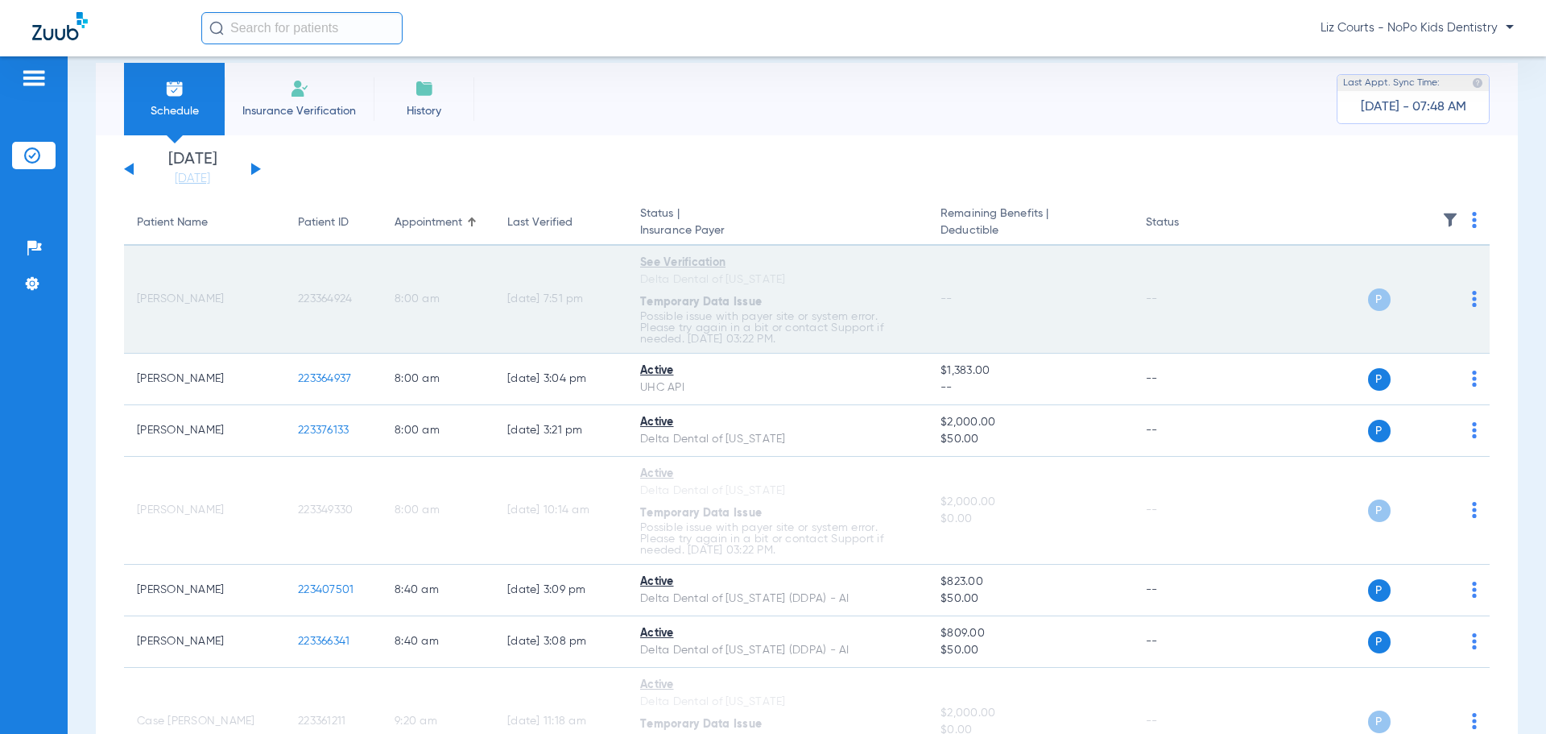
scroll to position [0, 0]
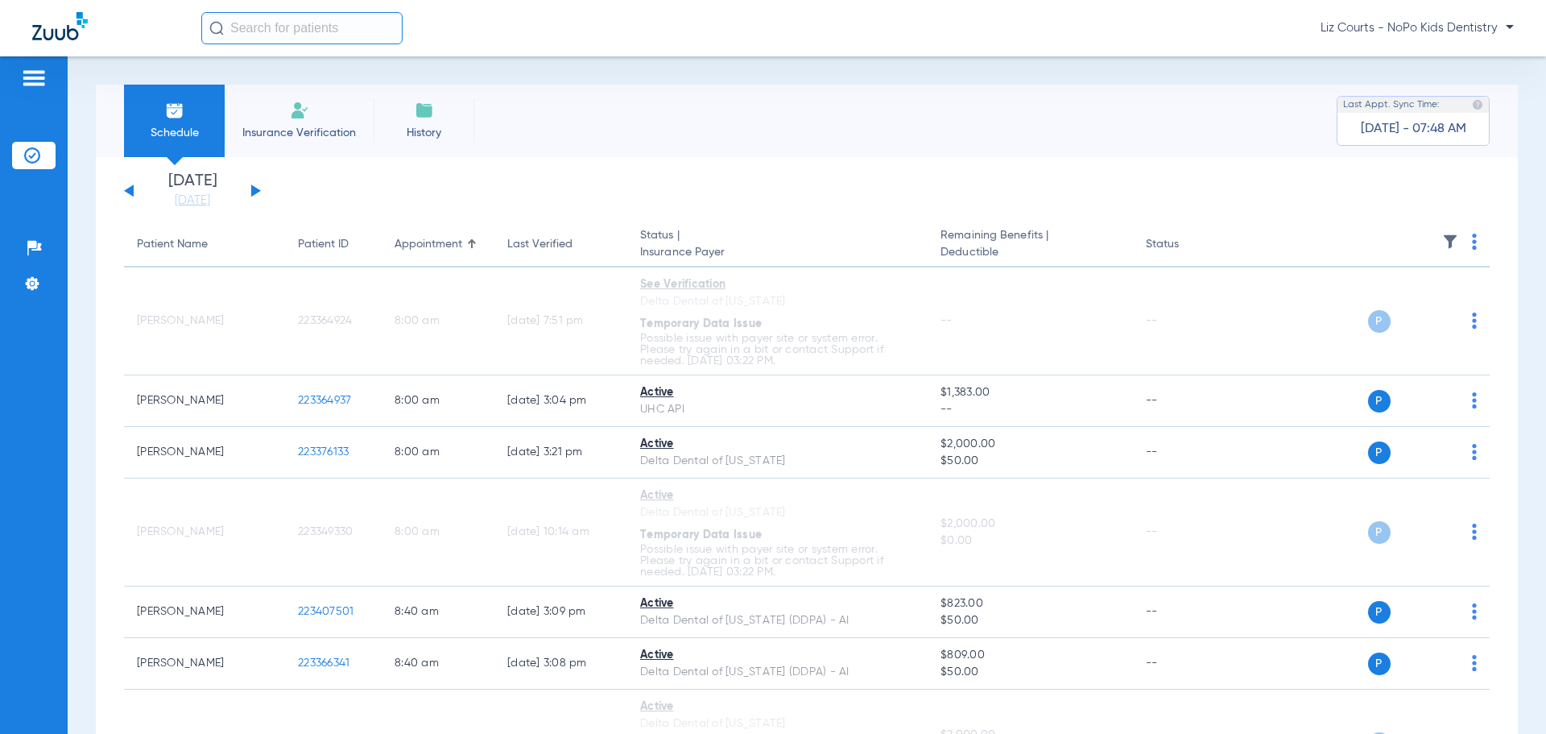
click at [255, 193] on button at bounding box center [256, 190] width 10 height 12
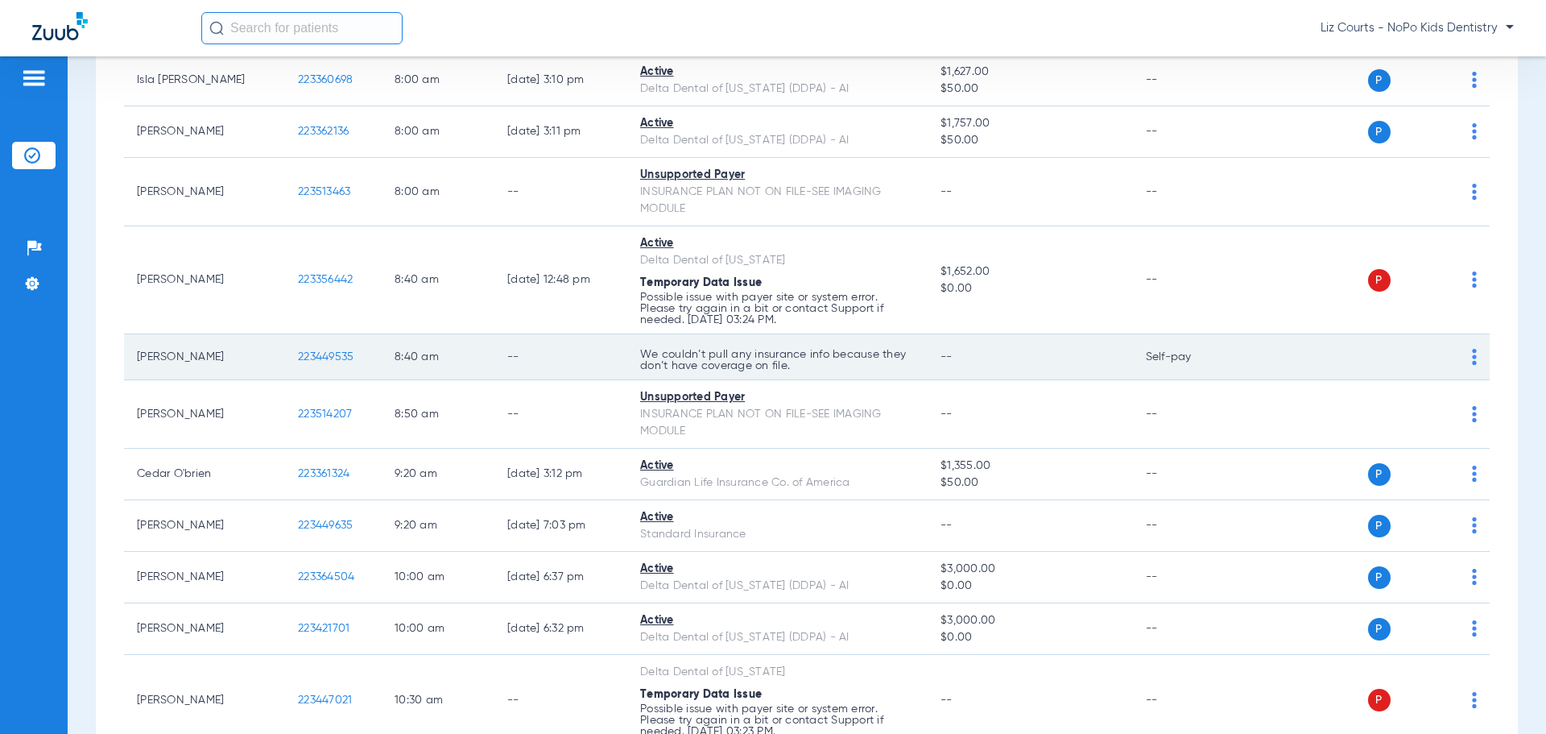
scroll to position [242, 0]
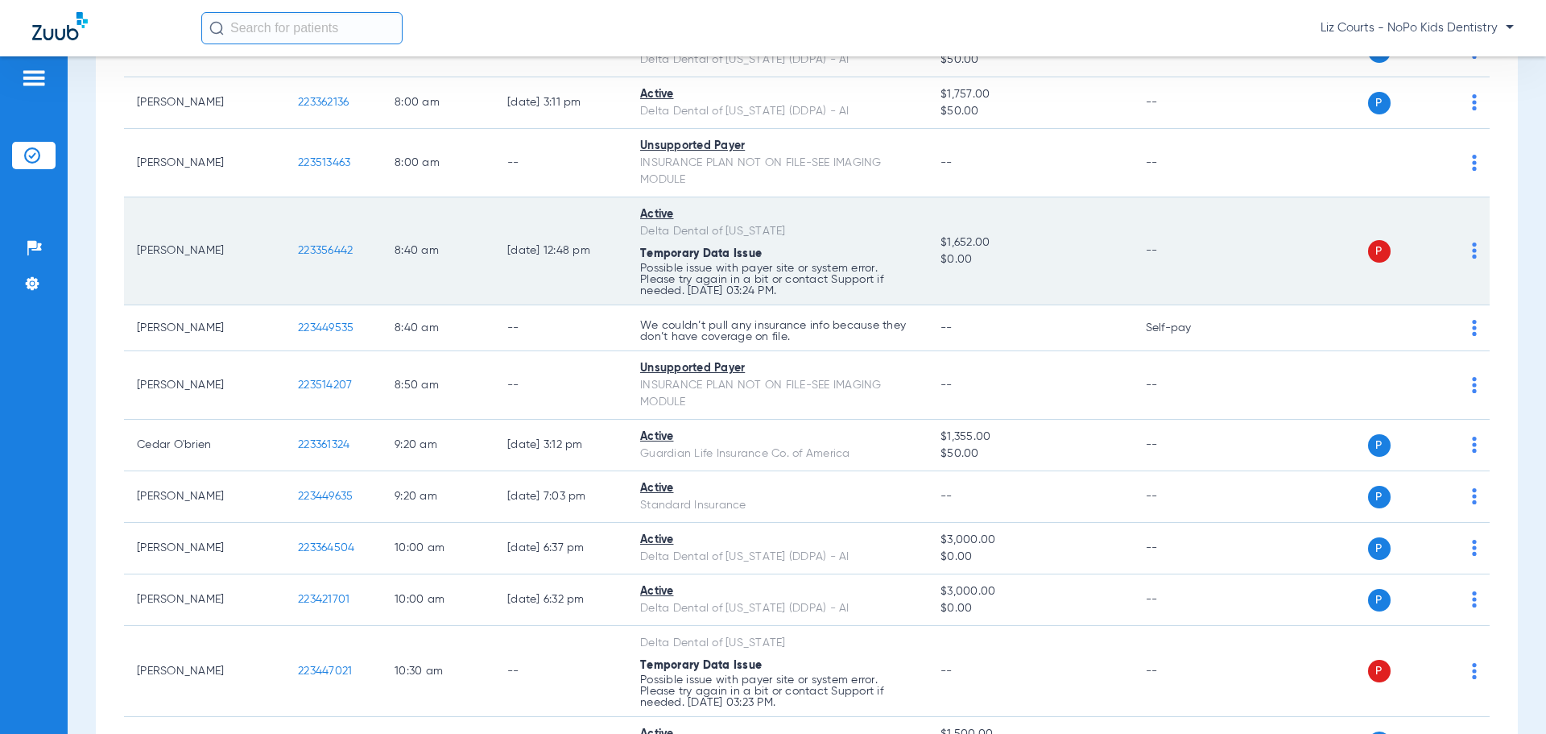
click at [1472, 244] on img at bounding box center [1474, 250] width 5 height 16
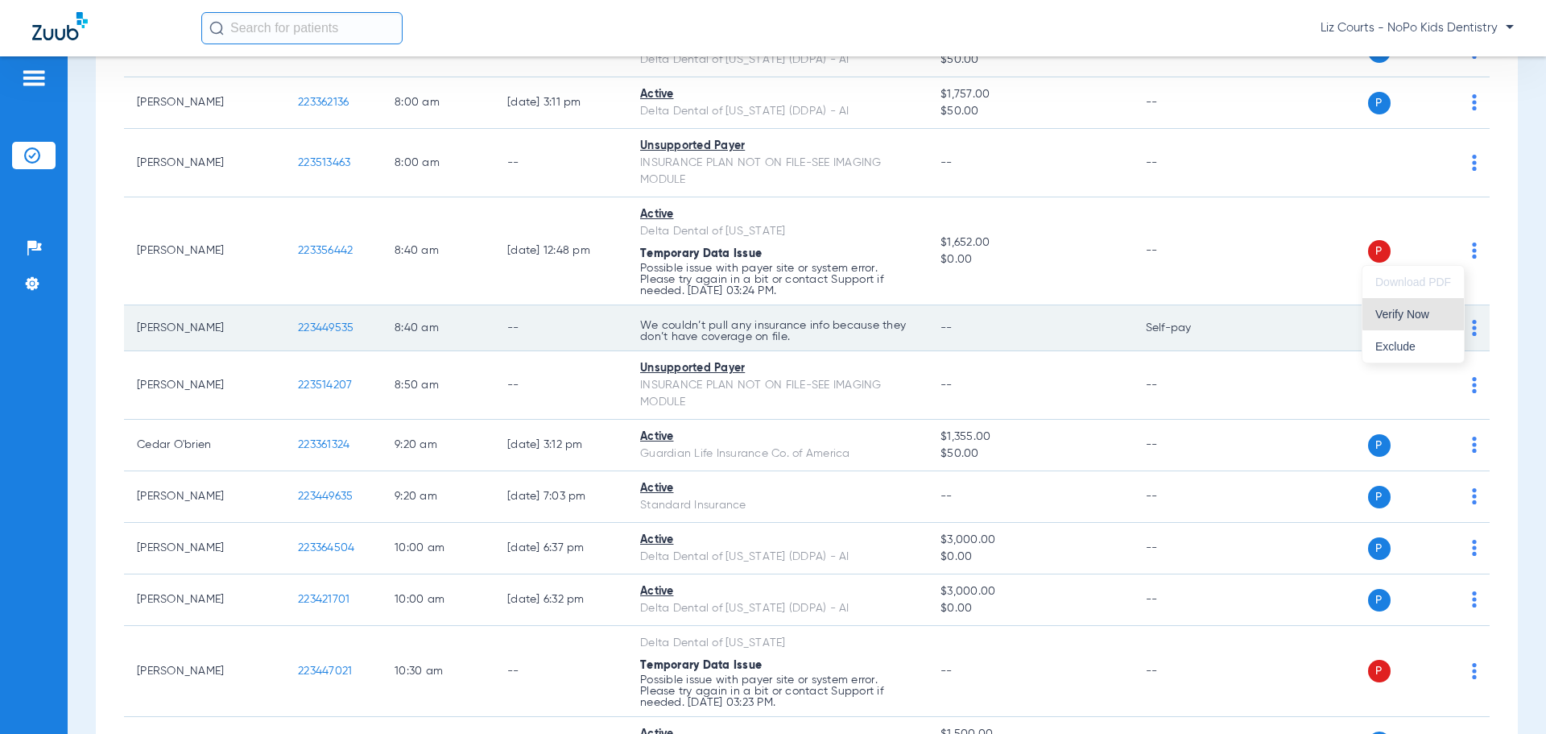
click at [1433, 313] on span "Verify Now" at bounding box center [1413, 313] width 76 height 11
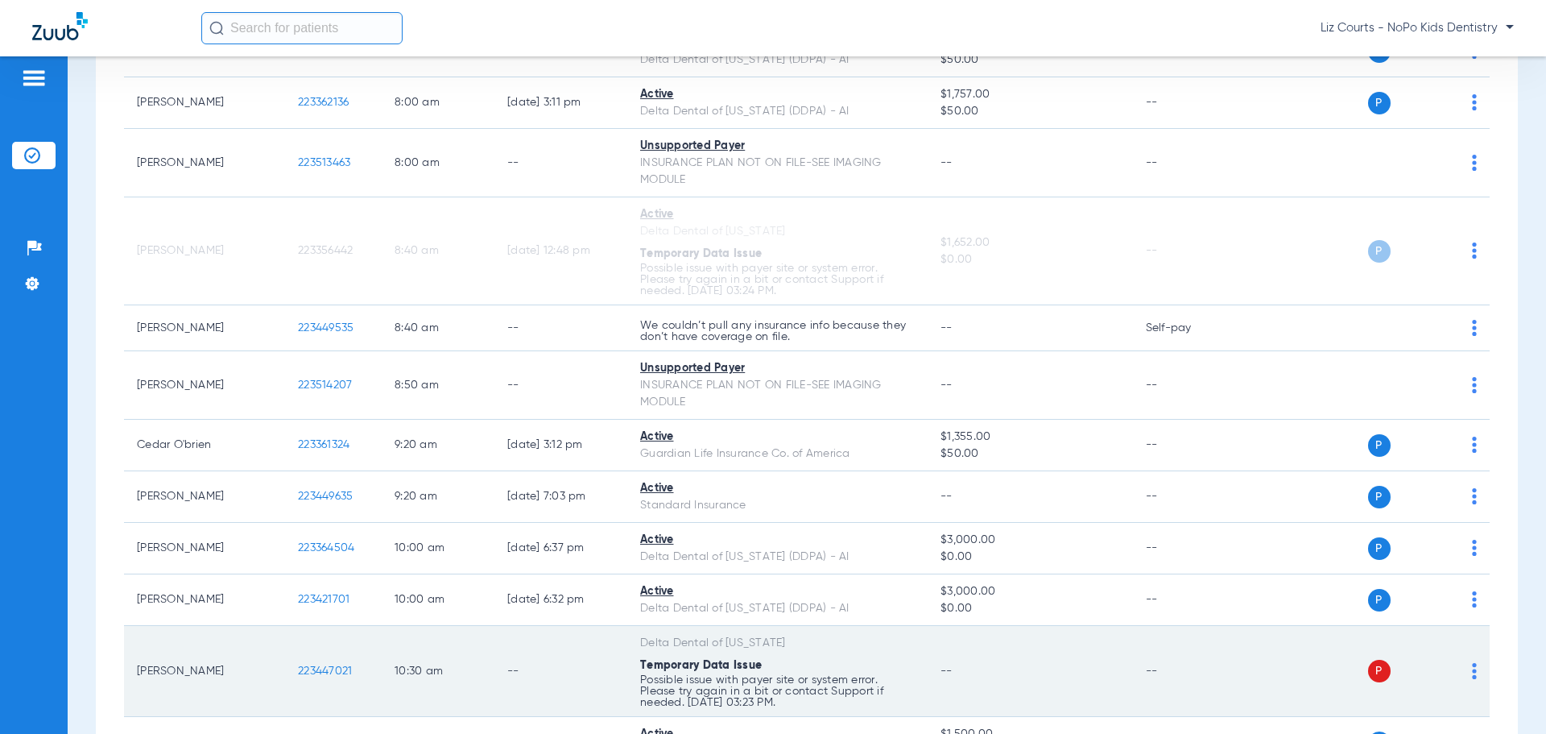
click at [1472, 667] on img at bounding box center [1474, 671] width 5 height 16
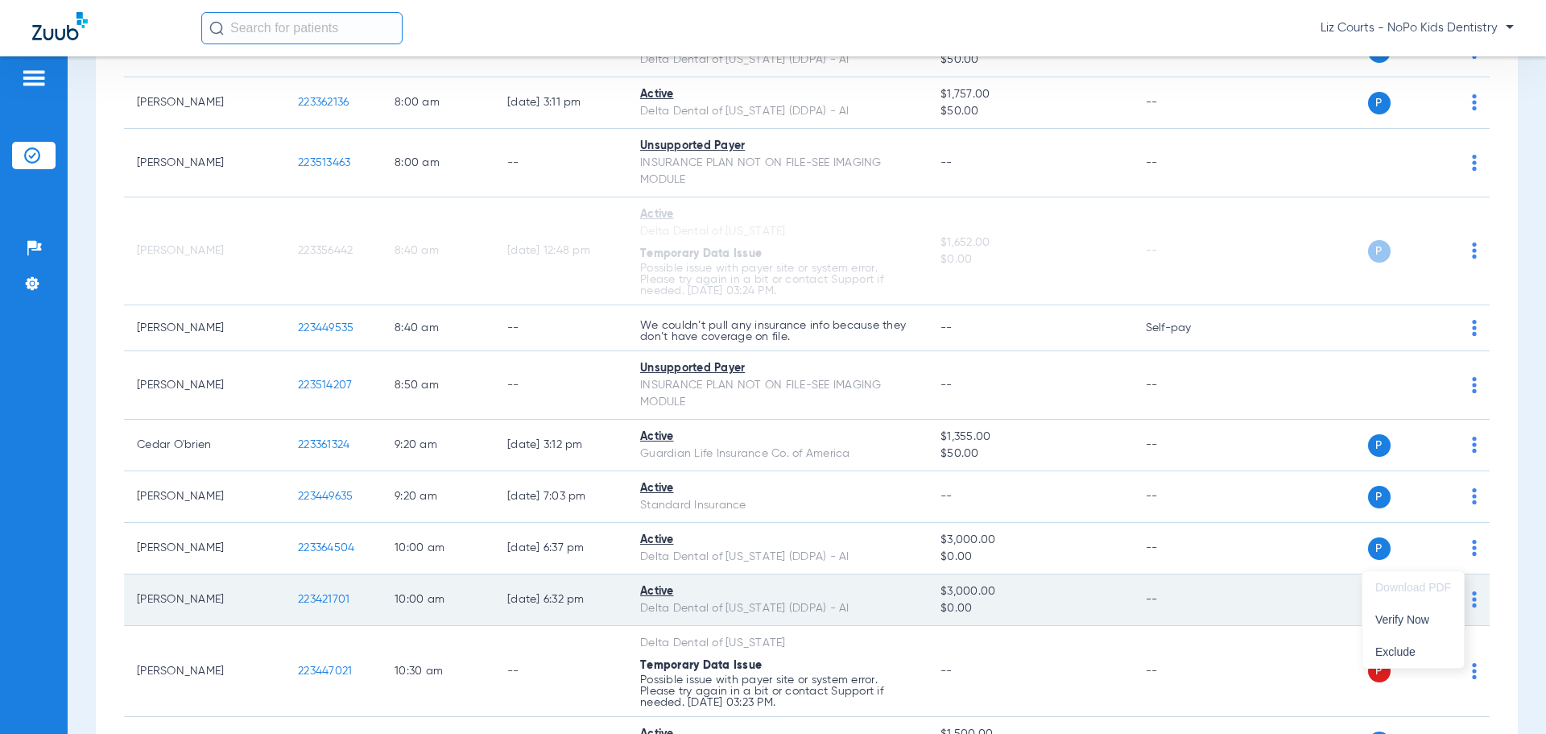
drag, startPoint x: 1421, startPoint y: 616, endPoint x: 1390, endPoint y: 603, distance: 33.2
click at [1421, 616] on span "Verify Now" at bounding box center [1413, 619] width 76 height 11
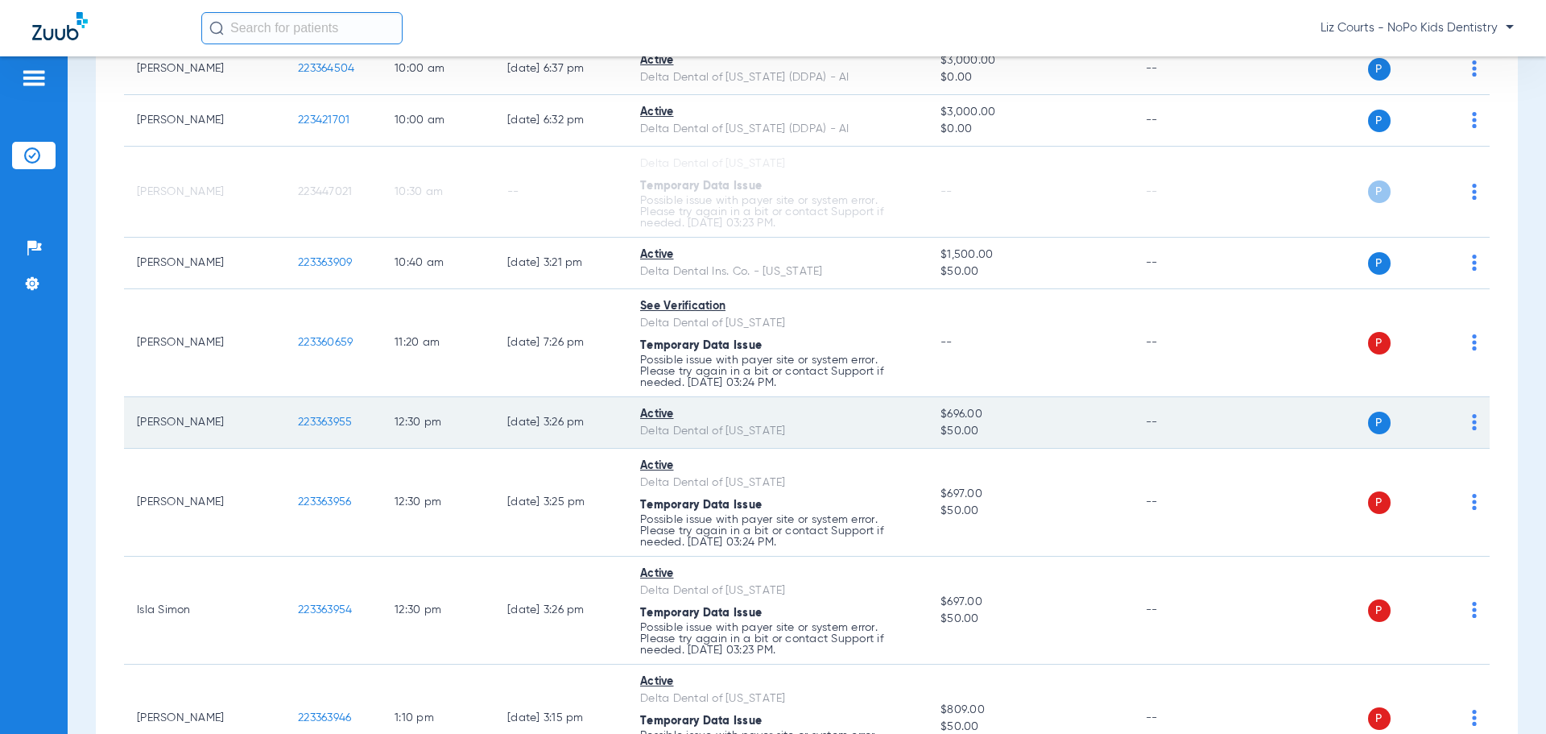
scroll to position [725, 0]
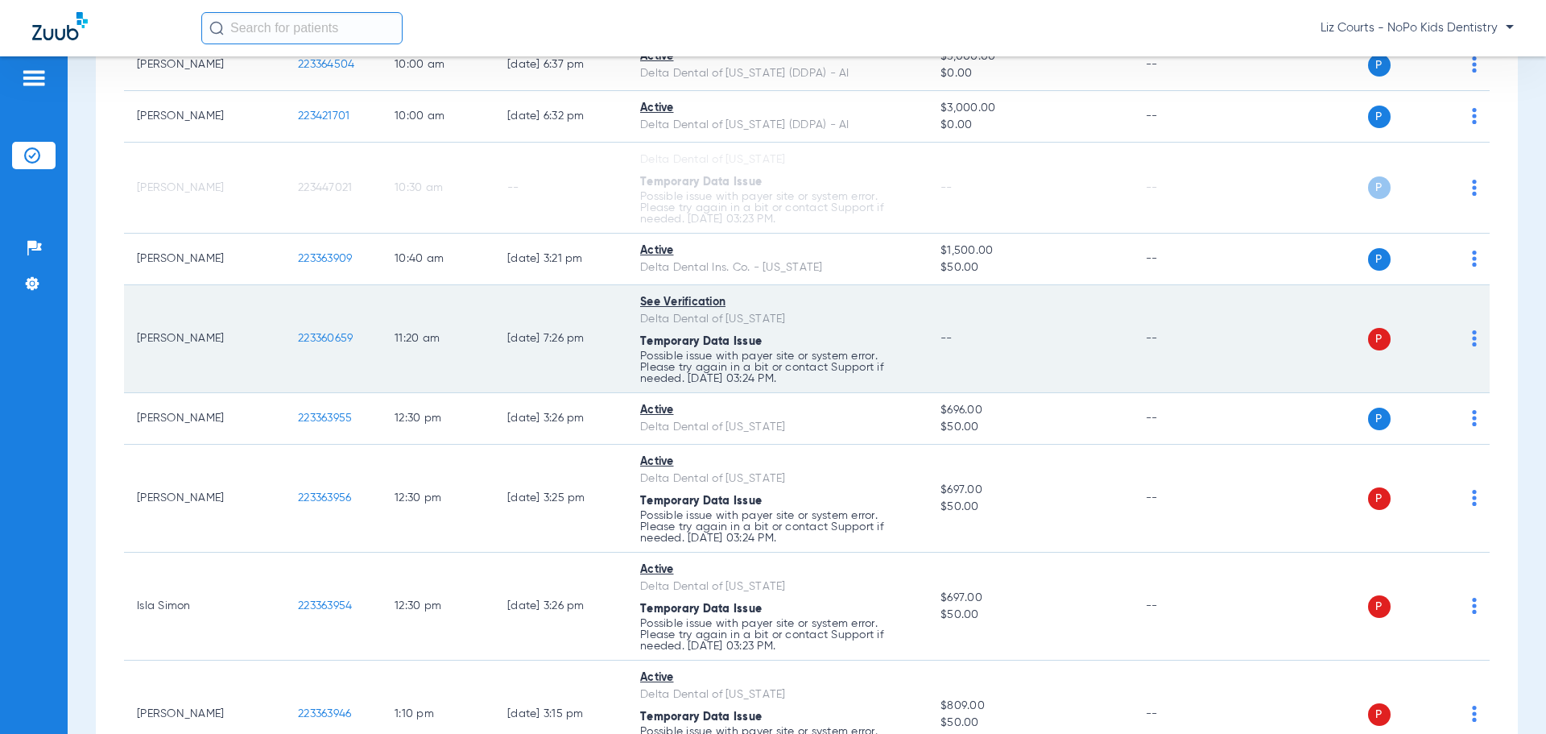
click at [1472, 338] on img at bounding box center [1474, 338] width 5 height 16
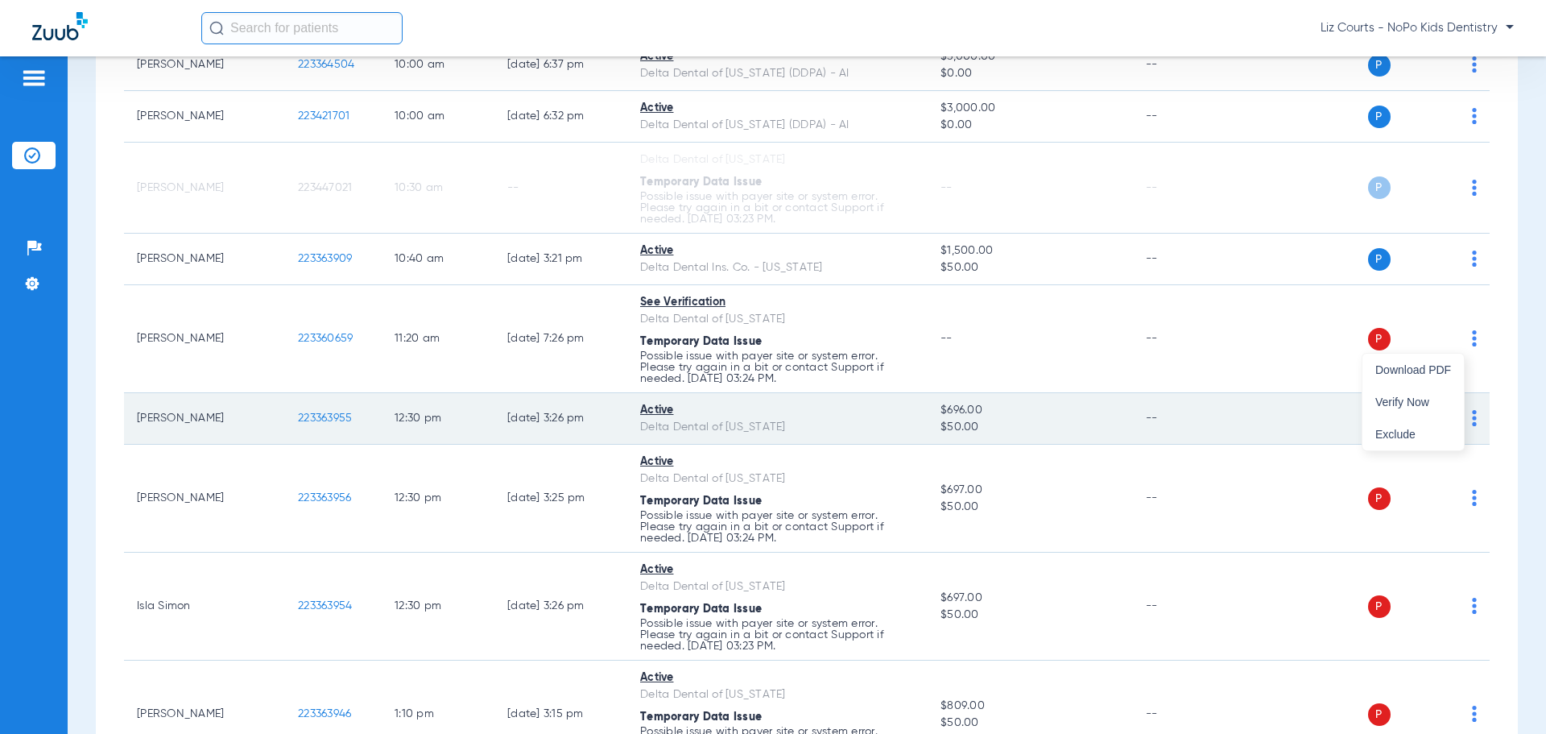
drag, startPoint x: 1431, startPoint y: 402, endPoint x: 1435, endPoint y: 415, distance: 13.5
click at [1431, 403] on span "Verify Now" at bounding box center [1413, 401] width 76 height 11
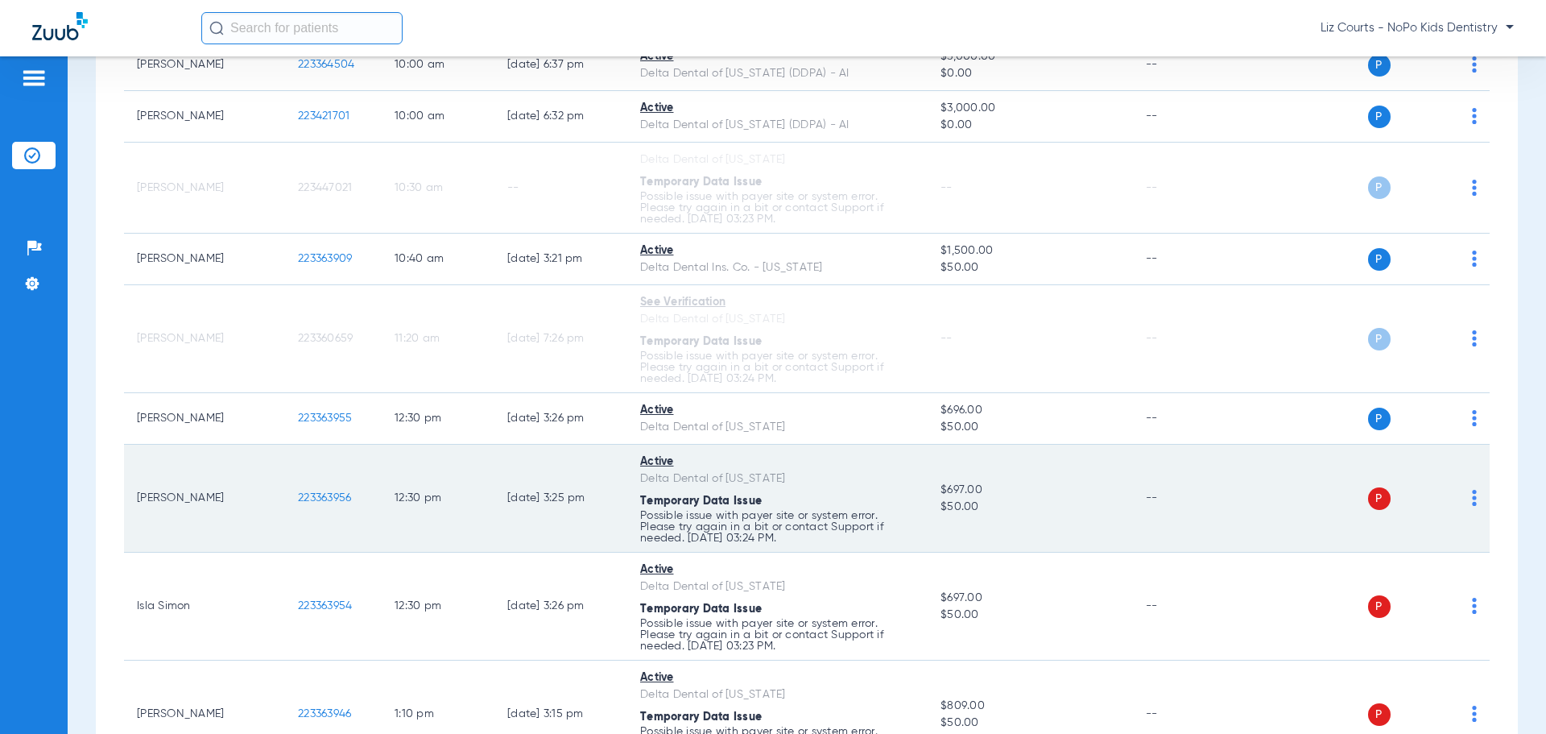
click at [1472, 496] on img at bounding box center [1474, 498] width 5 height 16
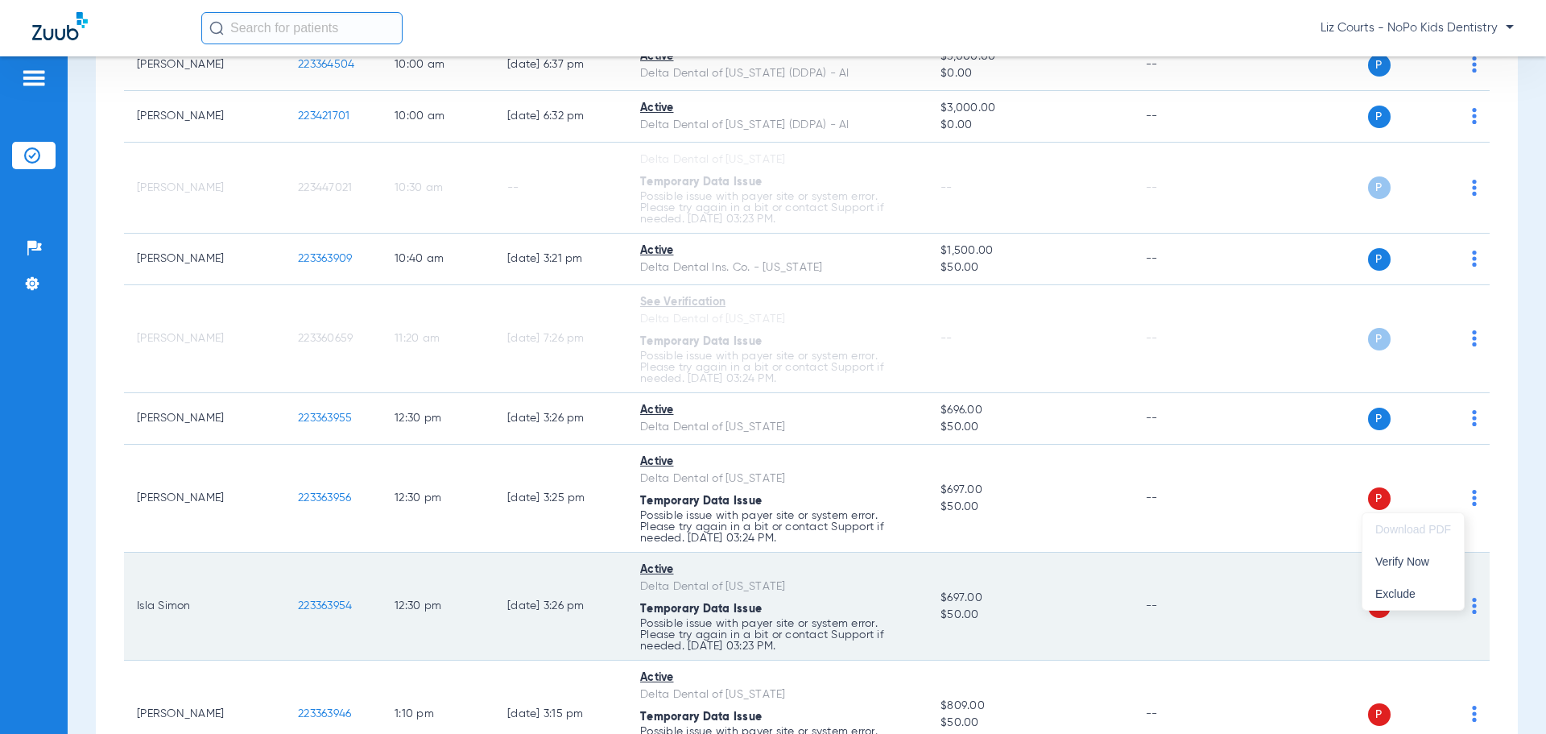
click at [1413, 563] on span "Verify Now" at bounding box center [1413, 561] width 76 height 11
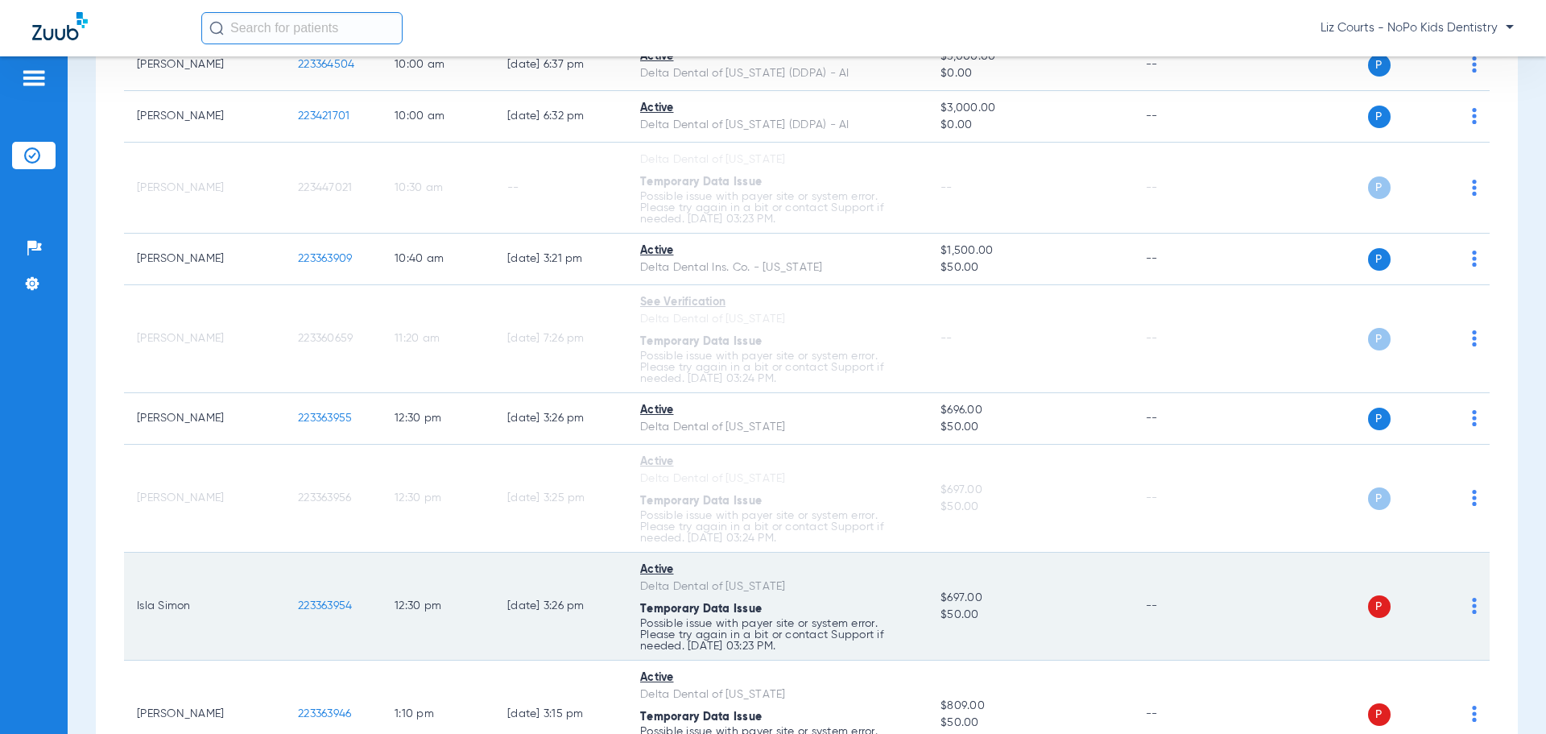
click at [1465, 602] on td "P S" at bounding box center [1366, 606] width 249 height 108
click at [1472, 605] on img at bounding box center [1474, 606] width 5 height 16
drag, startPoint x: 1415, startPoint y: 674, endPoint x: 1293, endPoint y: 606, distance: 139.2
click at [1415, 674] on span "Verify Now" at bounding box center [1413, 669] width 76 height 11
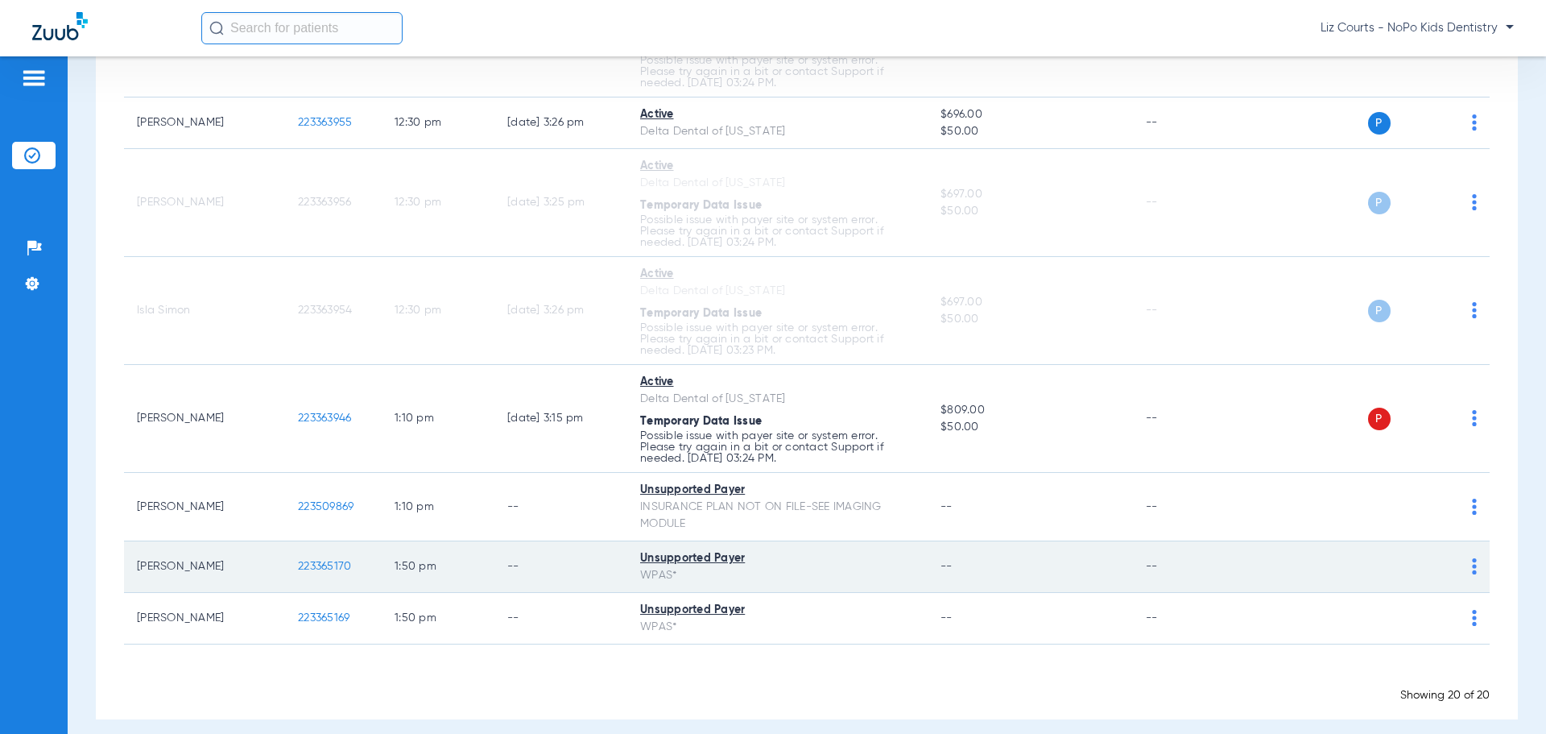
scroll to position [1034, 0]
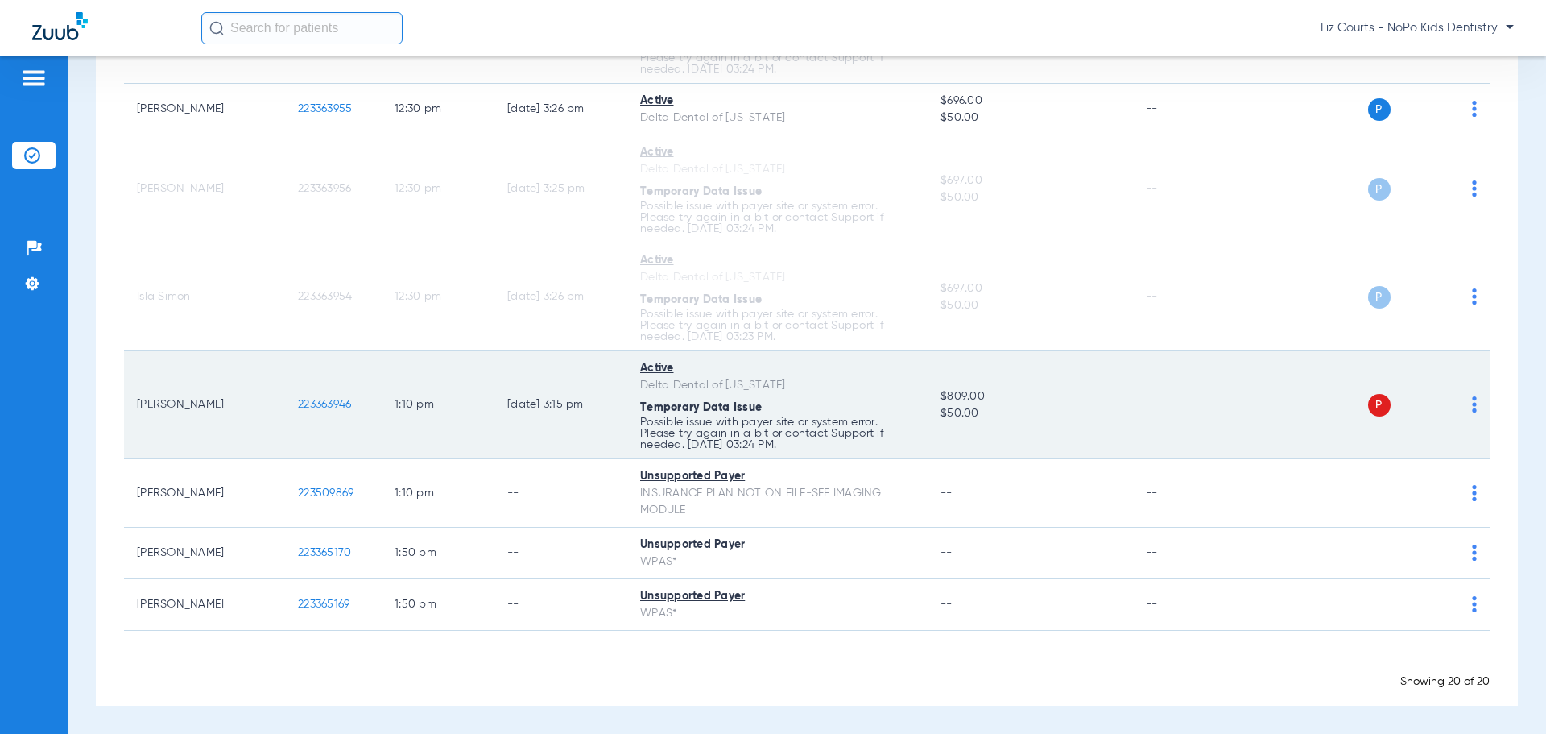
click at [1459, 404] on div "P S" at bounding box center [1360, 405] width 236 height 23
click at [1472, 407] on img at bounding box center [1474, 404] width 5 height 16
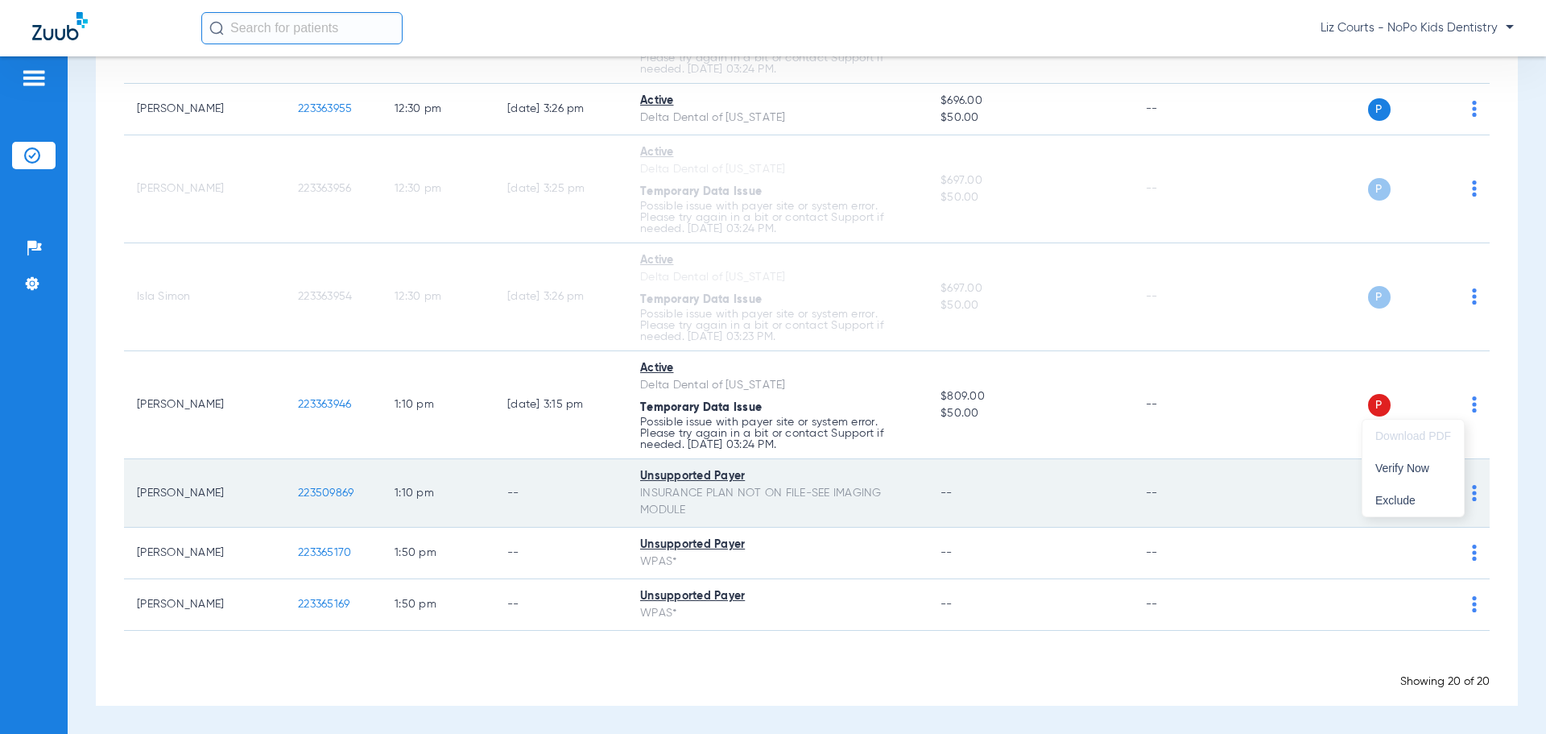
click at [1410, 469] on span "Verify Now" at bounding box center [1413, 467] width 76 height 11
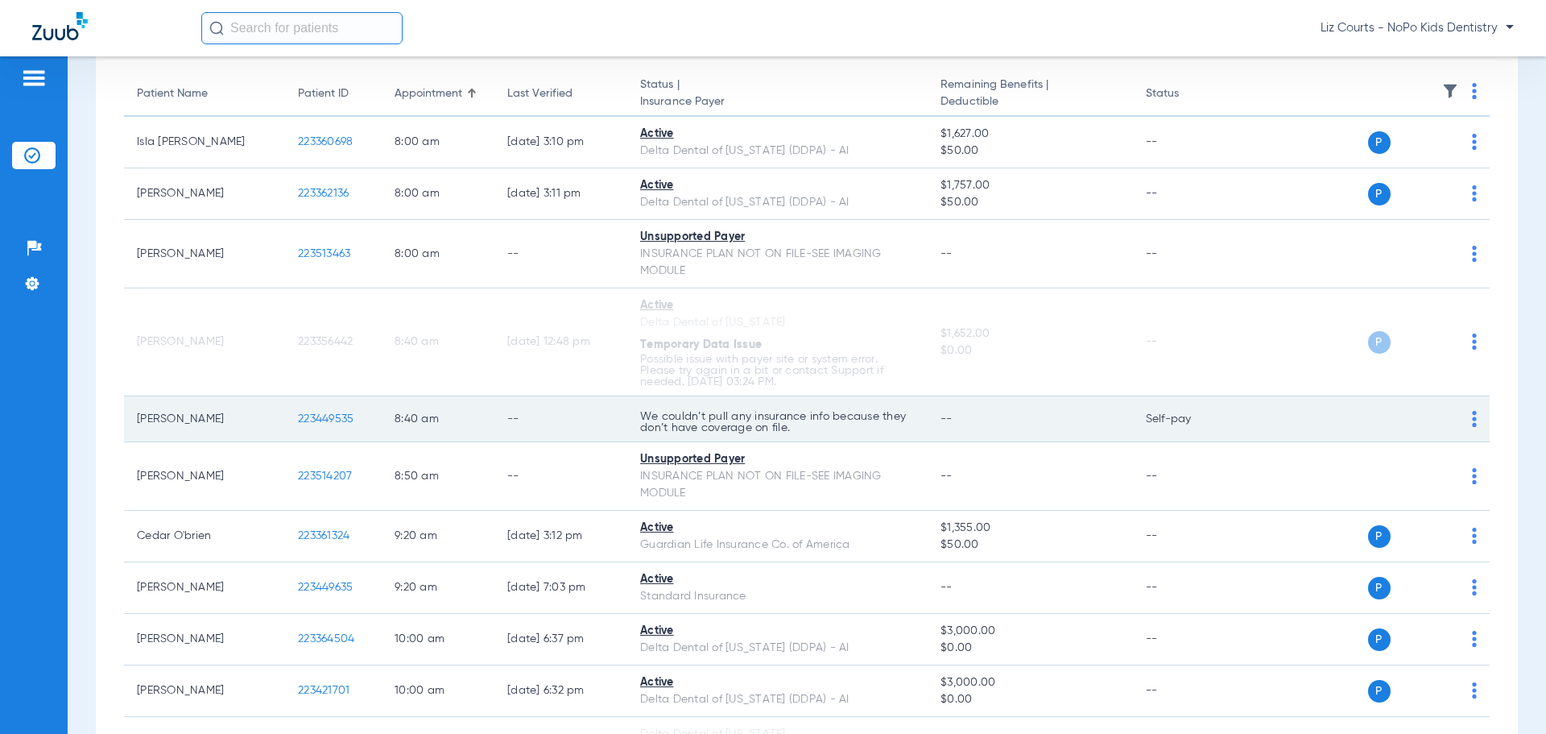
scroll to position [0, 0]
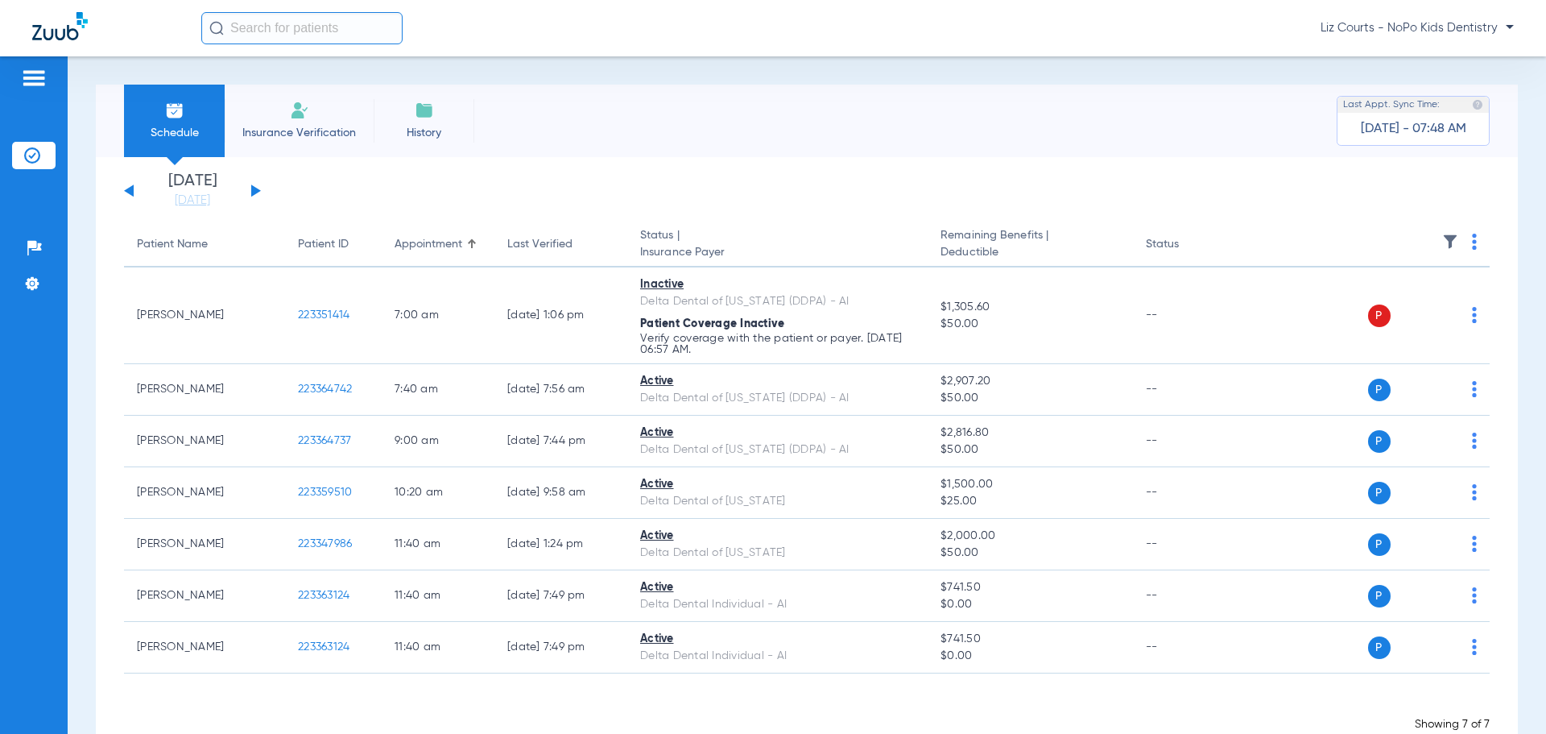
click at [1462, 20] on span "Liz Courts - NoPo Kids Dentistry" at bounding box center [1417, 28] width 193 height 16
click at [1458, 59] on span "Account Selection" at bounding box center [1454, 57] width 90 height 11
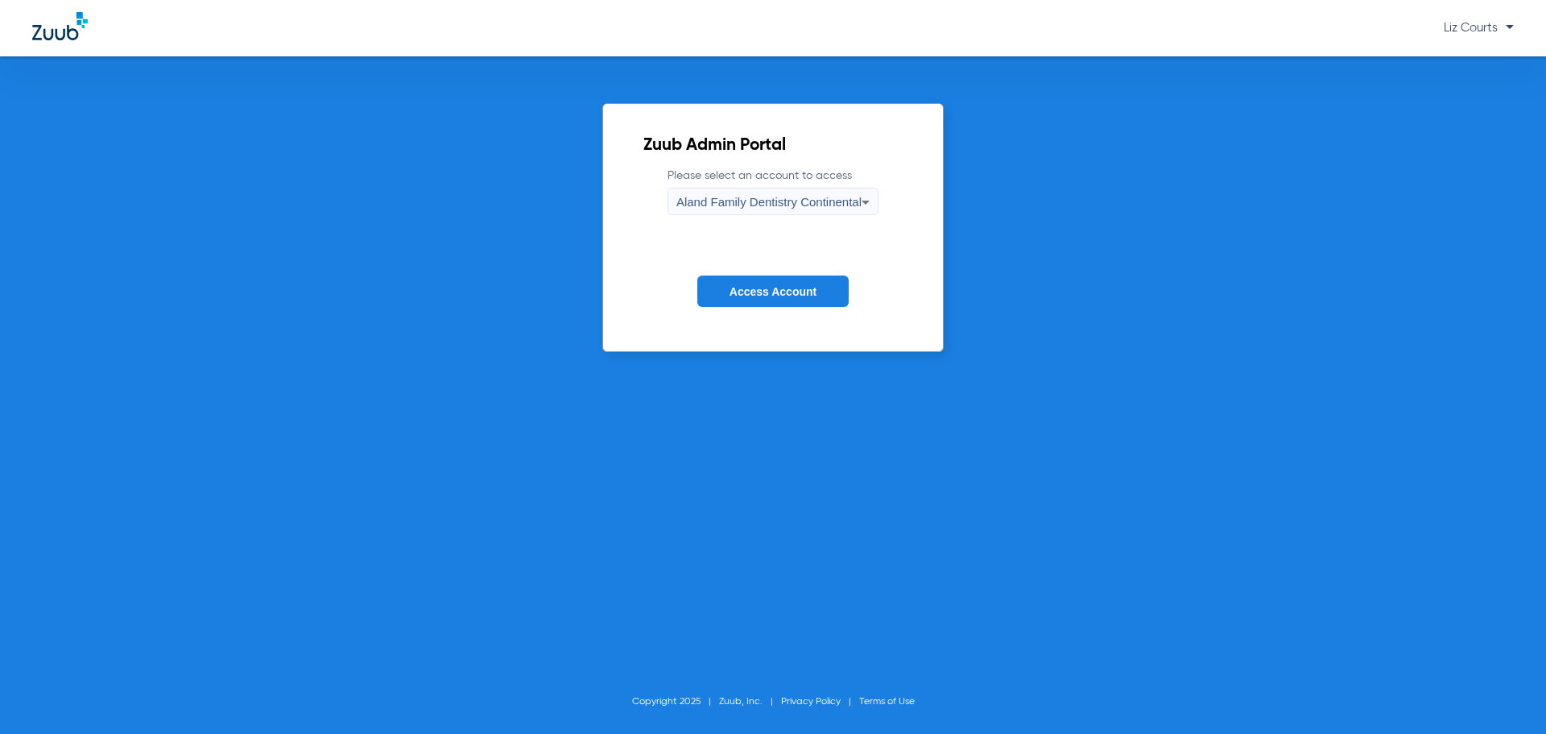
click at [762, 193] on div "Aland Family Dentistry Continental" at bounding box center [768, 201] width 185 height 27
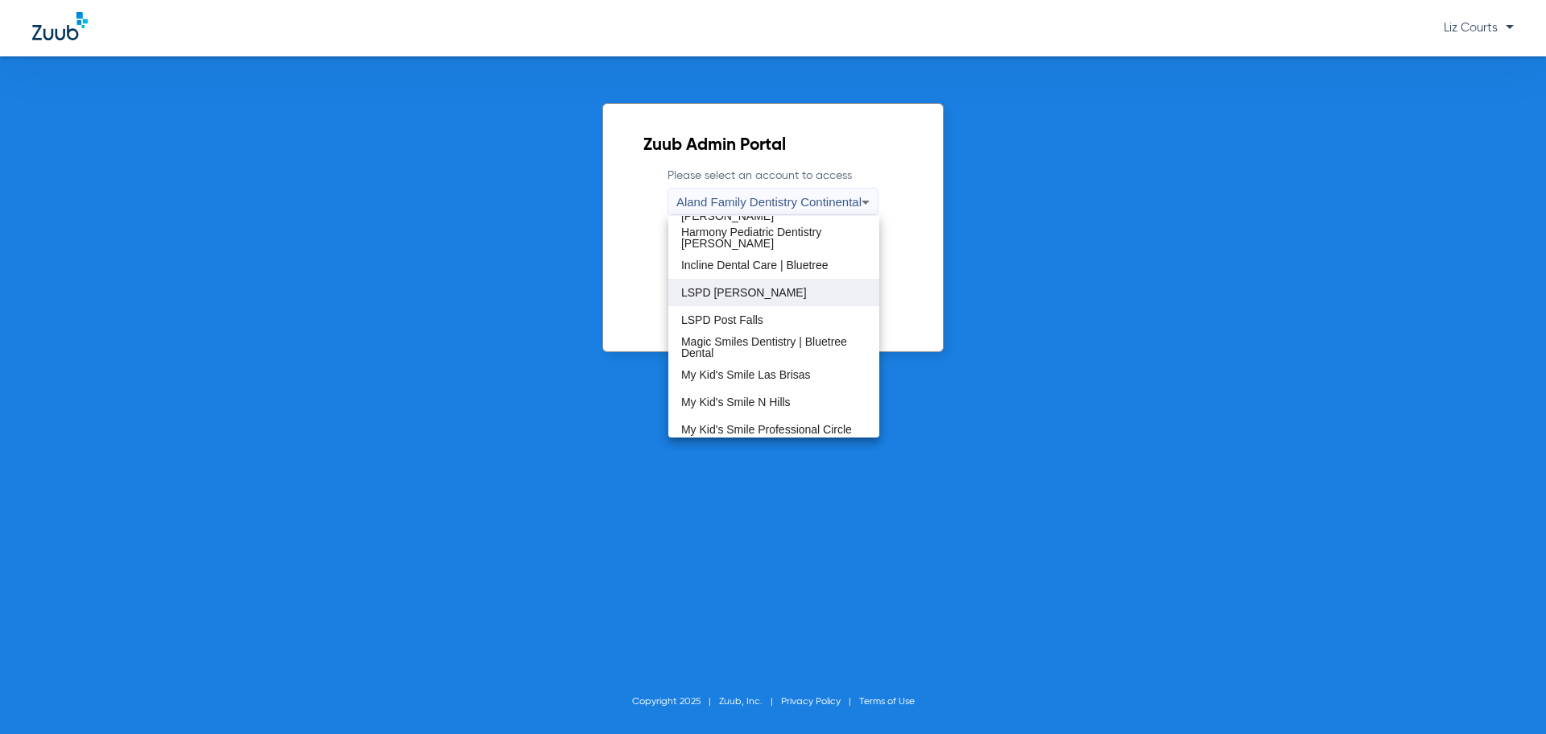
scroll to position [322, 0]
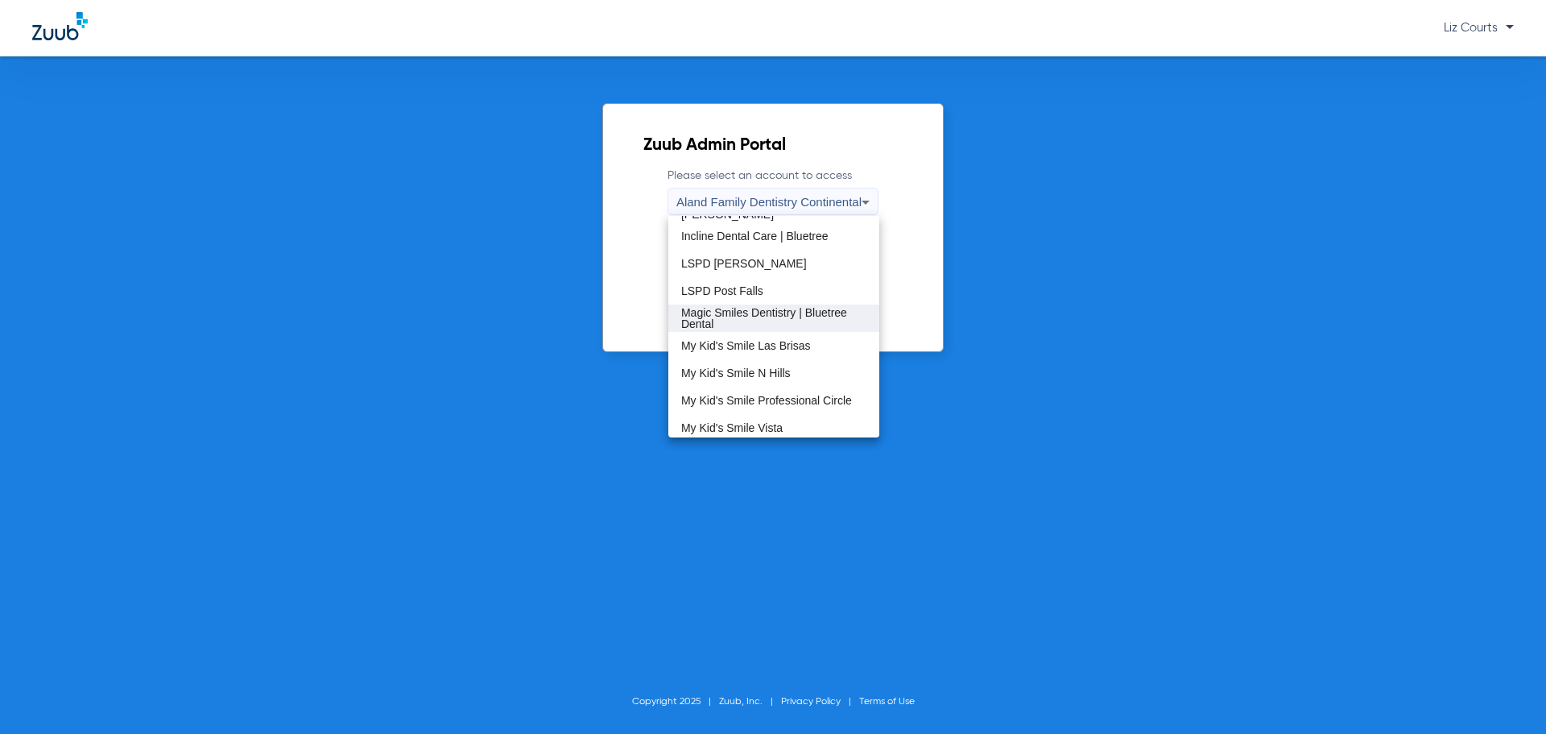
click at [742, 321] on span "Magic Smiles Dentistry | Bluetree Dental" at bounding box center [773, 318] width 185 height 23
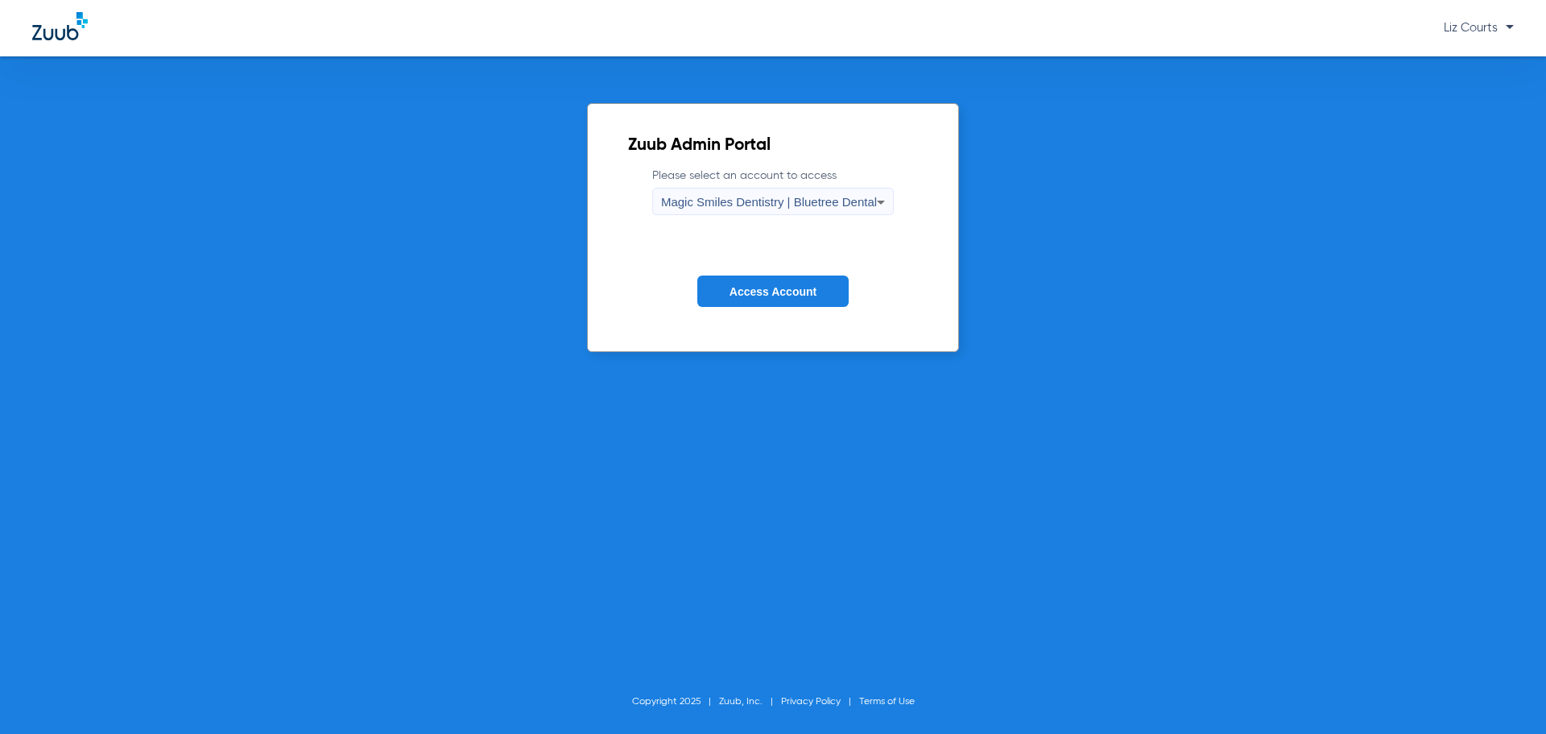
click at [745, 300] on button "Access Account" at bounding box center [772, 290] width 151 height 31
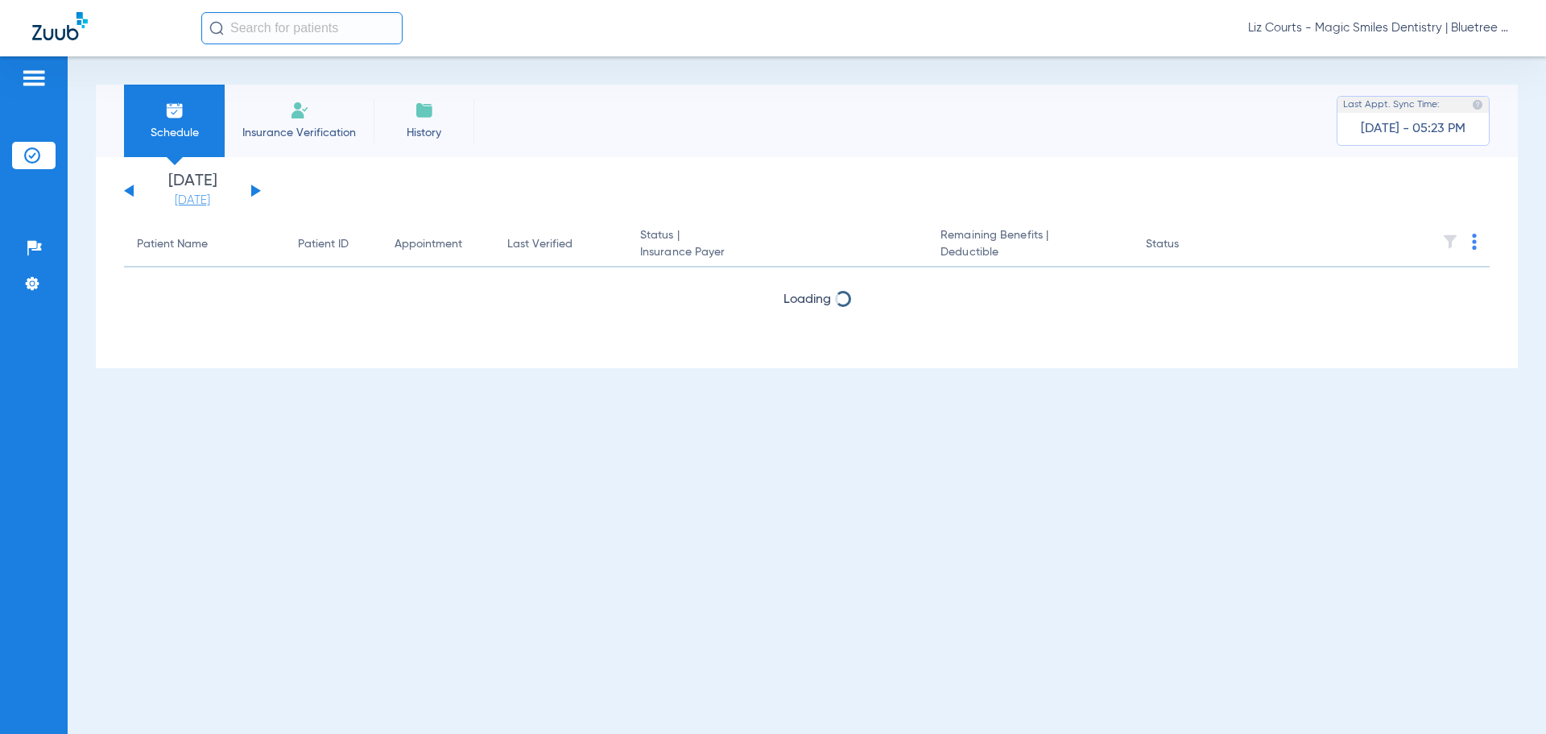
click at [205, 196] on link "[DATE]" at bounding box center [192, 200] width 97 height 16
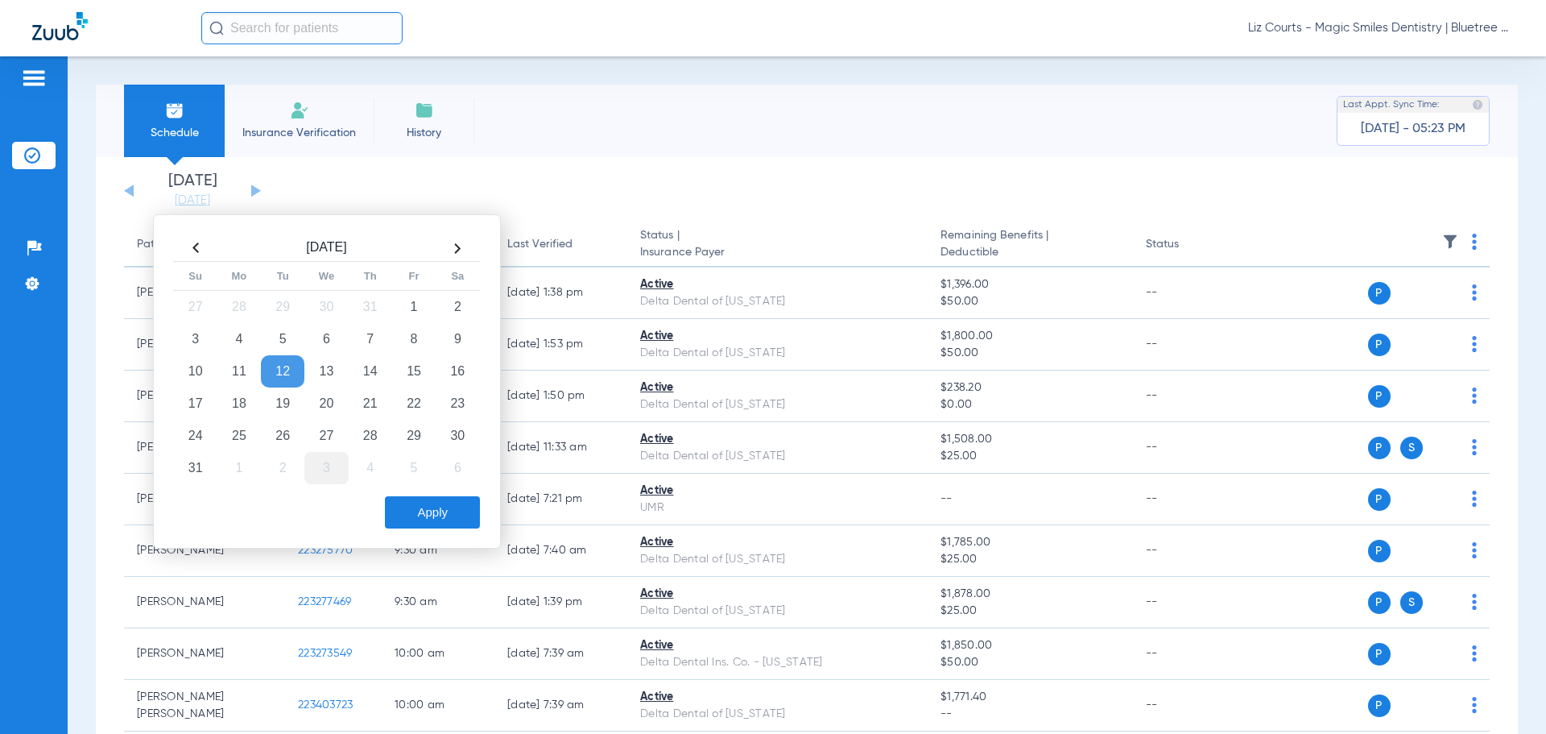
click at [316, 474] on td "3" at bounding box center [325, 468] width 43 height 32
click at [416, 505] on button "Apply" at bounding box center [432, 512] width 95 height 32
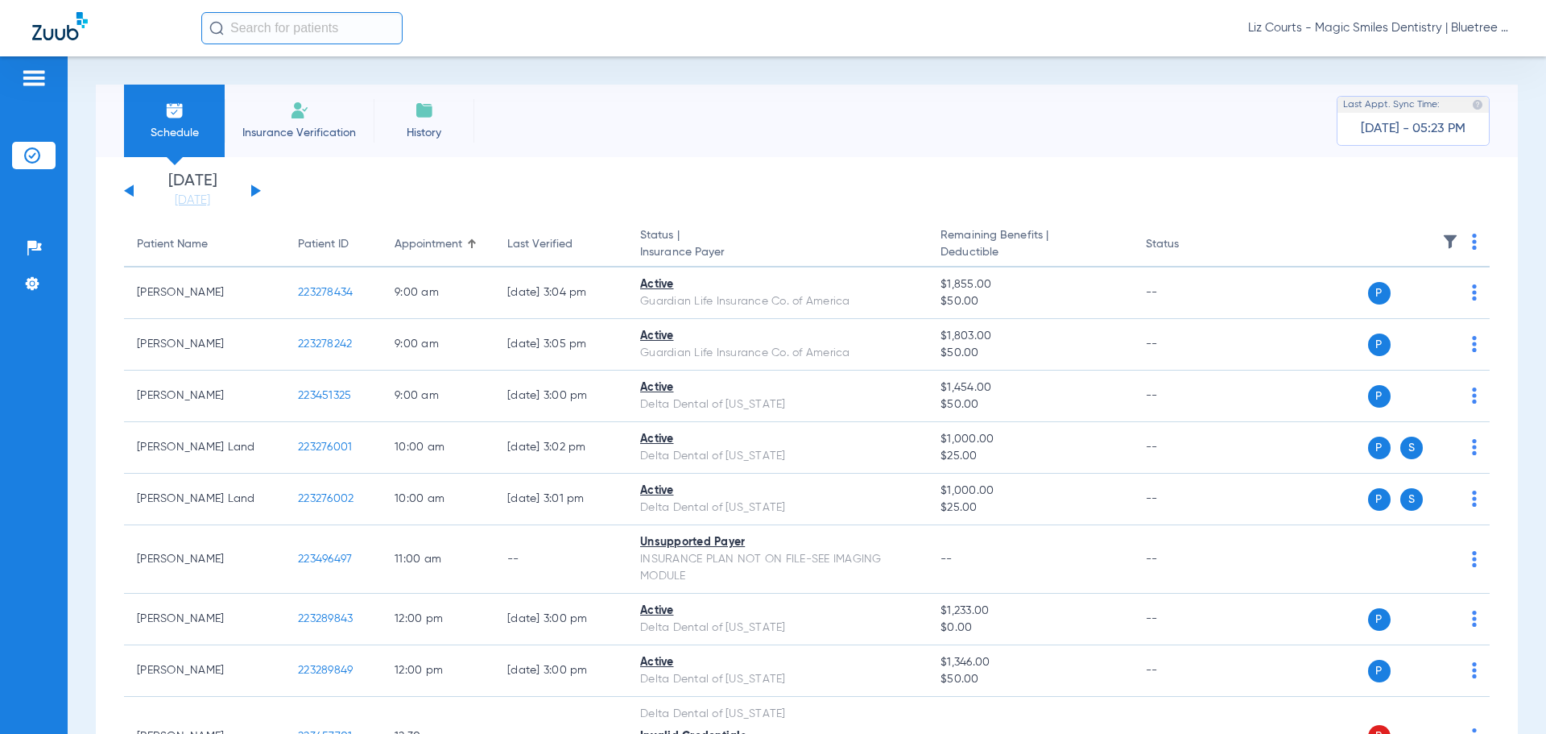
click at [252, 188] on button at bounding box center [256, 190] width 10 height 12
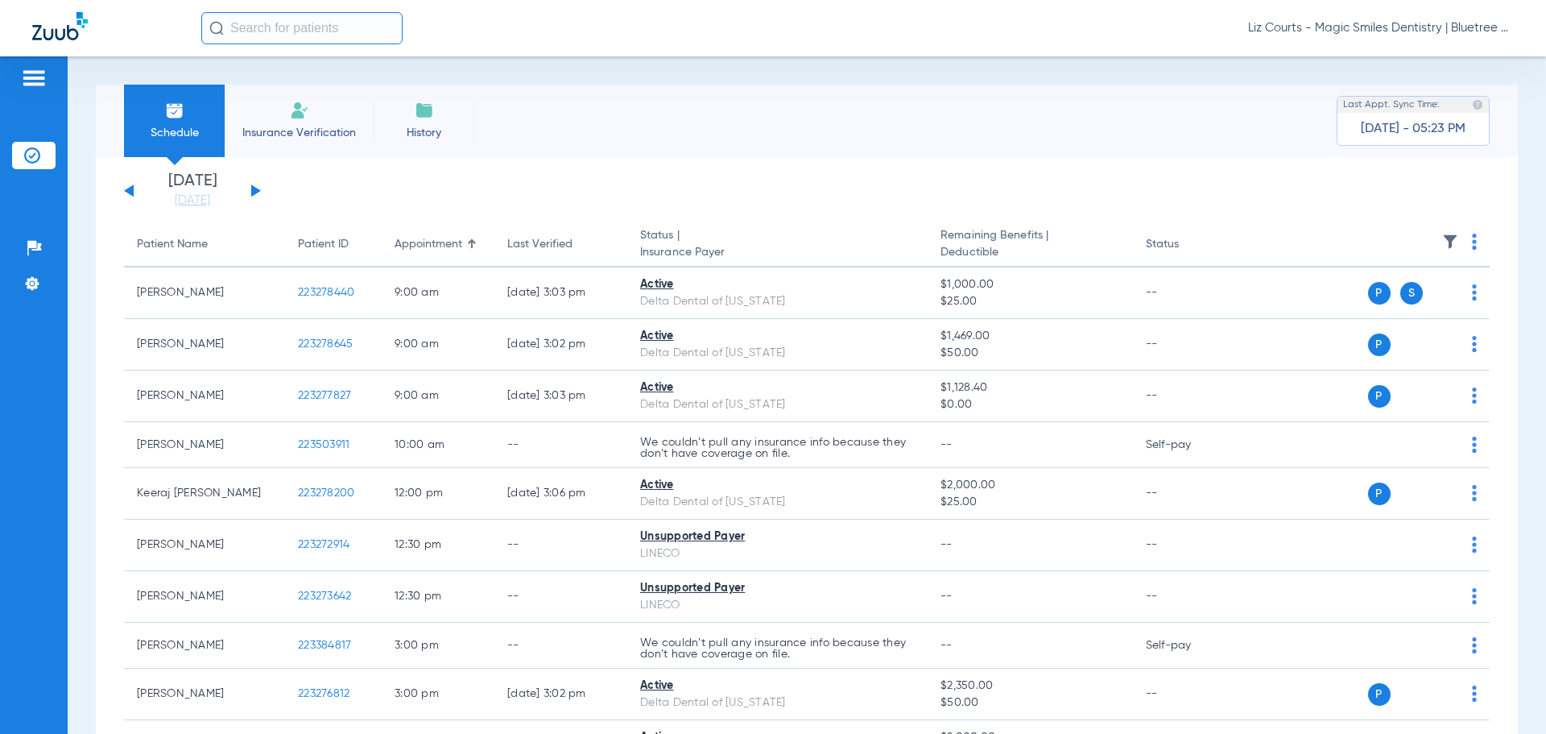
click at [252, 187] on button at bounding box center [256, 190] width 10 height 12
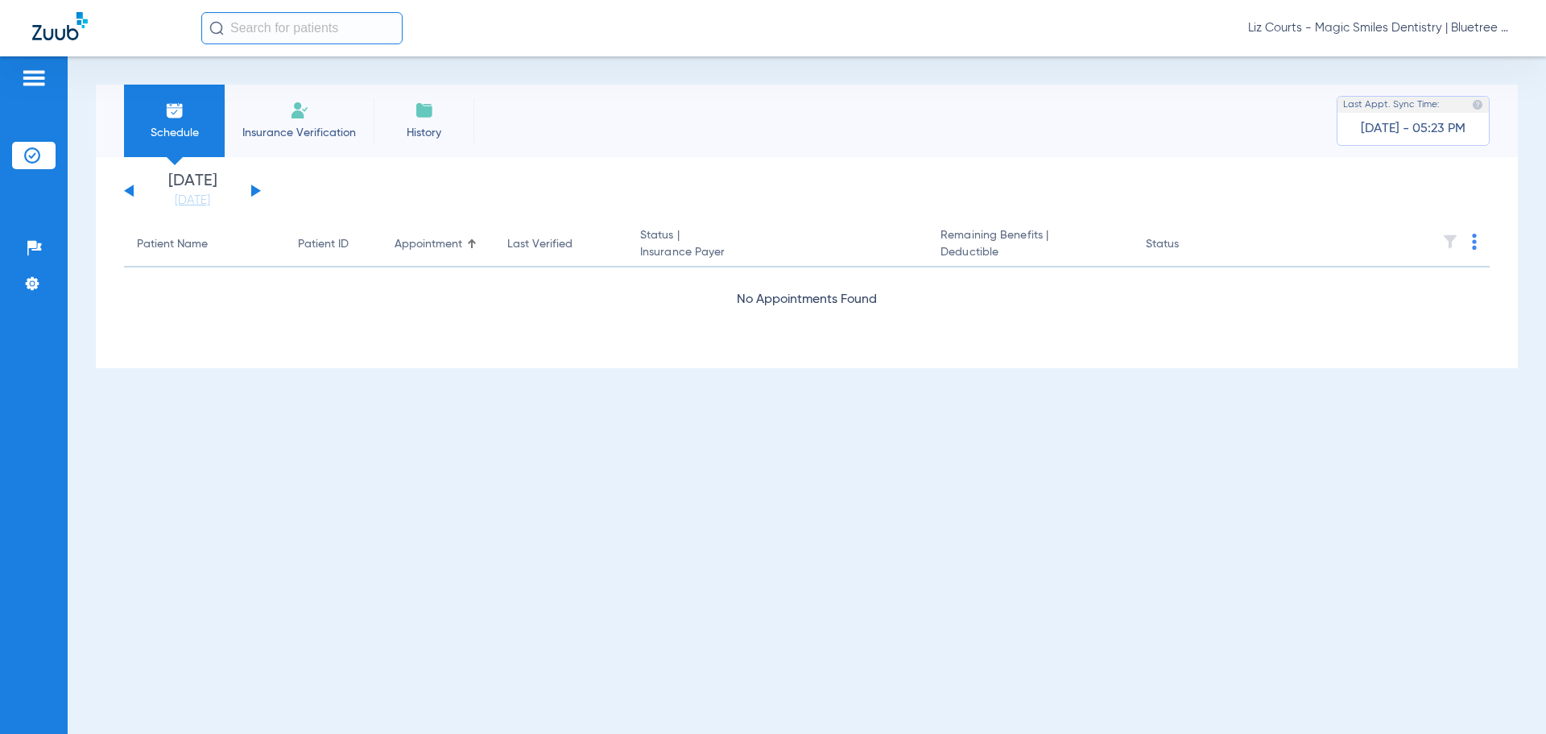
click at [1297, 27] on span "Liz Courts - Magic Smiles Dentistry | Bluetree Dental" at bounding box center [1381, 28] width 266 height 16
click at [1446, 56] on span "Account Selection" at bounding box center [1454, 57] width 90 height 11
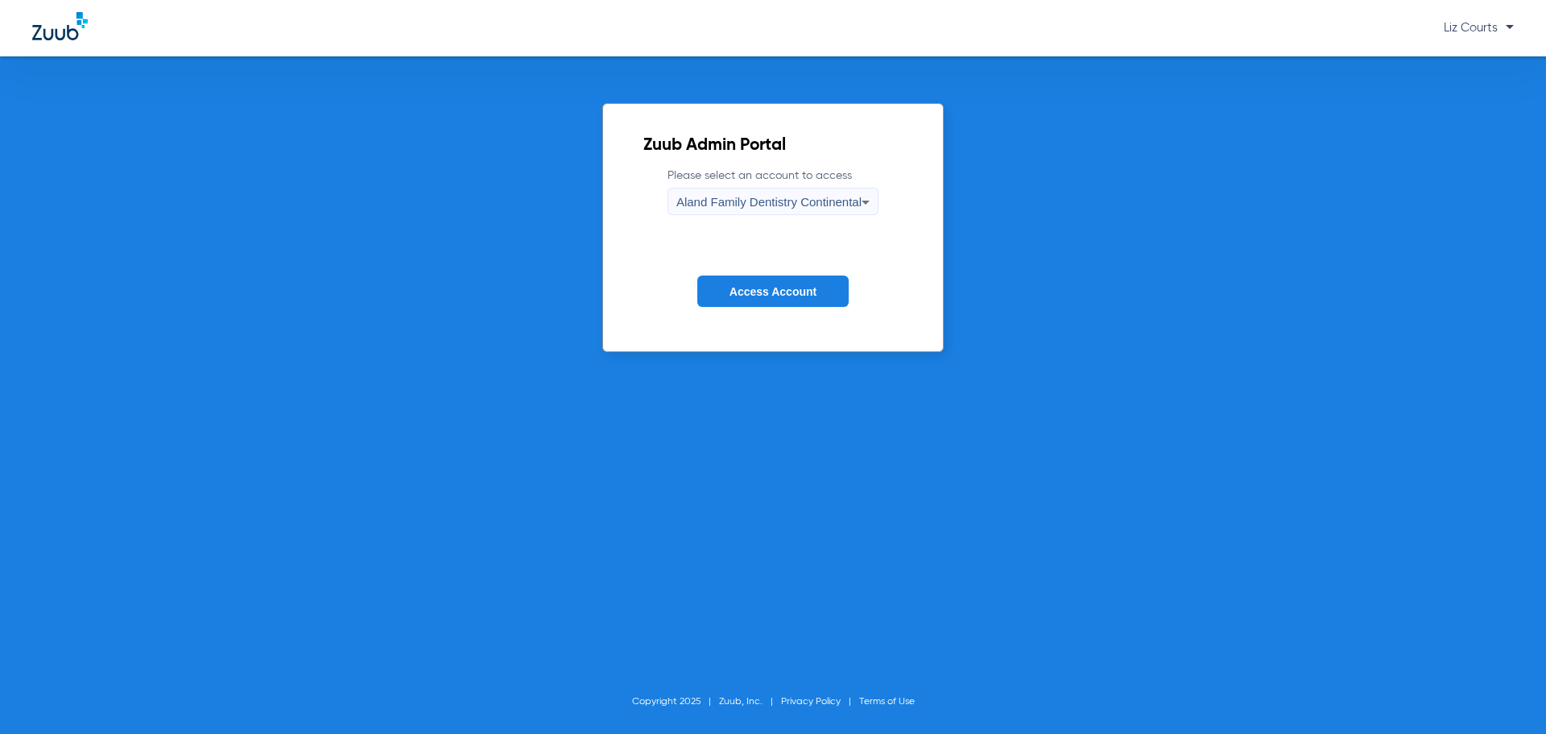
drag, startPoint x: 812, startPoint y: 180, endPoint x: 815, endPoint y: 195, distance: 14.8
click at [813, 183] on label "Please select an account to access Aland Family Dentistry Continental" at bounding box center [773, 192] width 211 height 48
click at [820, 203] on span "Aland Family Dentistry Continental" at bounding box center [768, 202] width 185 height 14
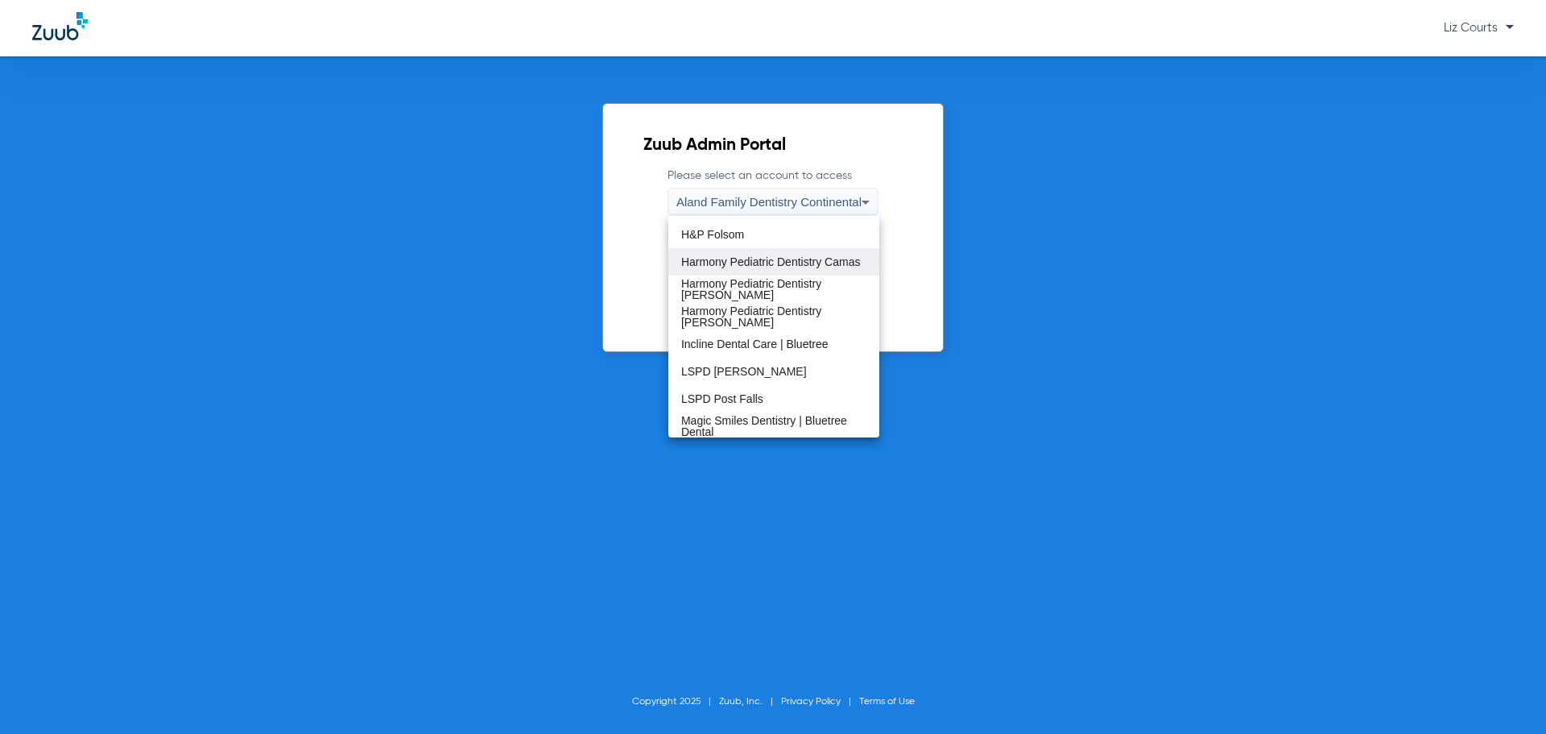
scroll to position [242, 0]
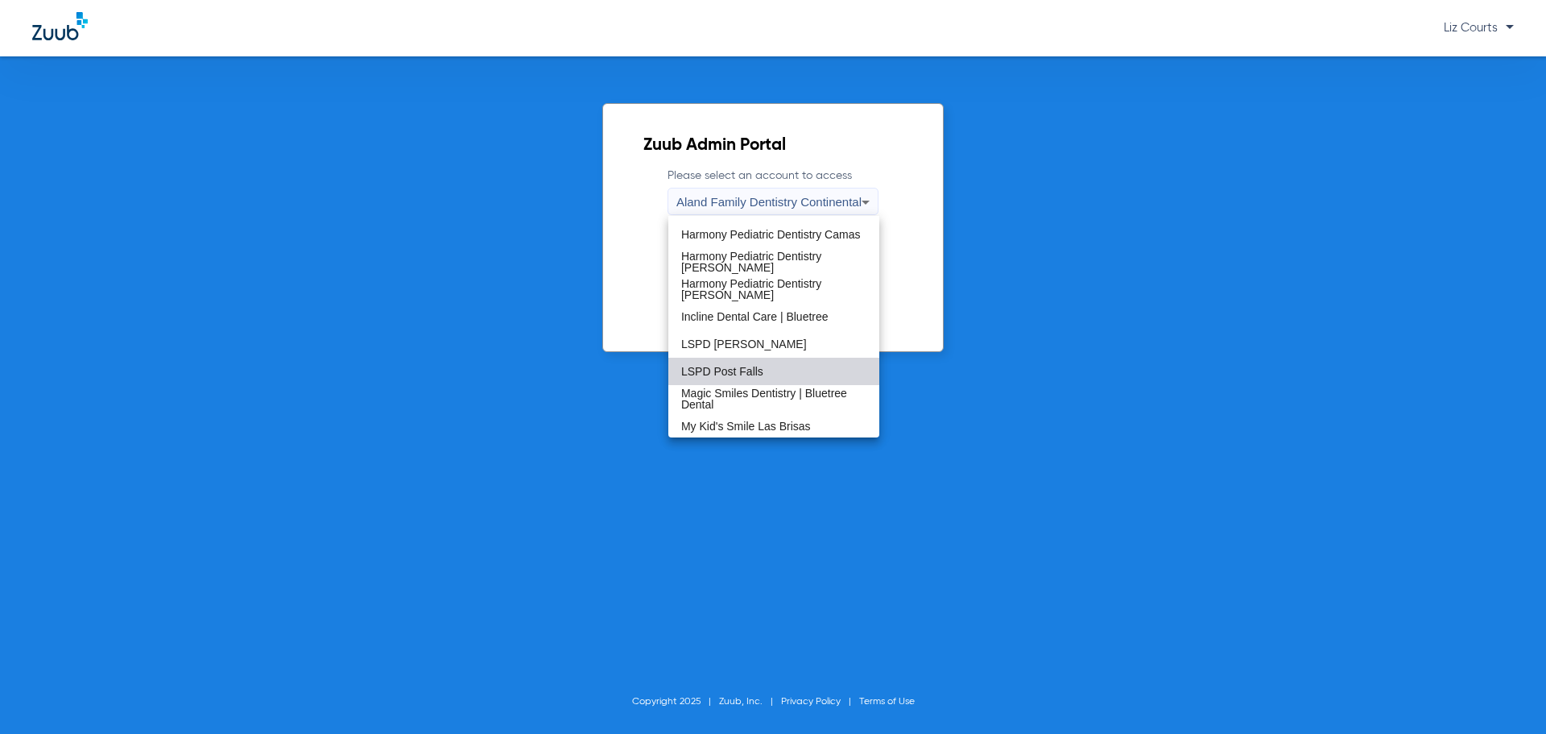
click at [776, 366] on mat-option "LSPD Post Falls" at bounding box center [773, 371] width 211 height 27
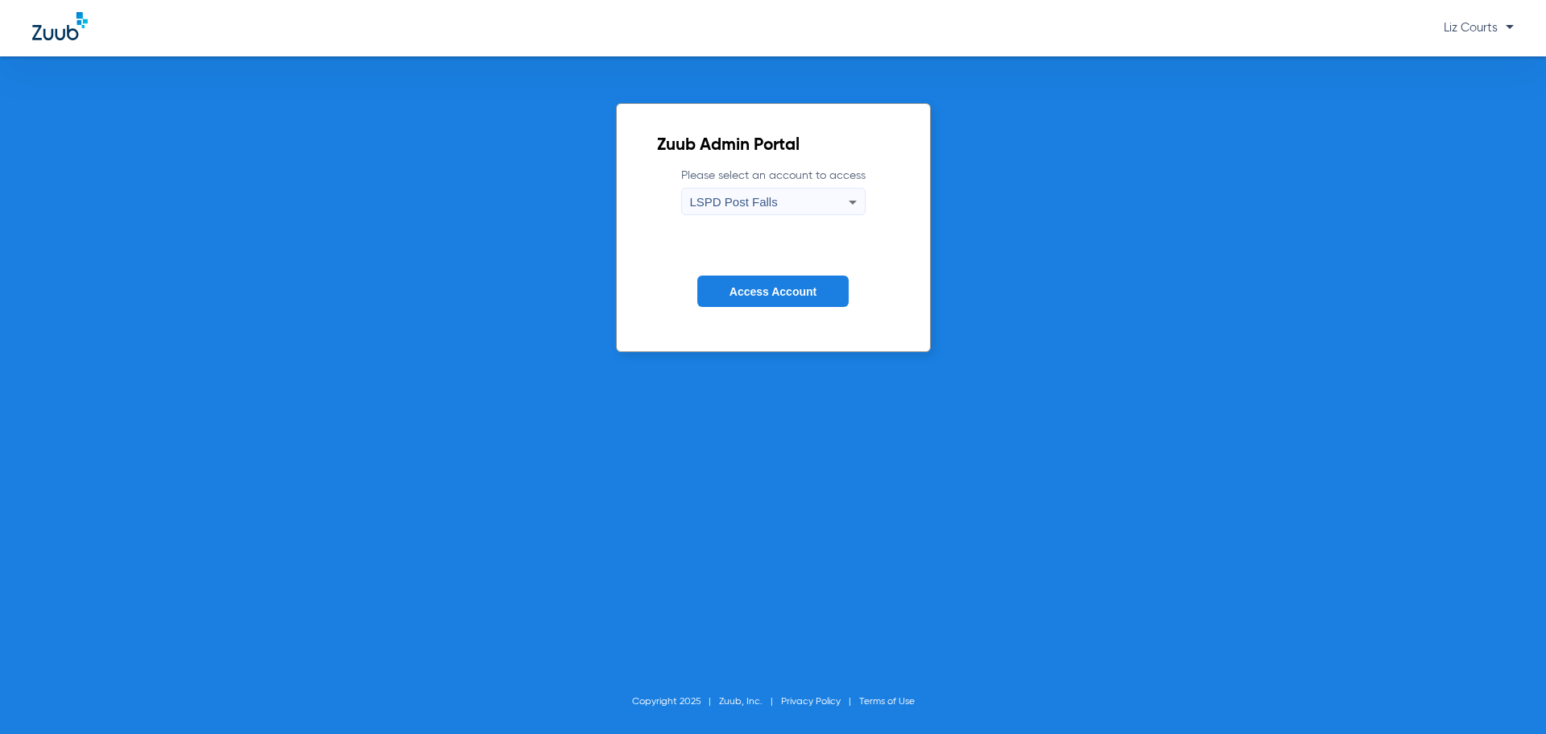
click at [794, 276] on button "Access Account" at bounding box center [772, 290] width 151 height 31
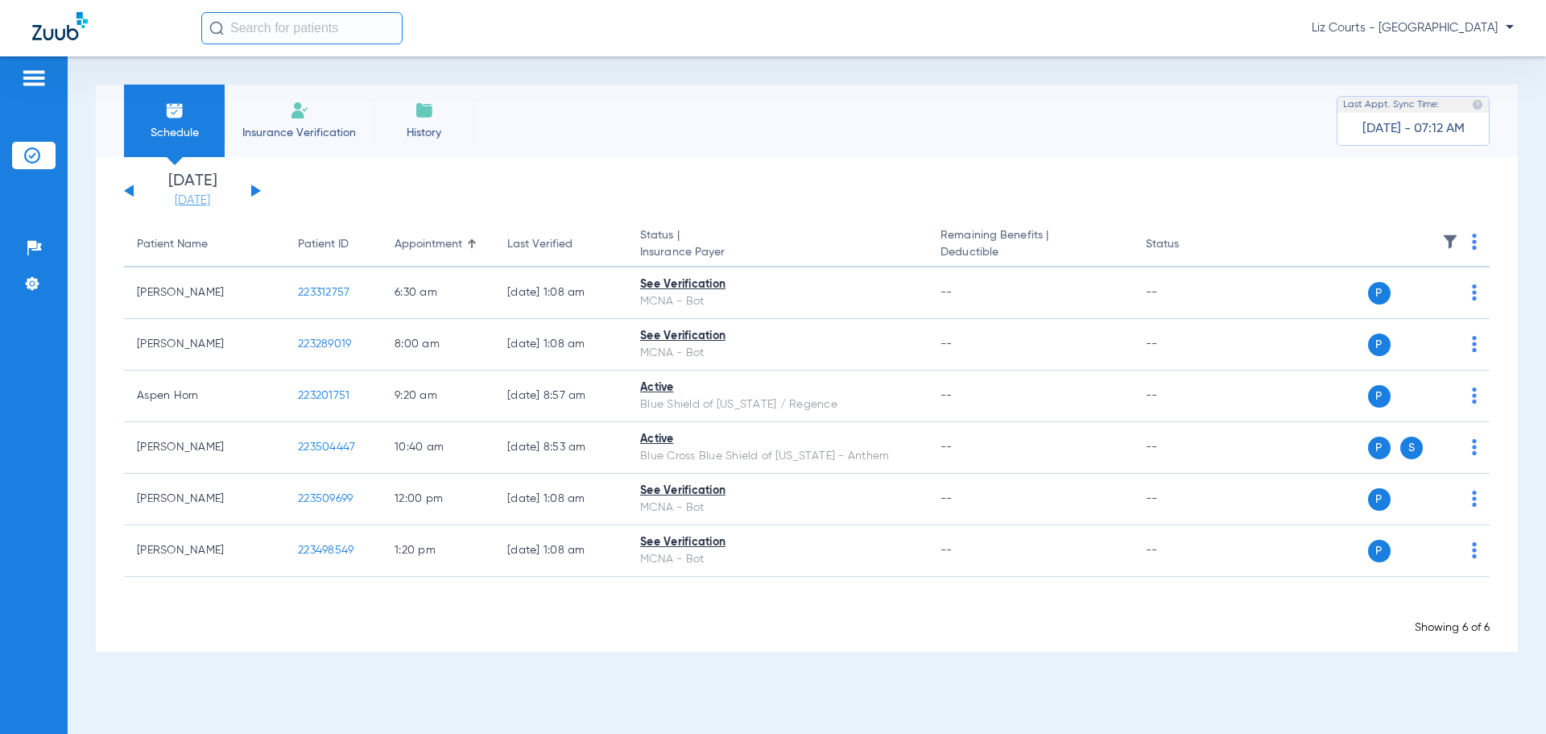
click at [191, 201] on link "[DATE]" at bounding box center [192, 200] width 97 height 16
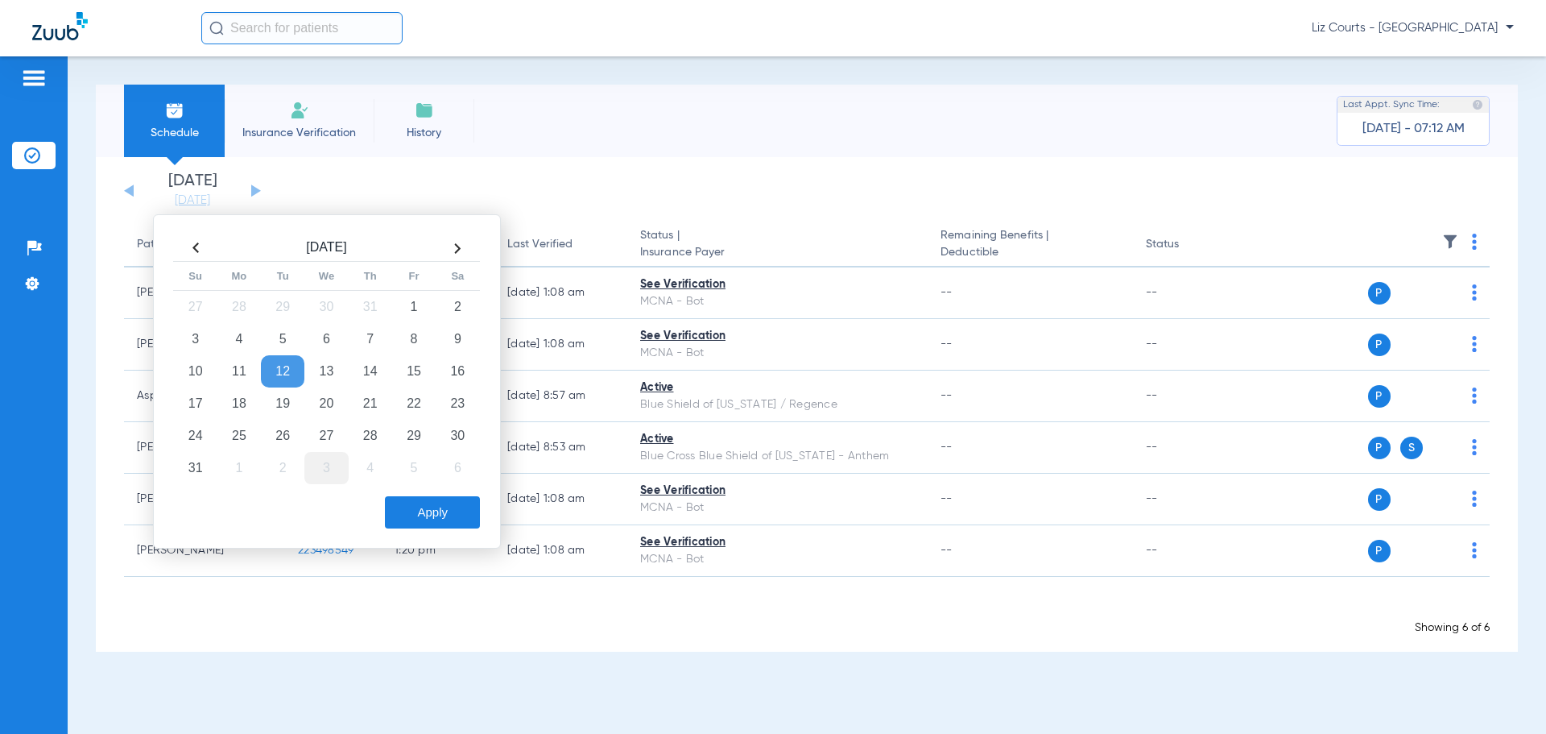
click at [320, 466] on td "3" at bounding box center [325, 468] width 43 height 32
click at [411, 503] on button "Apply" at bounding box center [432, 512] width 95 height 32
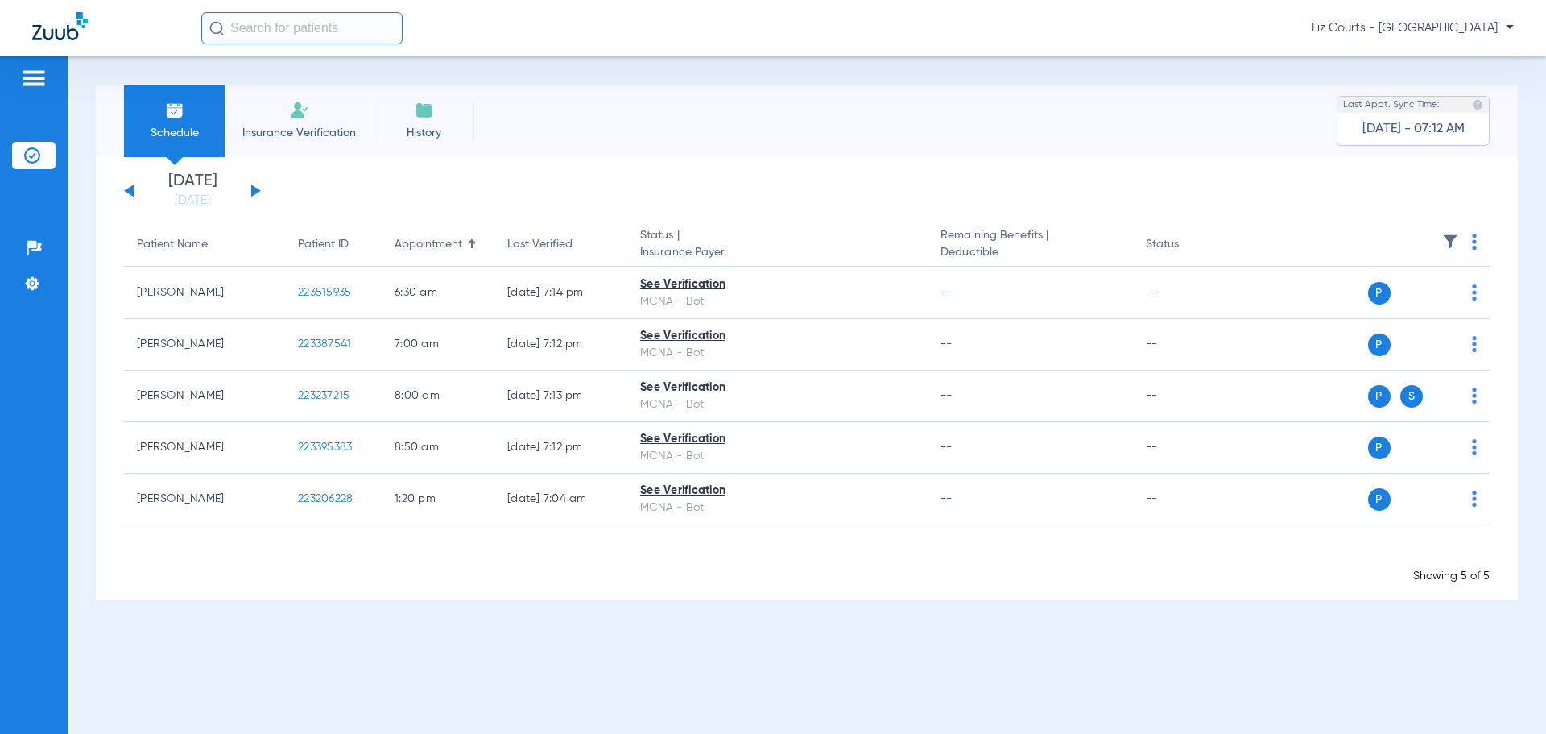
click at [256, 190] on button at bounding box center [256, 190] width 10 height 12
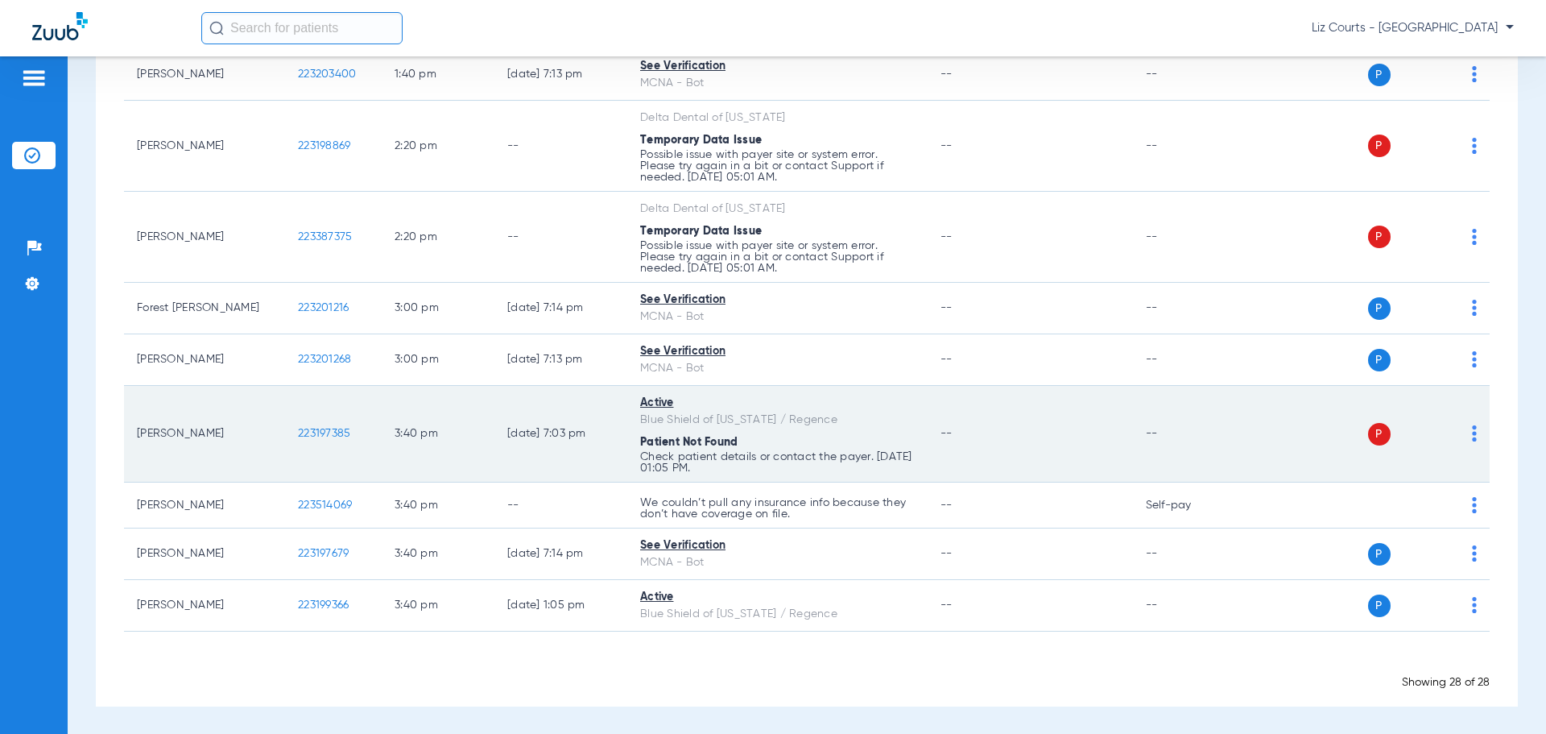
scroll to position [1243, 0]
click at [1472, 434] on img at bounding box center [1474, 432] width 5 height 16
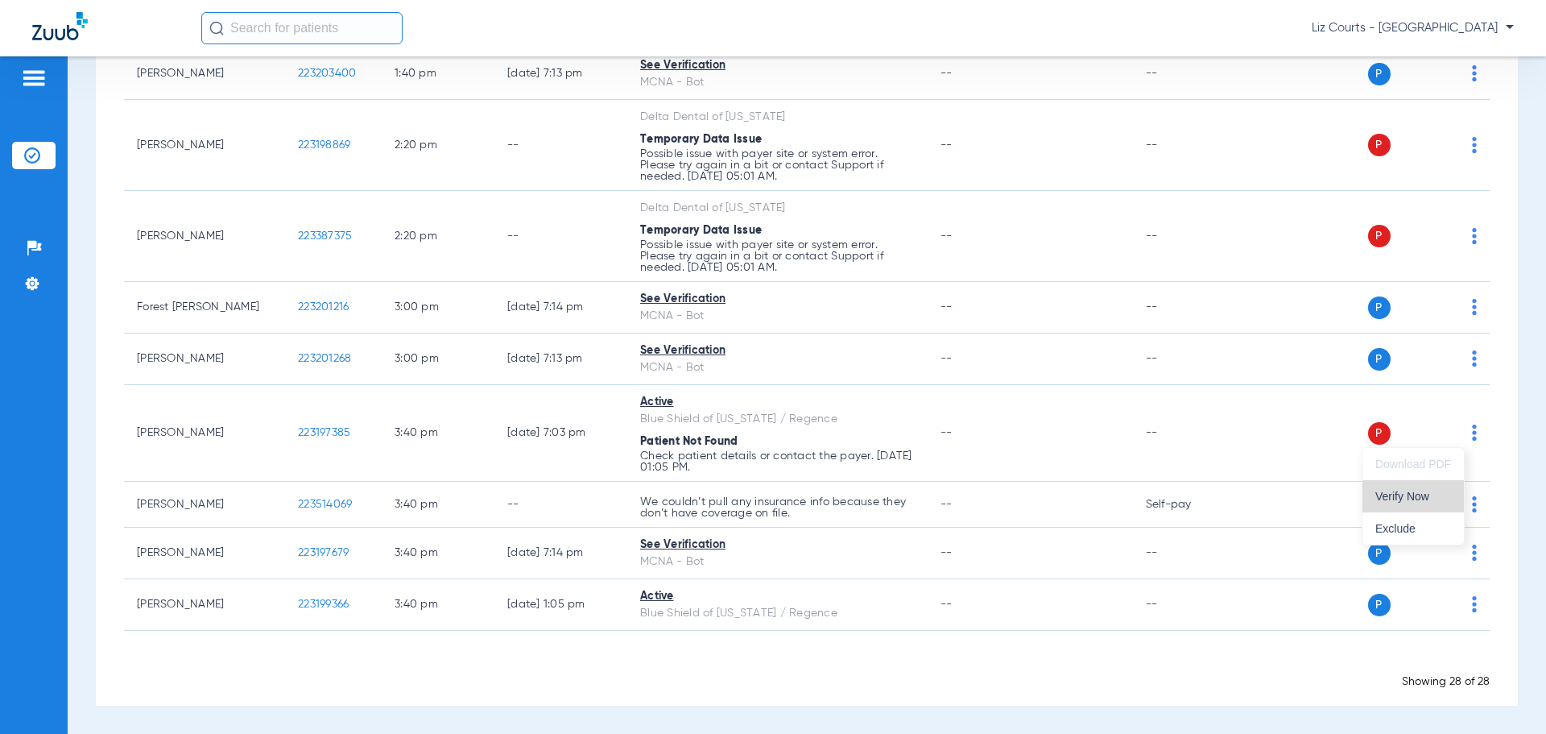
click at [1426, 497] on span "Verify Now" at bounding box center [1413, 495] width 76 height 11
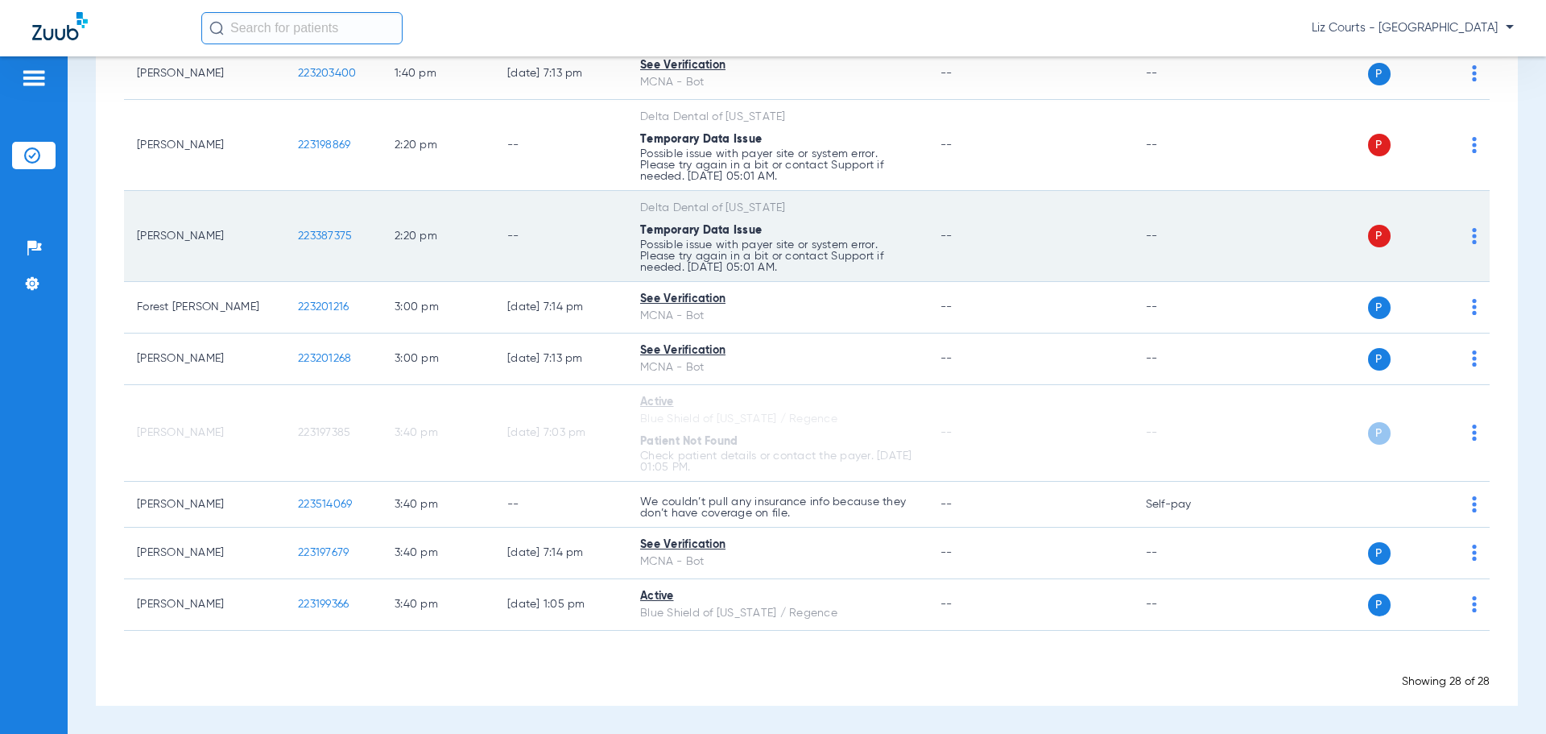
click at [1472, 231] on img at bounding box center [1474, 236] width 5 height 16
drag, startPoint x: 1426, startPoint y: 296, endPoint x: 1448, endPoint y: 209, distance: 90.4
click at [1427, 296] on span "Verify Now" at bounding box center [1413, 299] width 76 height 11
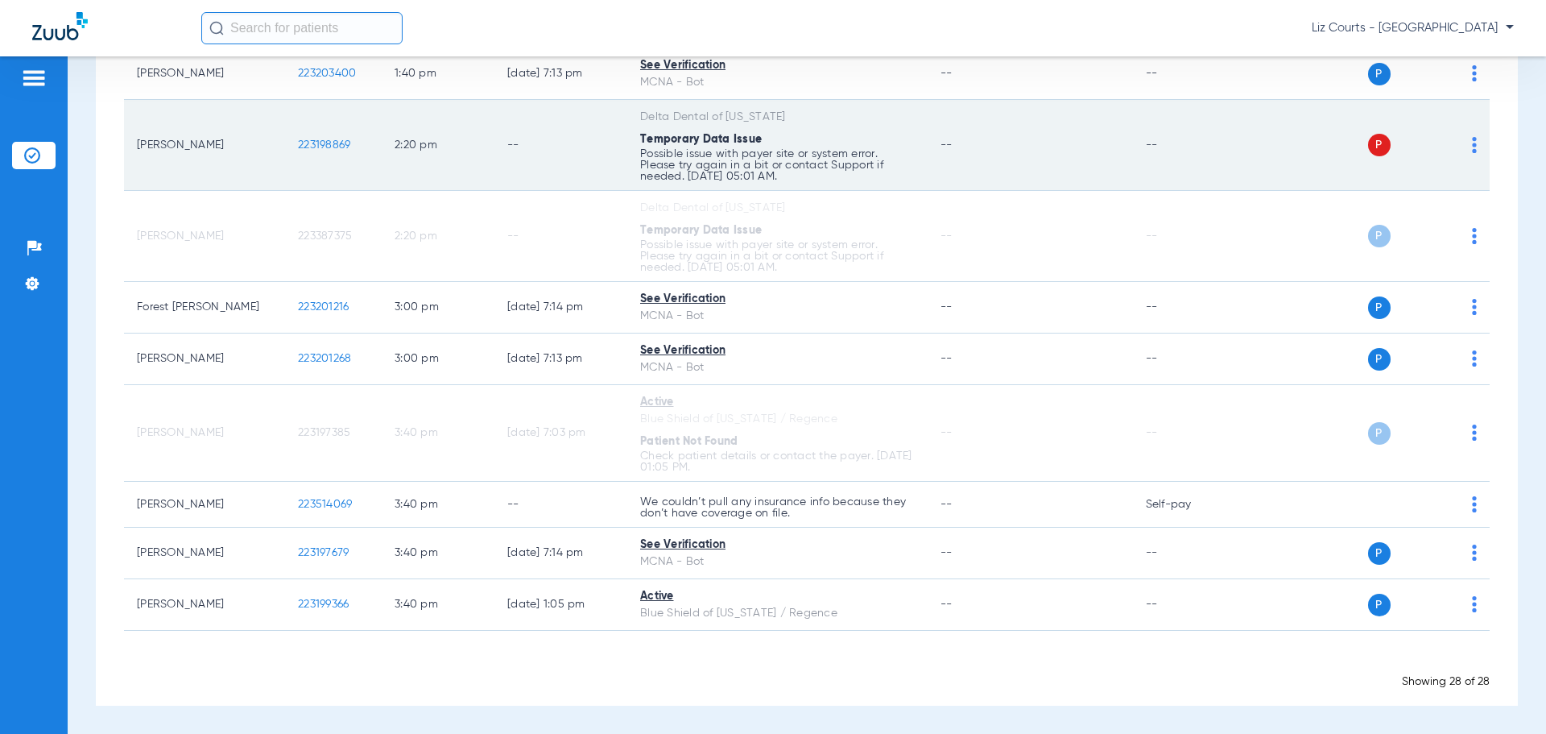
click at [1472, 140] on img at bounding box center [1474, 145] width 5 height 16
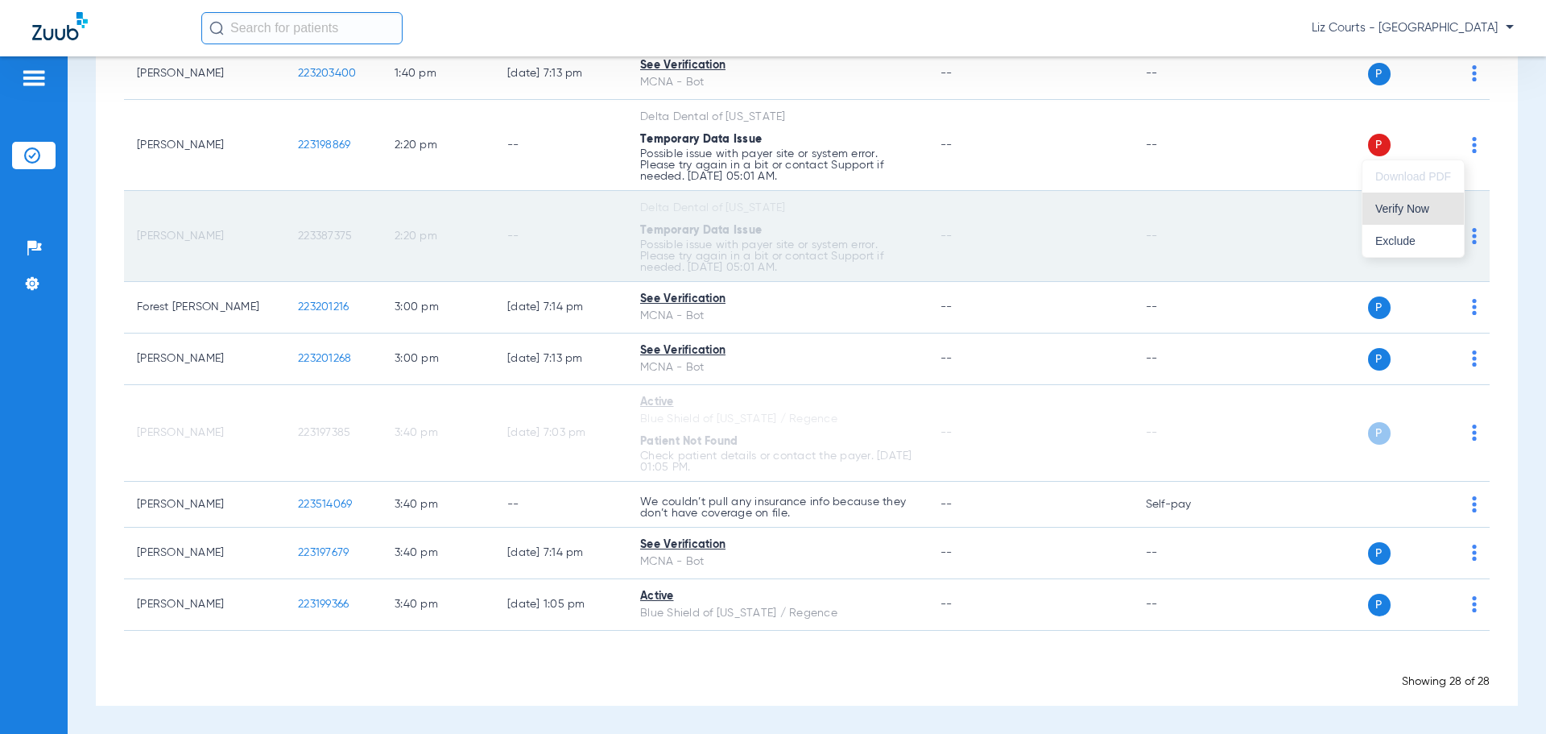
drag, startPoint x: 1437, startPoint y: 206, endPoint x: 1343, endPoint y: 238, distance: 98.6
click at [1437, 207] on span "Verify Now" at bounding box center [1413, 208] width 76 height 11
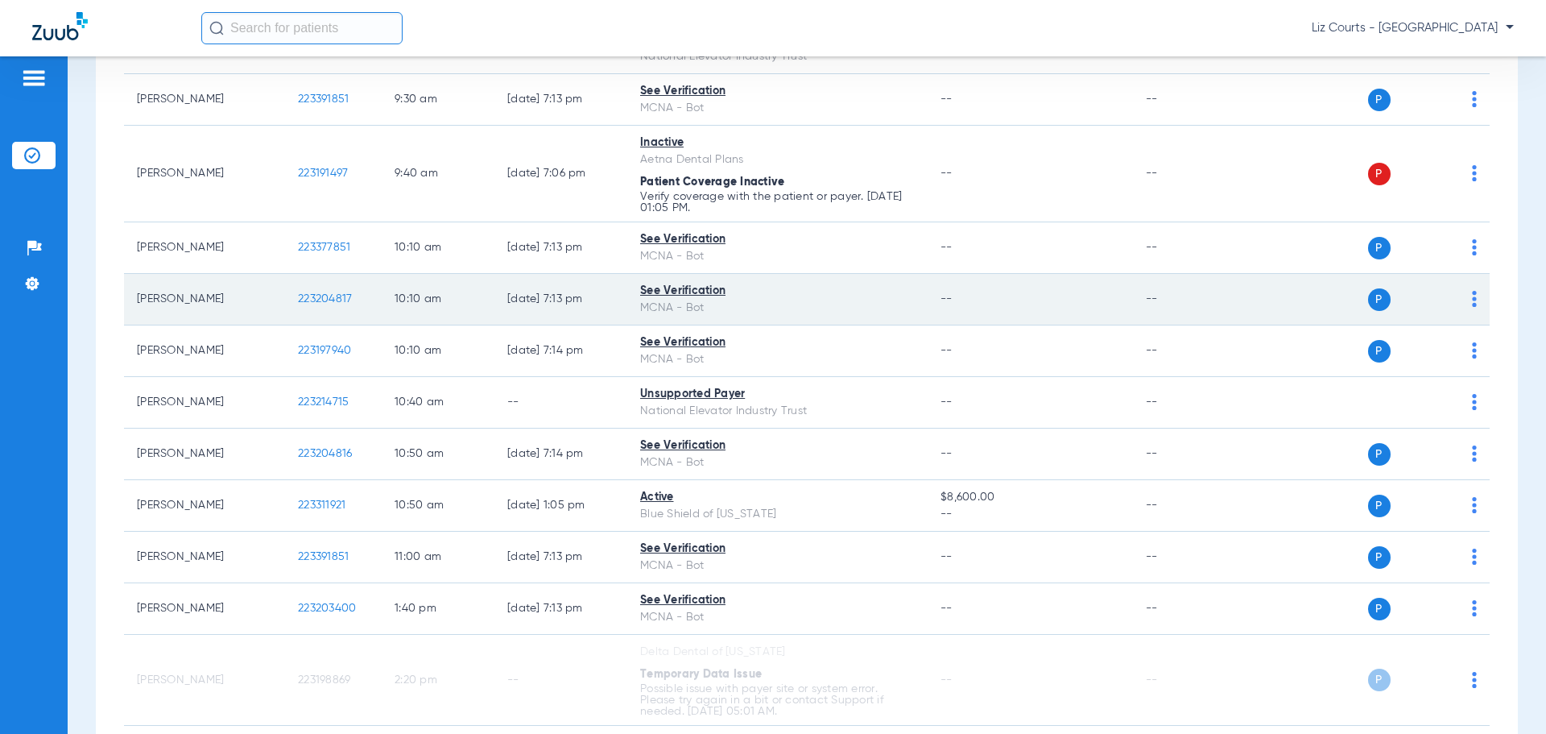
scroll to position [680, 0]
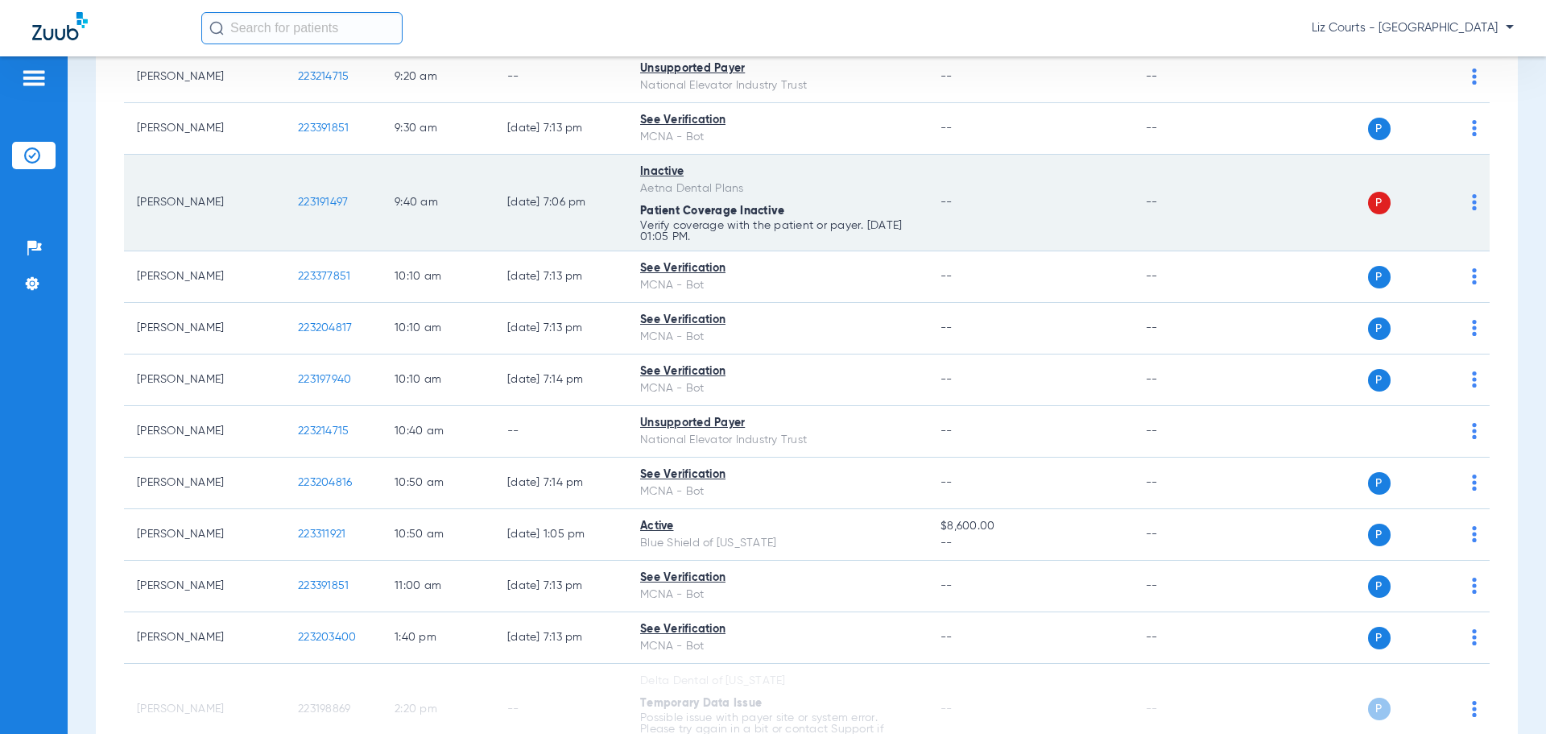
click at [1472, 198] on img at bounding box center [1474, 202] width 5 height 16
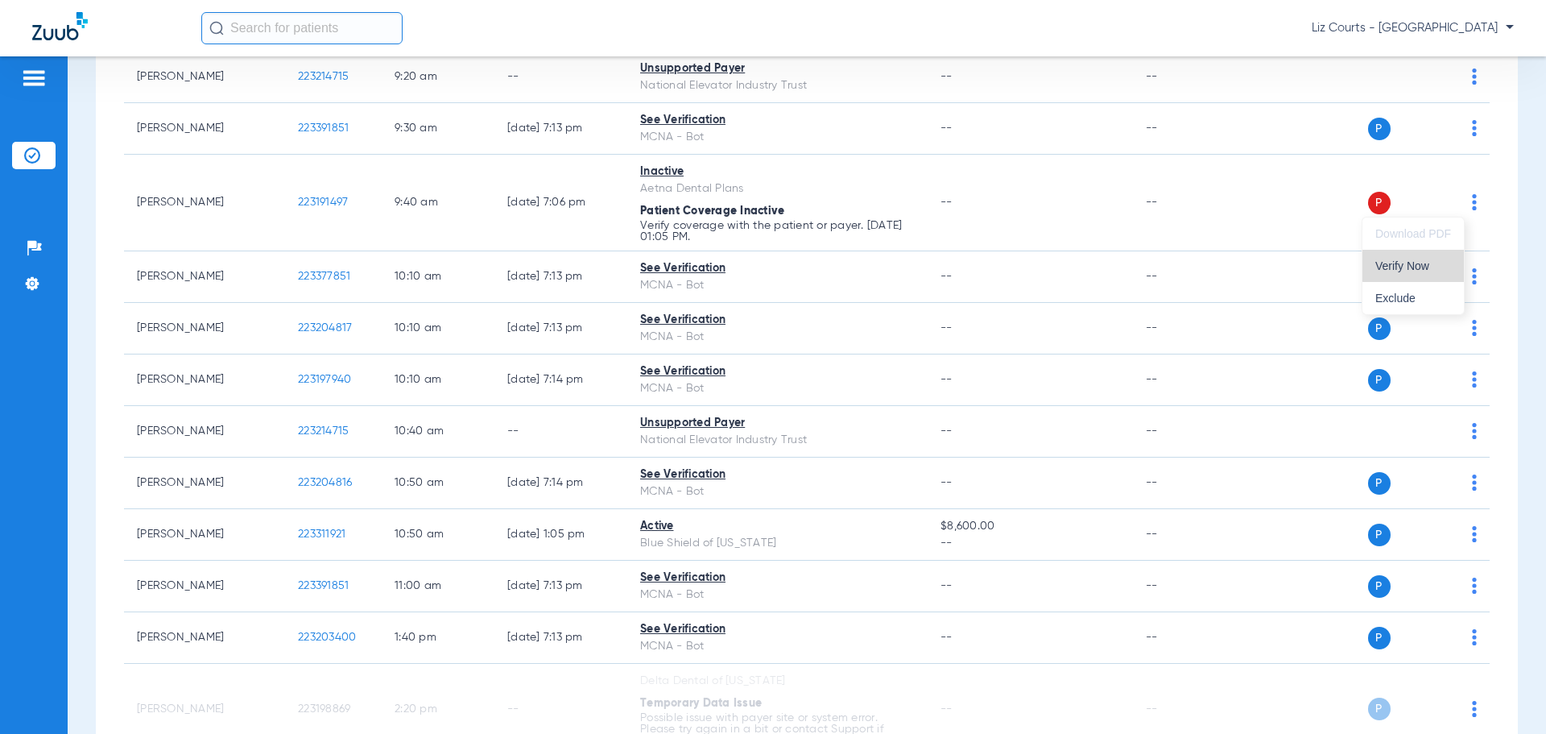
click at [1442, 262] on span "Verify Now" at bounding box center [1413, 265] width 76 height 11
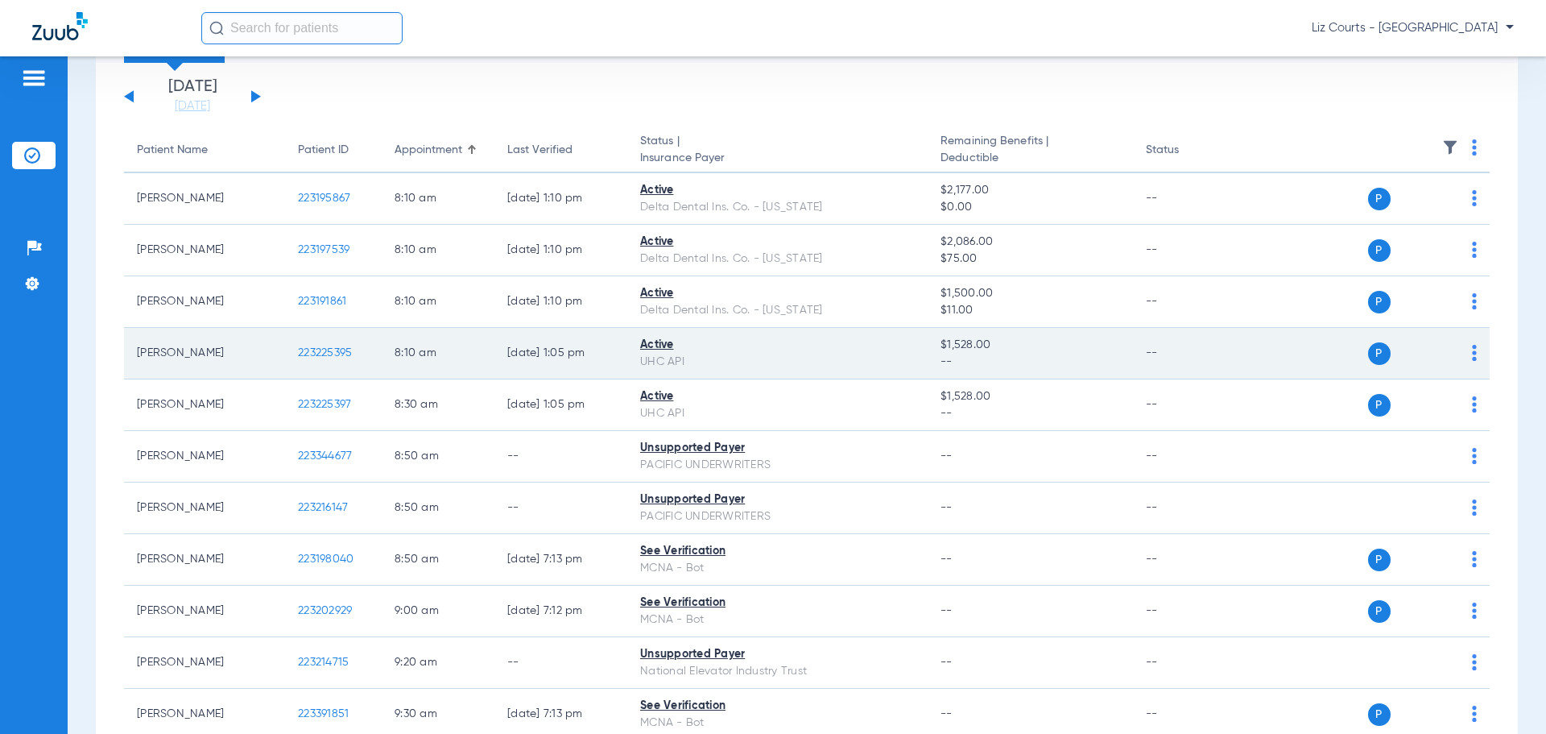
scroll to position [0, 0]
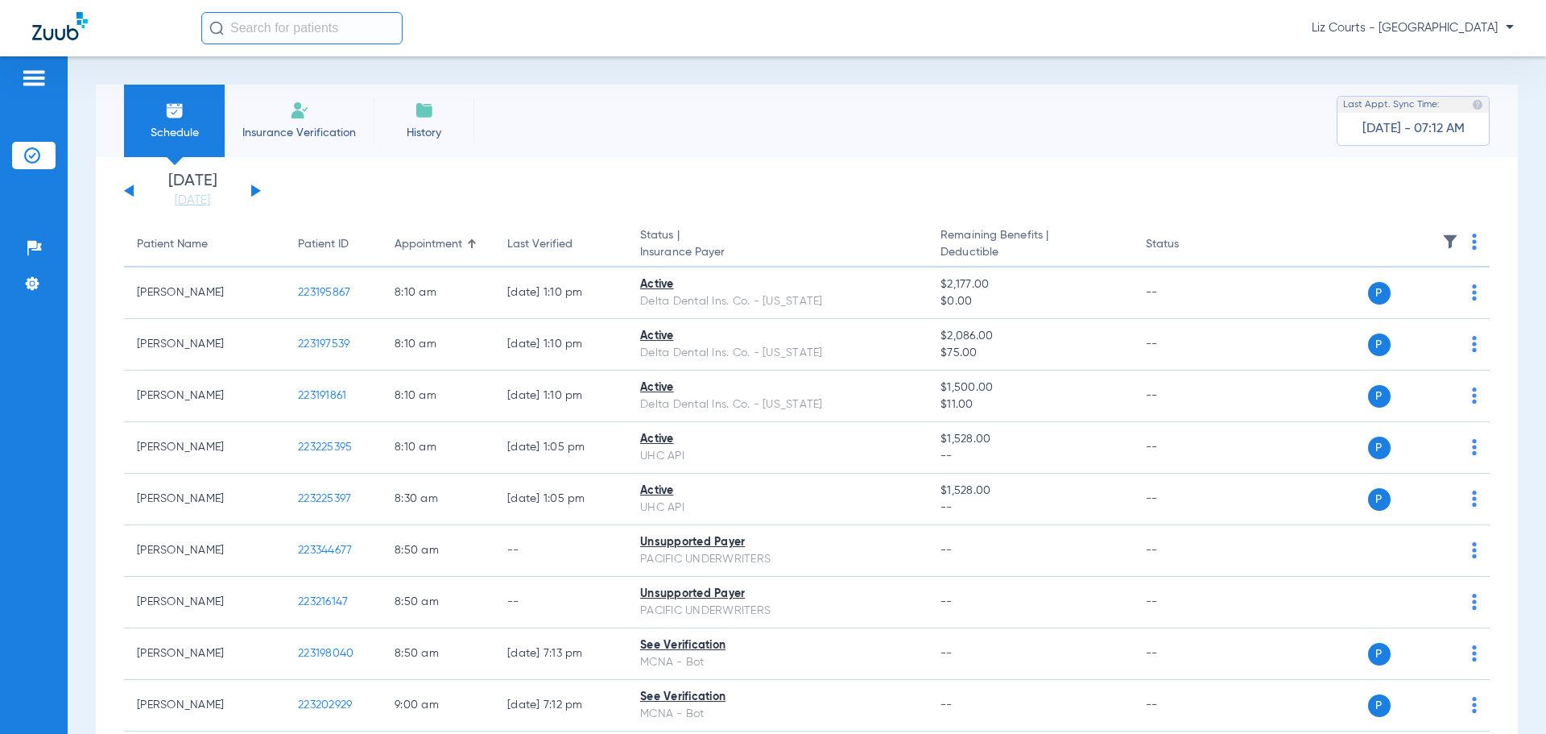
click at [257, 190] on button at bounding box center [256, 190] width 10 height 12
